Goal: Complete application form: Complete application form

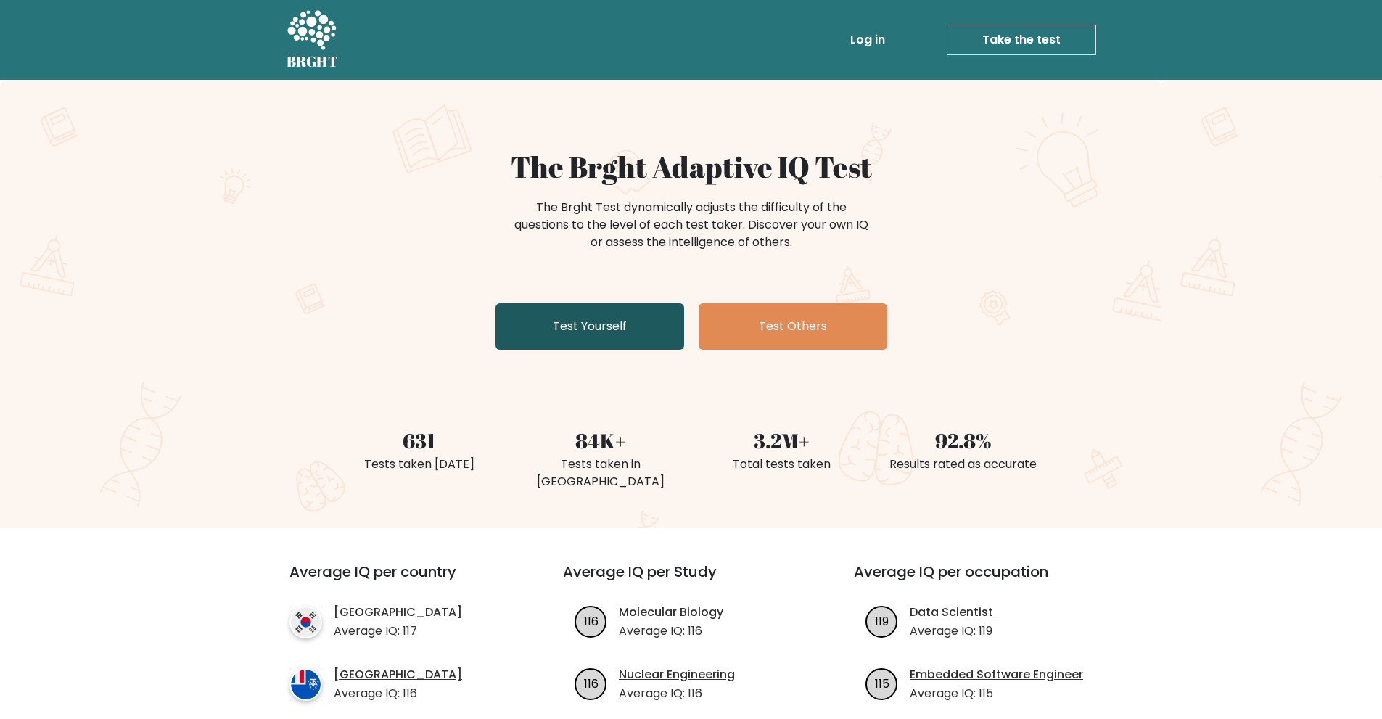
click at [568, 332] on link "Test Yourself" at bounding box center [589, 326] width 189 height 46
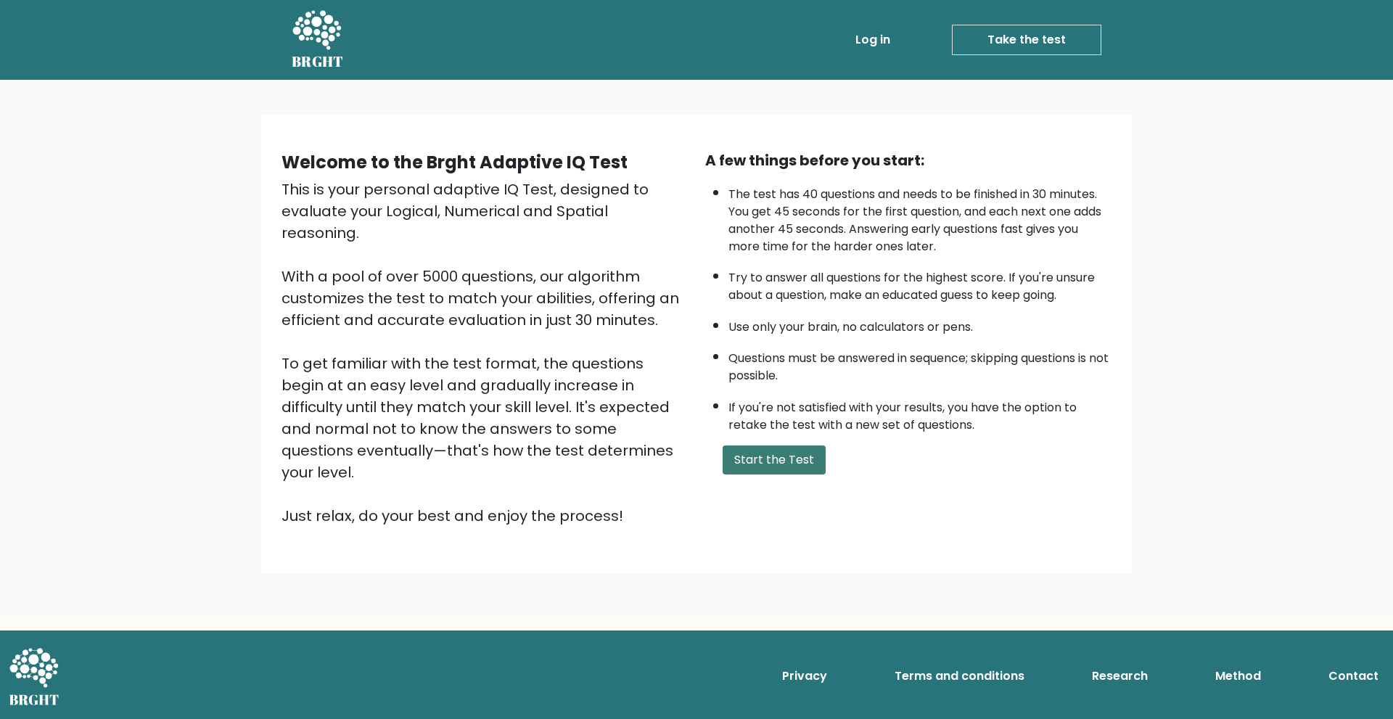
click at [799, 458] on button "Start the Test" at bounding box center [774, 459] width 103 height 29
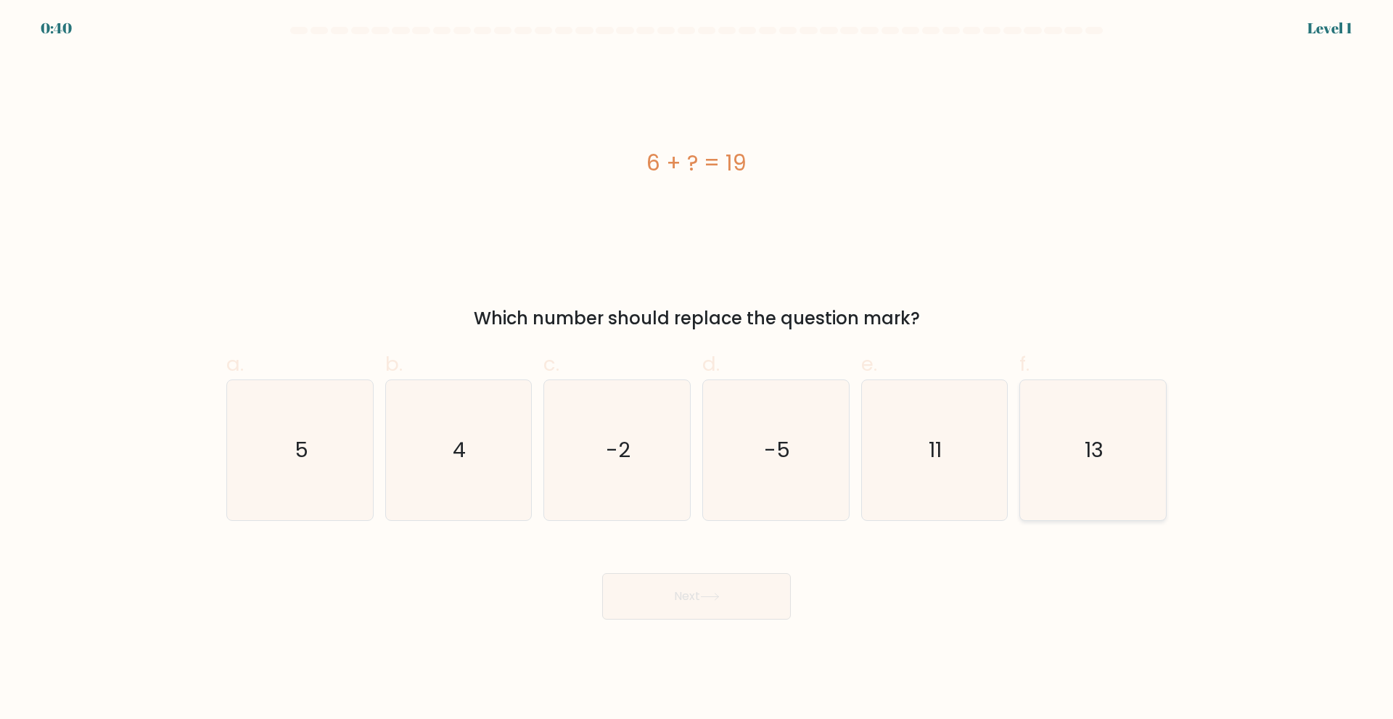
click at [1091, 462] on text "13" at bounding box center [1094, 449] width 19 height 29
click at [697, 369] on input "f. 13" at bounding box center [696, 364] width 1 height 9
radio input "true"
click at [717, 602] on button "Next" at bounding box center [696, 596] width 189 height 46
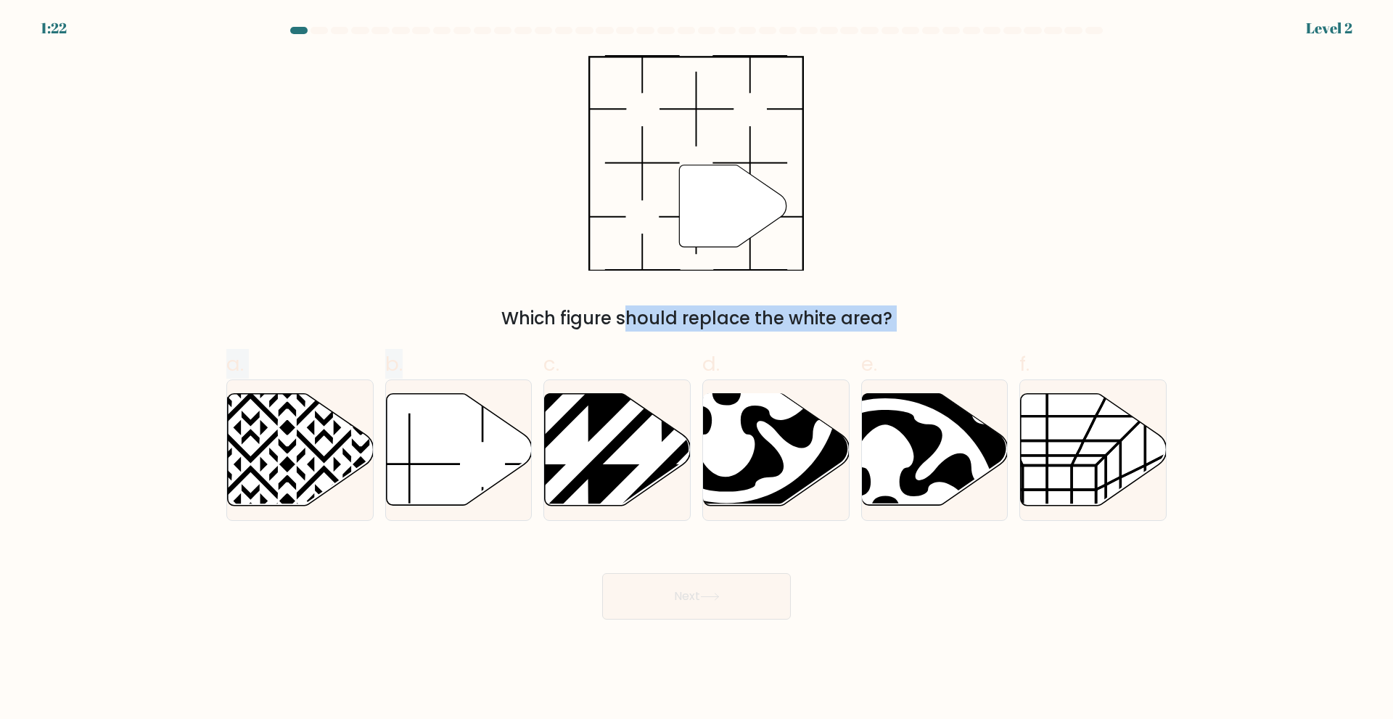
drag, startPoint x: 412, startPoint y: 480, endPoint x: 626, endPoint y: 271, distance: 299.1
click at [627, 271] on form at bounding box center [696, 323] width 1393 height 593
click at [511, 401] on icon at bounding box center [459, 450] width 146 height 114
click at [696, 369] on input "b." at bounding box center [696, 364] width 1 height 9
radio input "true"
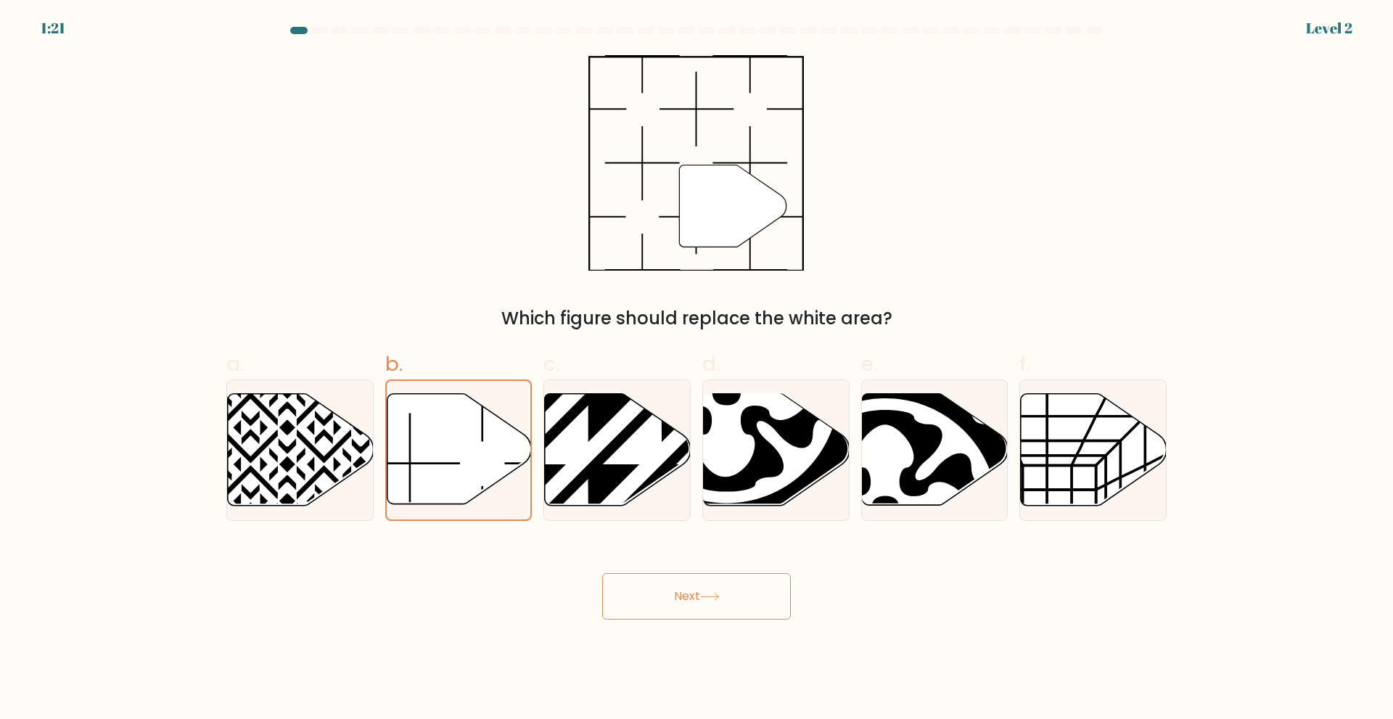
click at [682, 612] on button "Next" at bounding box center [696, 596] width 189 height 46
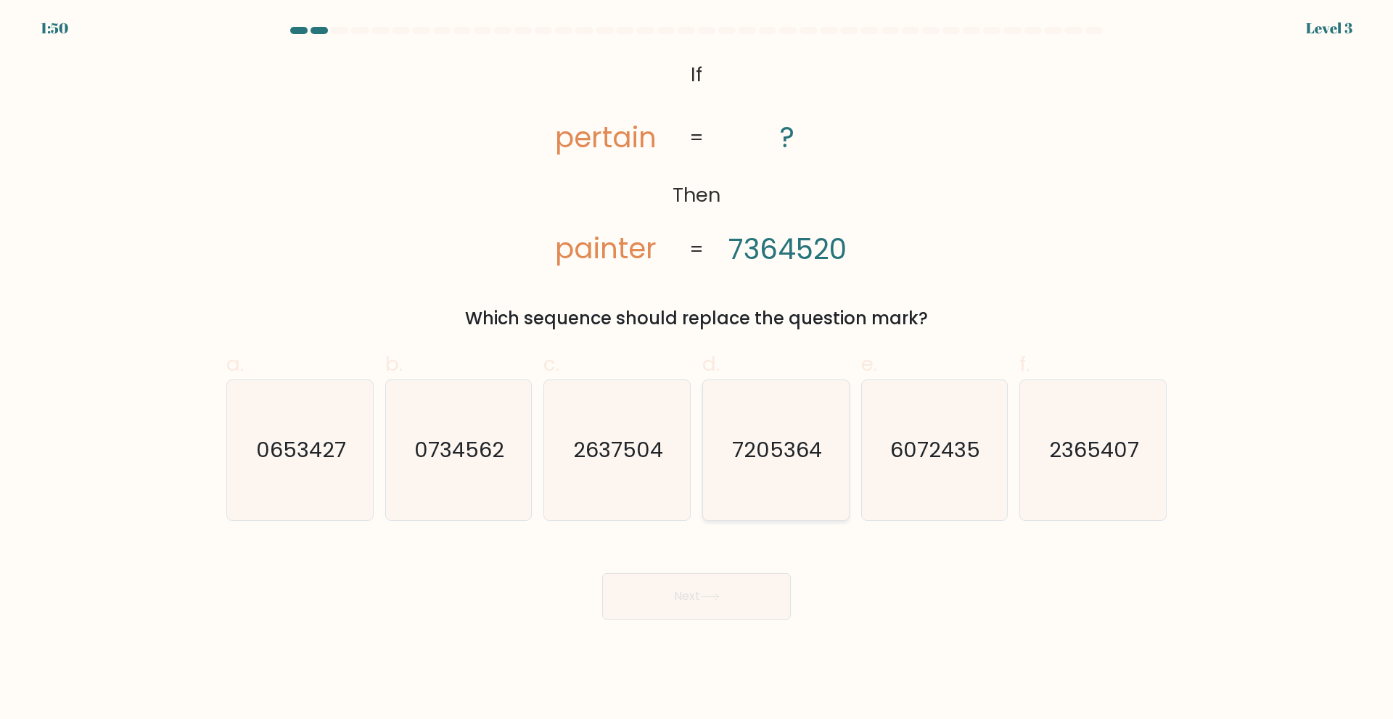
click at [741, 514] on icon "7205364" at bounding box center [776, 450] width 140 height 140
click at [697, 369] on input "d. 7205364" at bounding box center [696, 364] width 1 height 9
radio input "true"
click at [694, 592] on button "Next" at bounding box center [696, 596] width 189 height 46
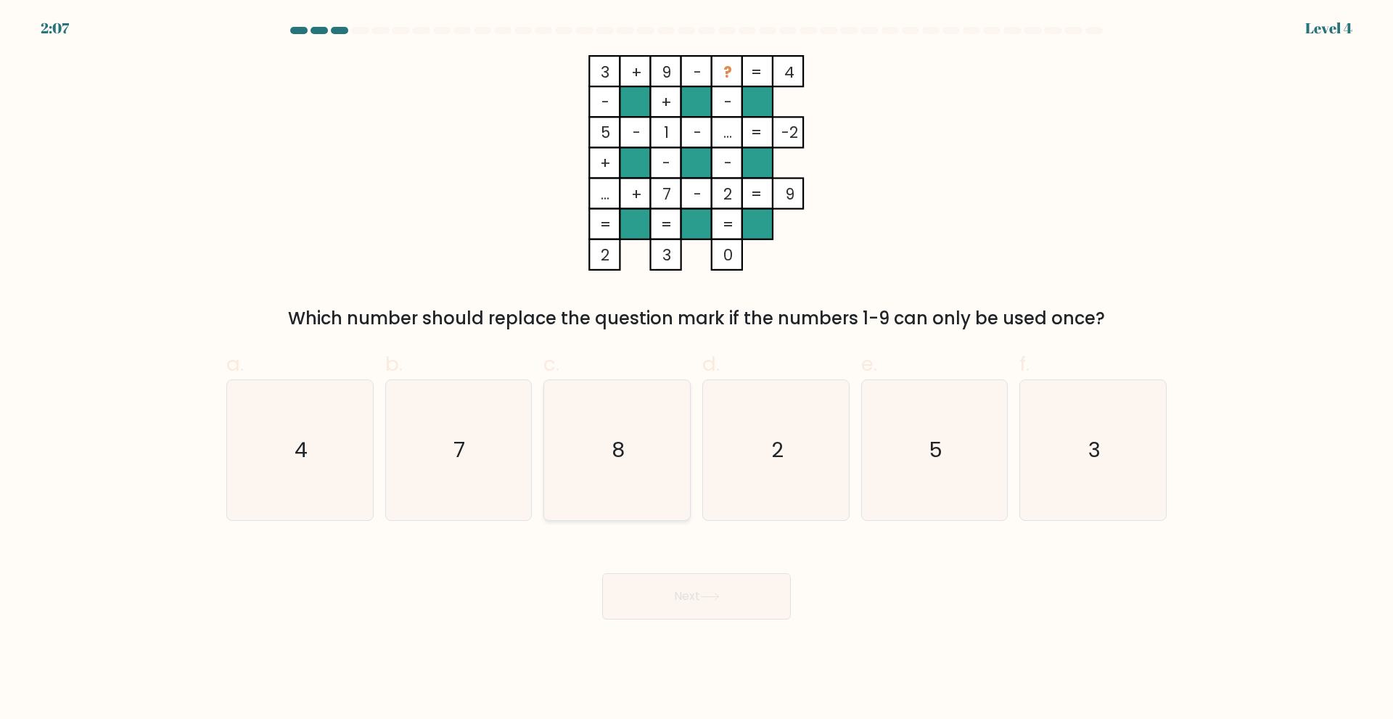
click at [612, 472] on icon "8" at bounding box center [617, 450] width 140 height 140
click at [696, 369] on input "c. 8" at bounding box center [696, 364] width 1 height 9
radio input "true"
click at [707, 601] on button "Next" at bounding box center [696, 596] width 189 height 46
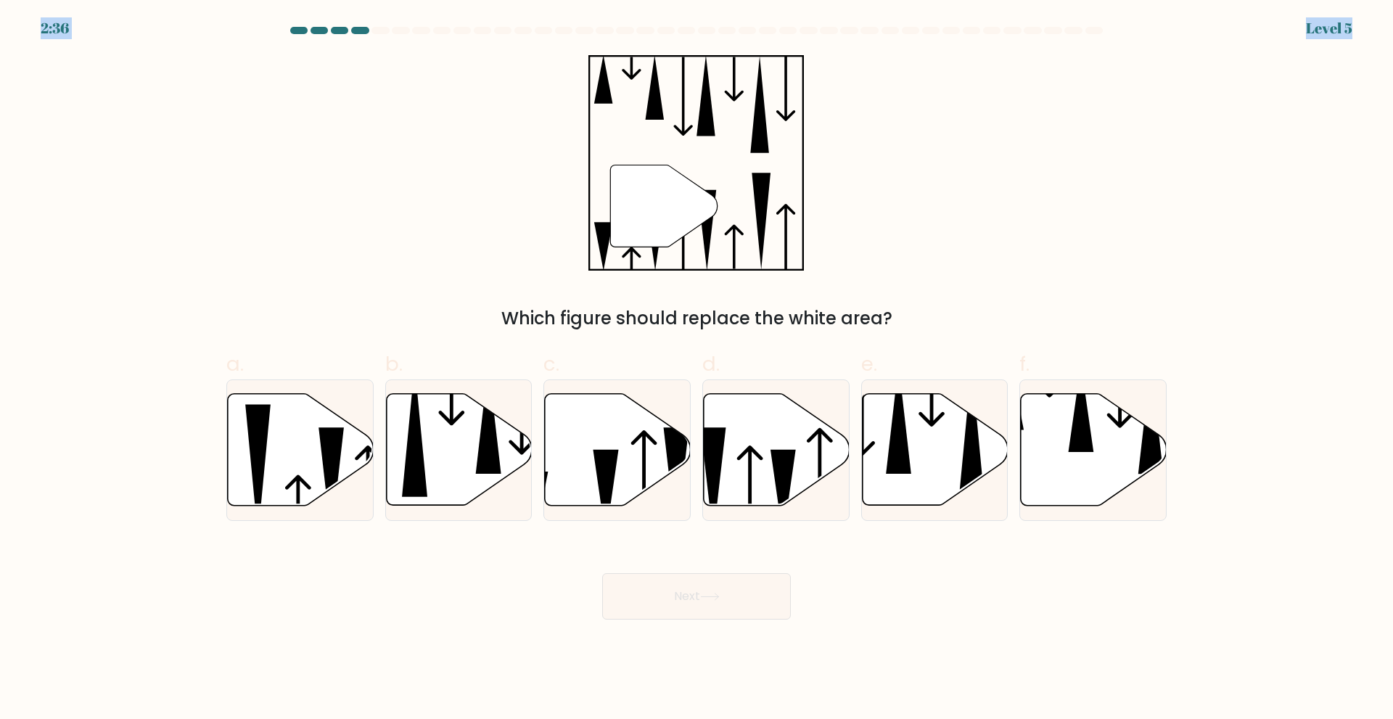
click at [43, 30] on body "2:36 Level 5" at bounding box center [696, 359] width 1393 height 719
click at [59, 30] on form at bounding box center [696, 323] width 1393 height 593
drag, startPoint x: 78, startPoint y: 33, endPoint x: 57, endPoint y: 34, distance: 20.3
click at [57, 34] on form at bounding box center [696, 323] width 1393 height 593
click at [184, 209] on form at bounding box center [696, 323] width 1393 height 593
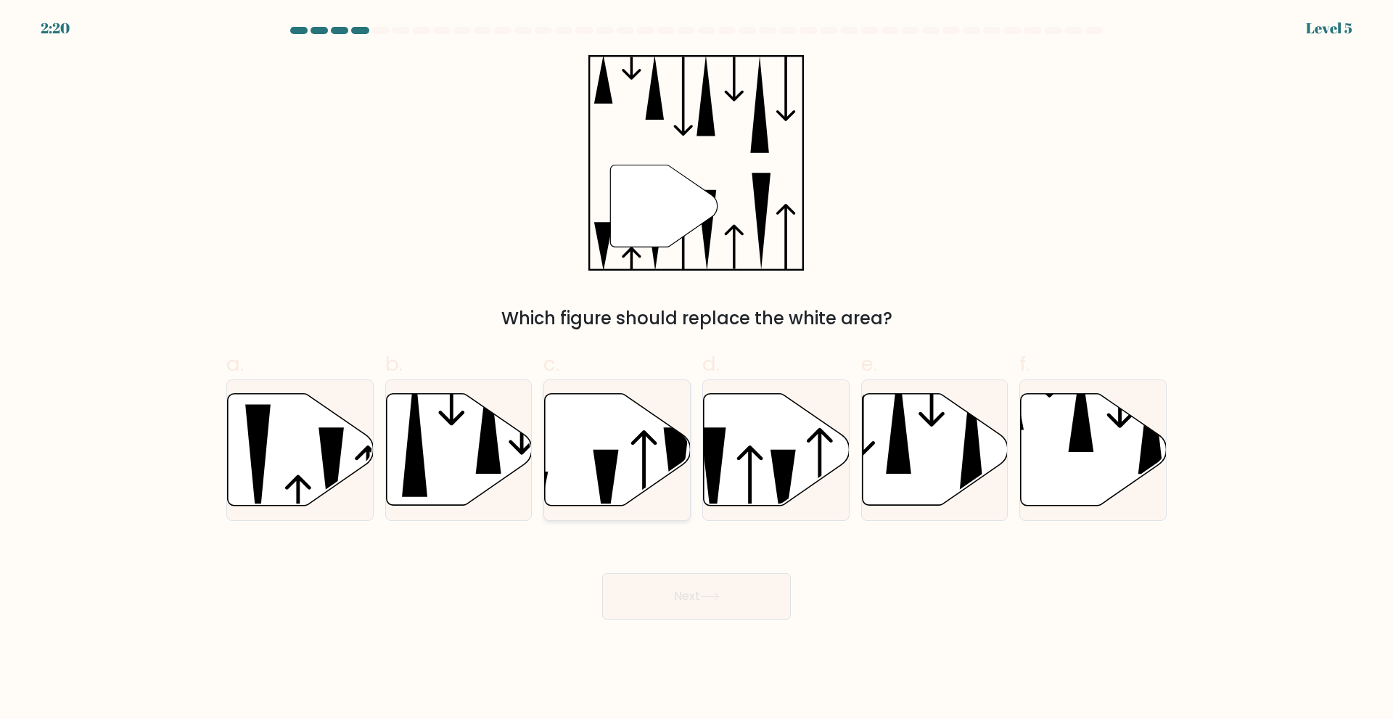
click at [655, 457] on icon at bounding box center [618, 449] width 146 height 112
click at [696, 369] on input "c." at bounding box center [696, 364] width 1 height 9
radio input "true"
click at [682, 604] on button "Next" at bounding box center [696, 596] width 189 height 46
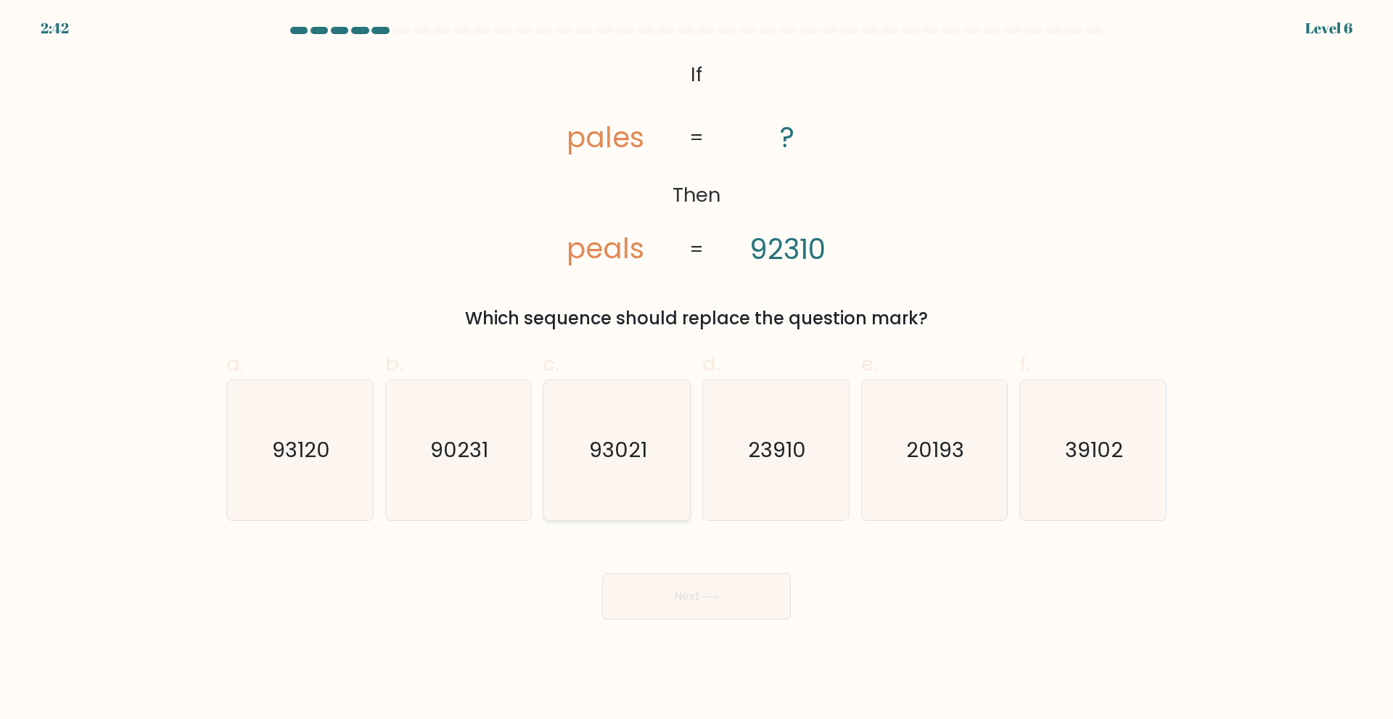
click at [610, 453] on text "93021" at bounding box center [619, 449] width 58 height 29
click at [696, 369] on input "c. 93021" at bounding box center [696, 364] width 1 height 9
radio input "true"
click at [328, 460] on text "93120" at bounding box center [301, 449] width 58 height 29
click at [696, 369] on input "a. 93120" at bounding box center [696, 364] width 1 height 9
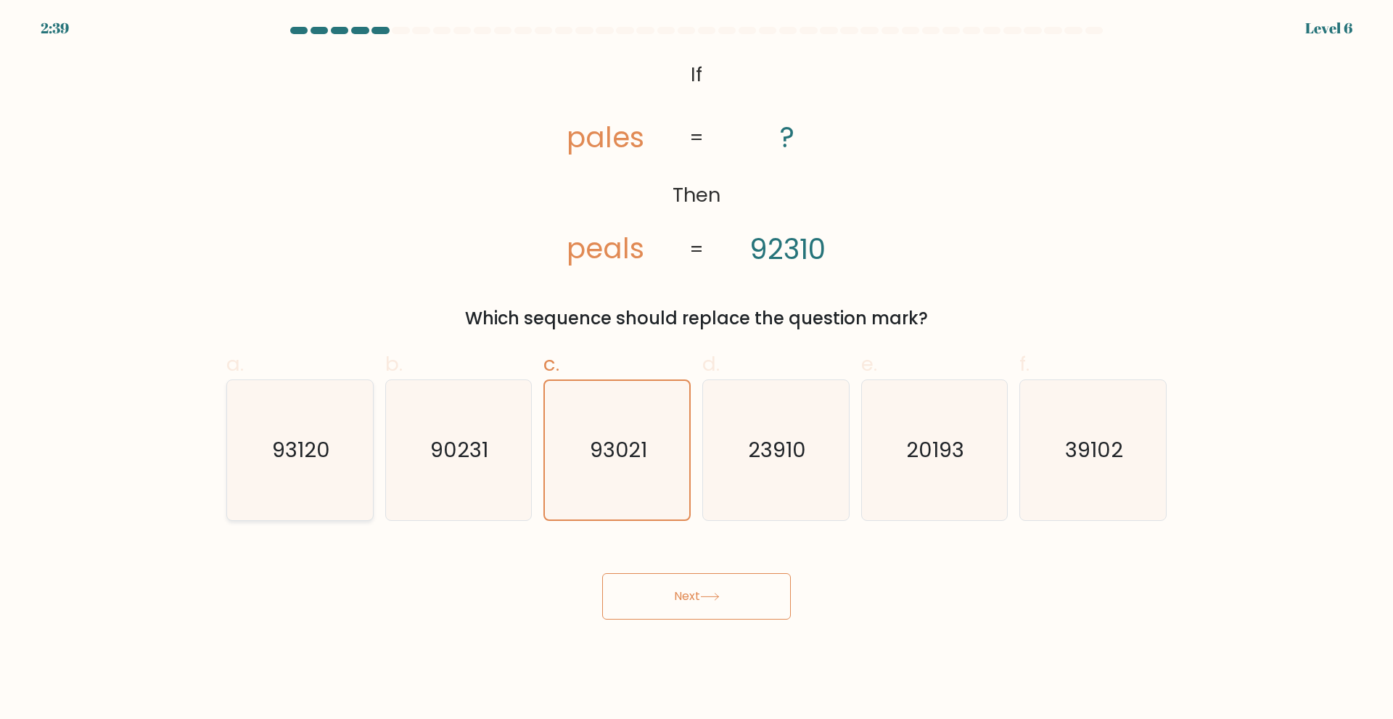
radio input "true"
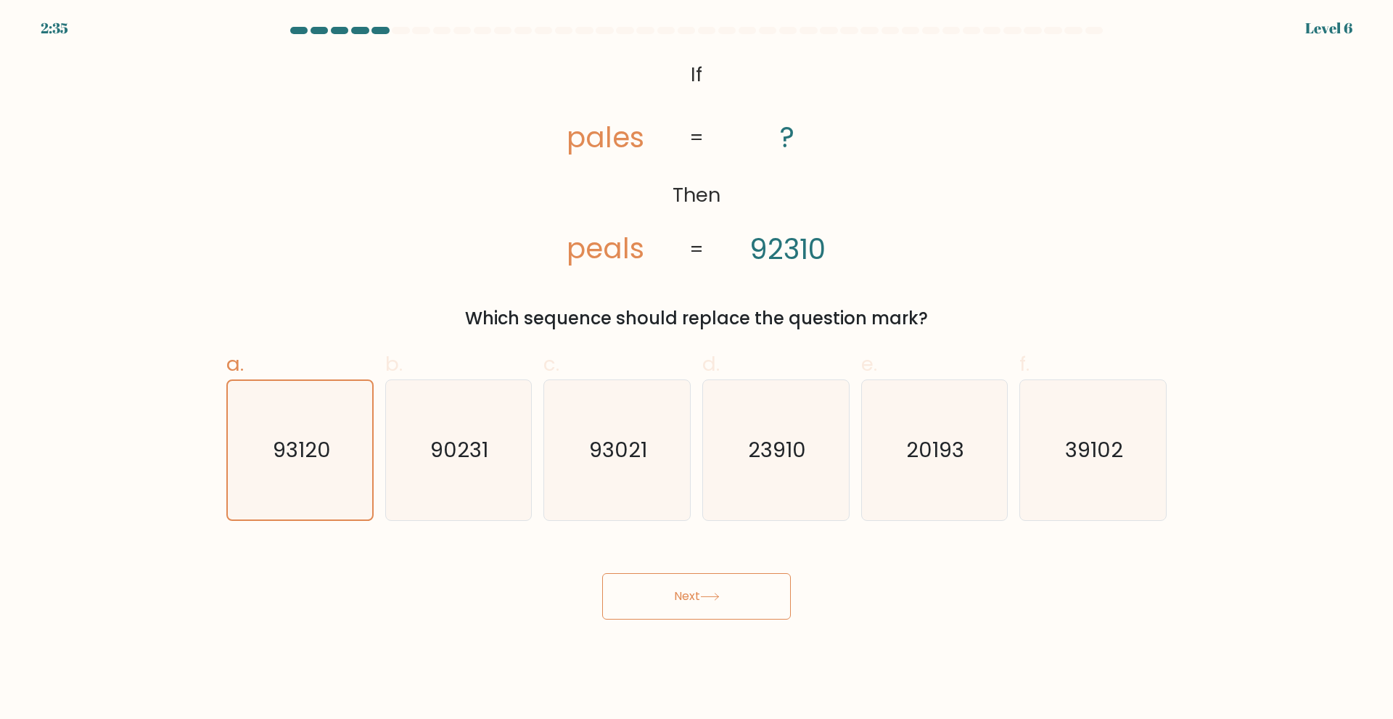
click at [699, 587] on button "Next" at bounding box center [696, 596] width 189 height 46
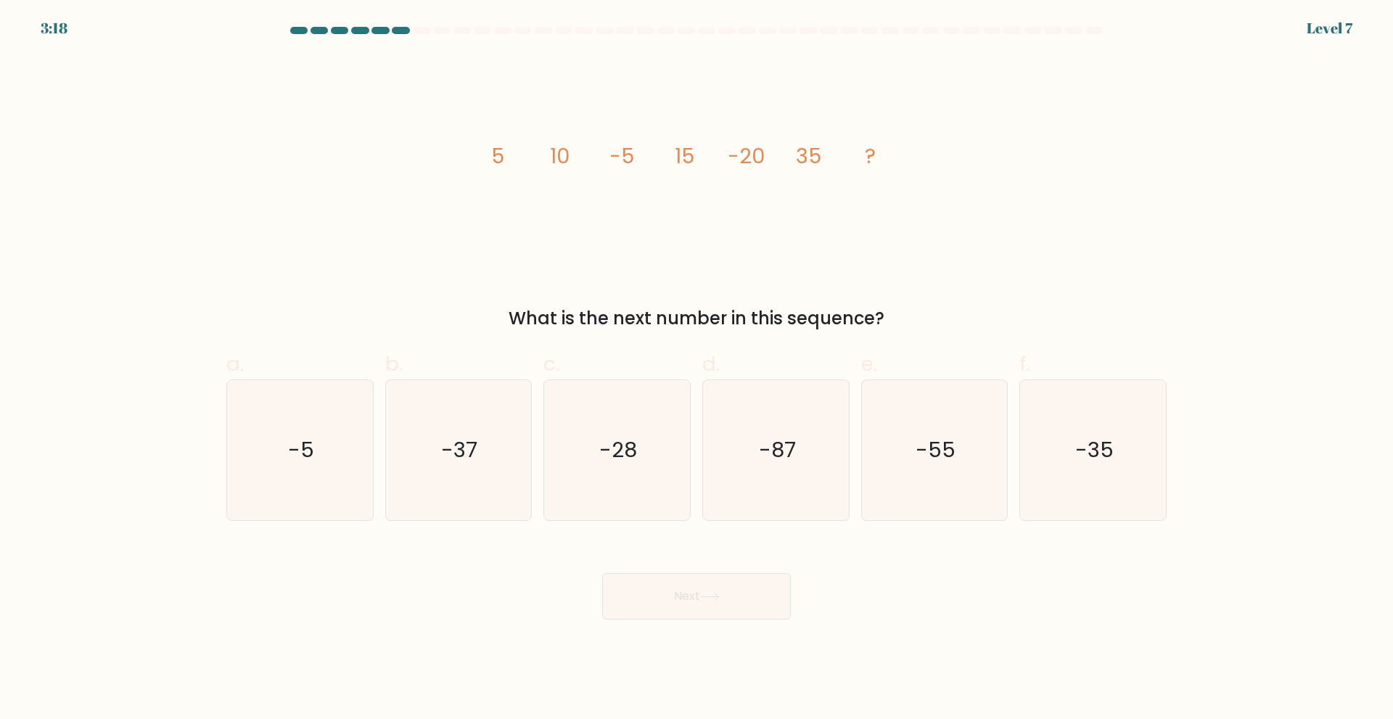
click at [580, 310] on div "What is the next number in this sequence?" at bounding box center [696, 318] width 923 height 26
click at [939, 448] on text "-55" at bounding box center [936, 449] width 40 height 29
click at [697, 369] on input "e. -55" at bounding box center [696, 364] width 1 height 9
radio input "true"
click at [711, 589] on button "Next" at bounding box center [696, 596] width 189 height 46
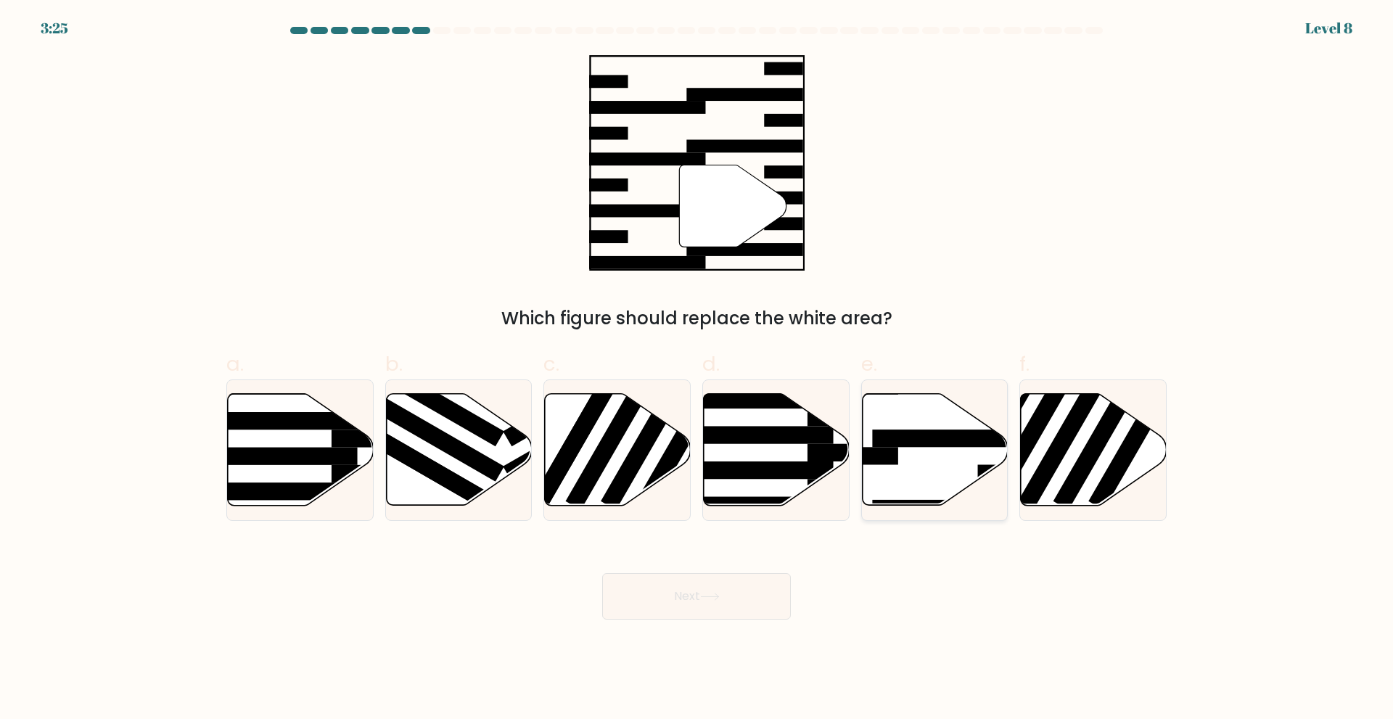
click at [917, 470] on icon at bounding box center [935, 449] width 146 height 112
click at [697, 369] on input "e." at bounding box center [696, 364] width 1 height 9
radio input "true"
click at [701, 592] on button "Next" at bounding box center [696, 596] width 189 height 46
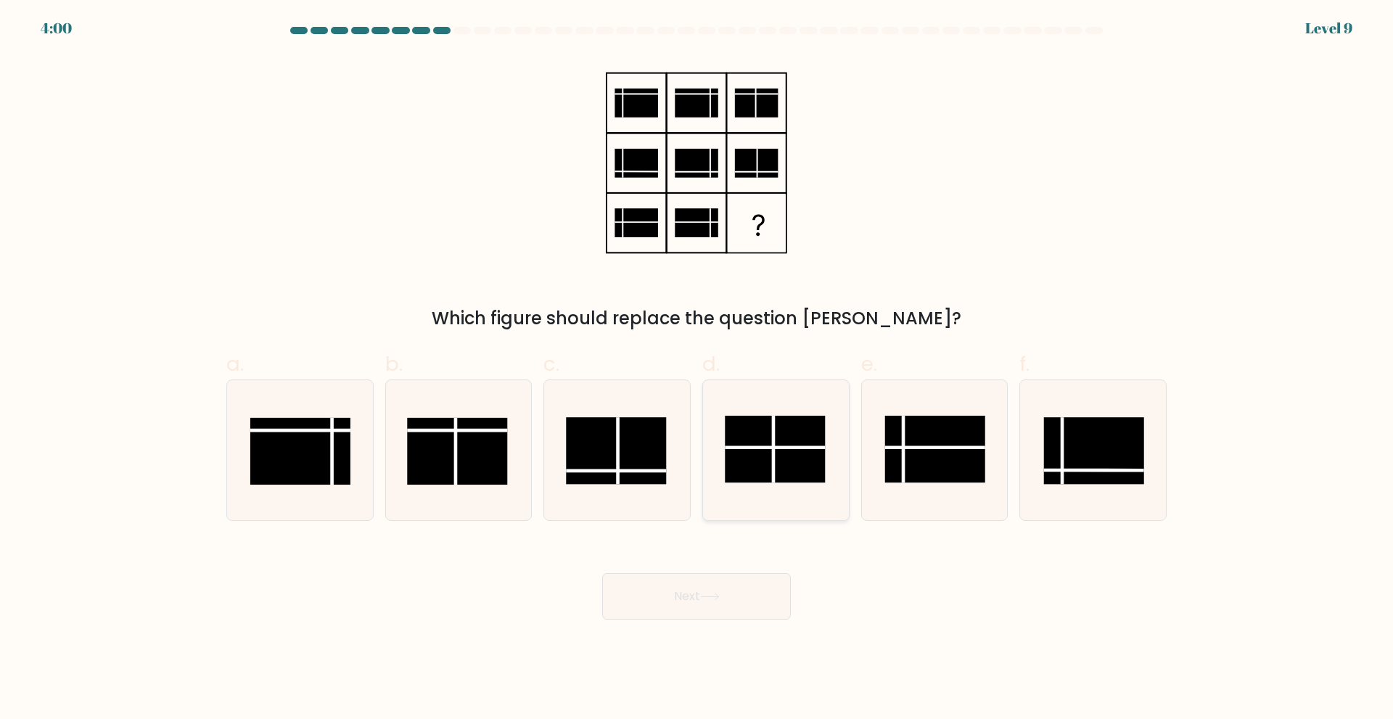
click at [744, 474] on rect at bounding box center [775, 449] width 100 height 67
click at [697, 369] on input "d." at bounding box center [696, 364] width 1 height 9
radio input "true"
click at [750, 602] on button "Next" at bounding box center [696, 596] width 189 height 46
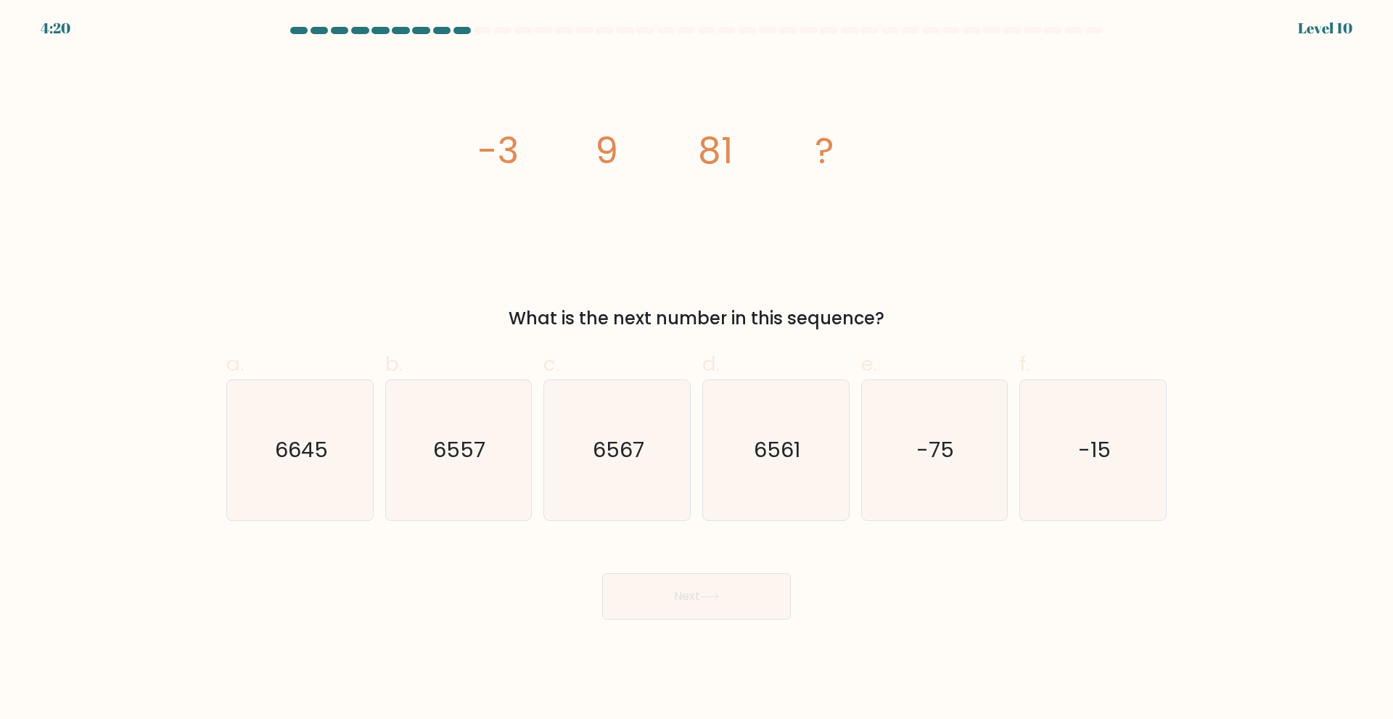
click at [570, 540] on div "Next" at bounding box center [697, 578] width 958 height 81
click at [768, 492] on icon "6561" at bounding box center [776, 450] width 140 height 140
click at [697, 369] on input "d. 6561" at bounding box center [696, 364] width 1 height 9
radio input "true"
click at [737, 582] on button "Next" at bounding box center [696, 596] width 189 height 46
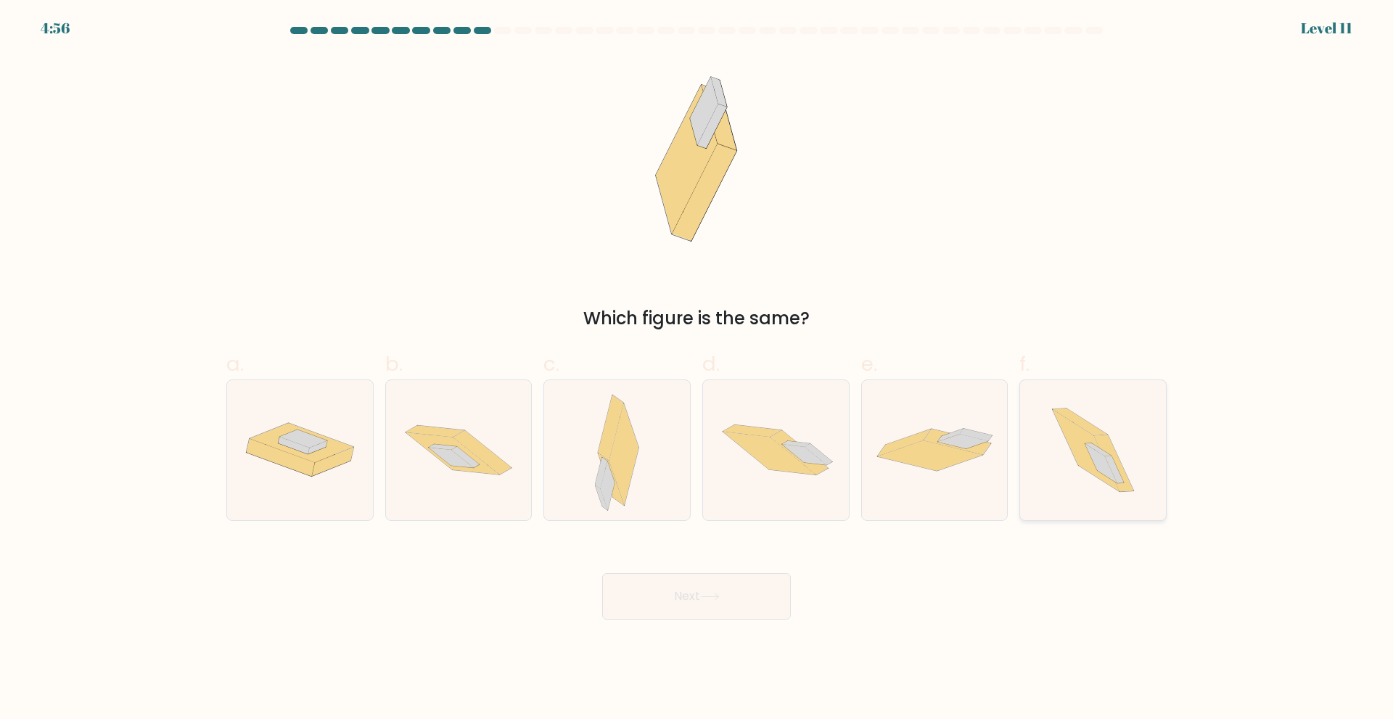
click at [1104, 483] on icon at bounding box center [1093, 450] width 125 height 140
click at [697, 369] on input "f." at bounding box center [696, 364] width 1 height 9
radio input "true"
click at [723, 602] on button "Next" at bounding box center [696, 596] width 189 height 46
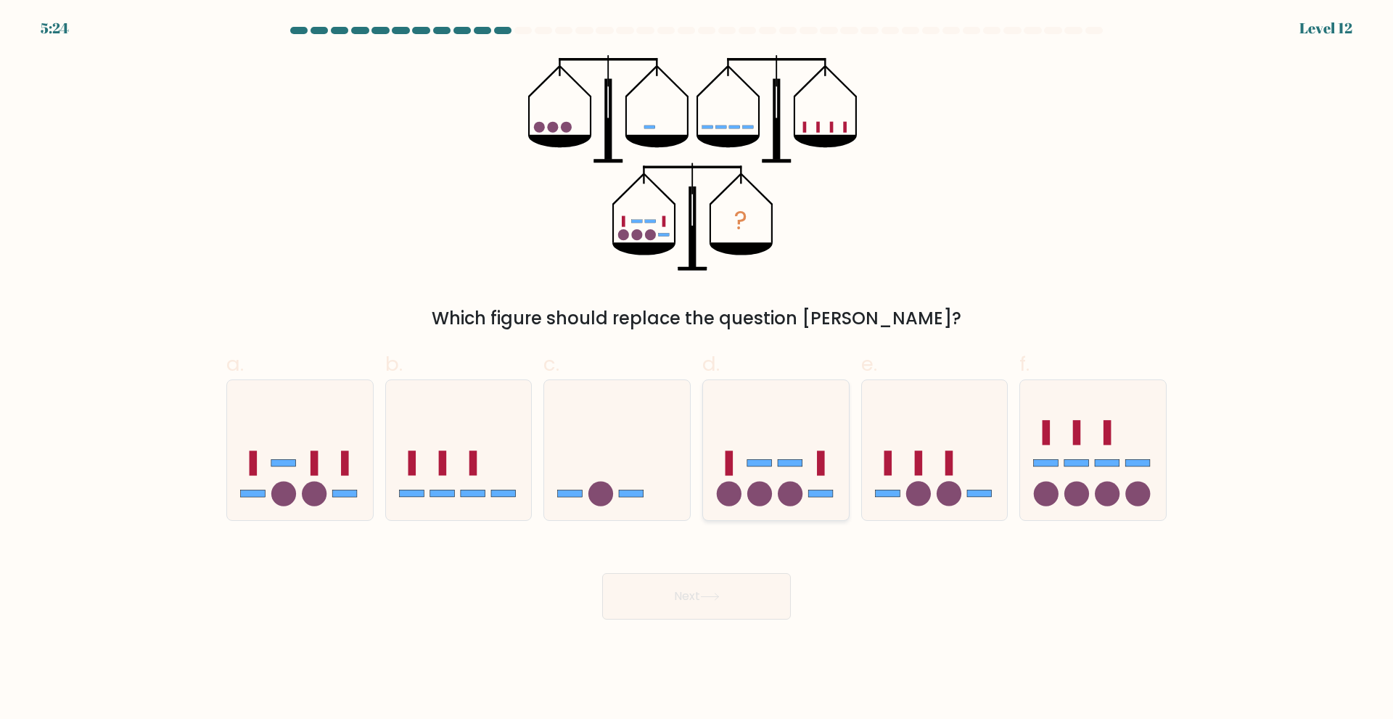
click at [764, 462] on rect at bounding box center [759, 462] width 25 height 7
click at [697, 369] on input "d." at bounding box center [696, 364] width 1 height 9
radio input "true"
click at [722, 611] on button "Next" at bounding box center [696, 596] width 189 height 46
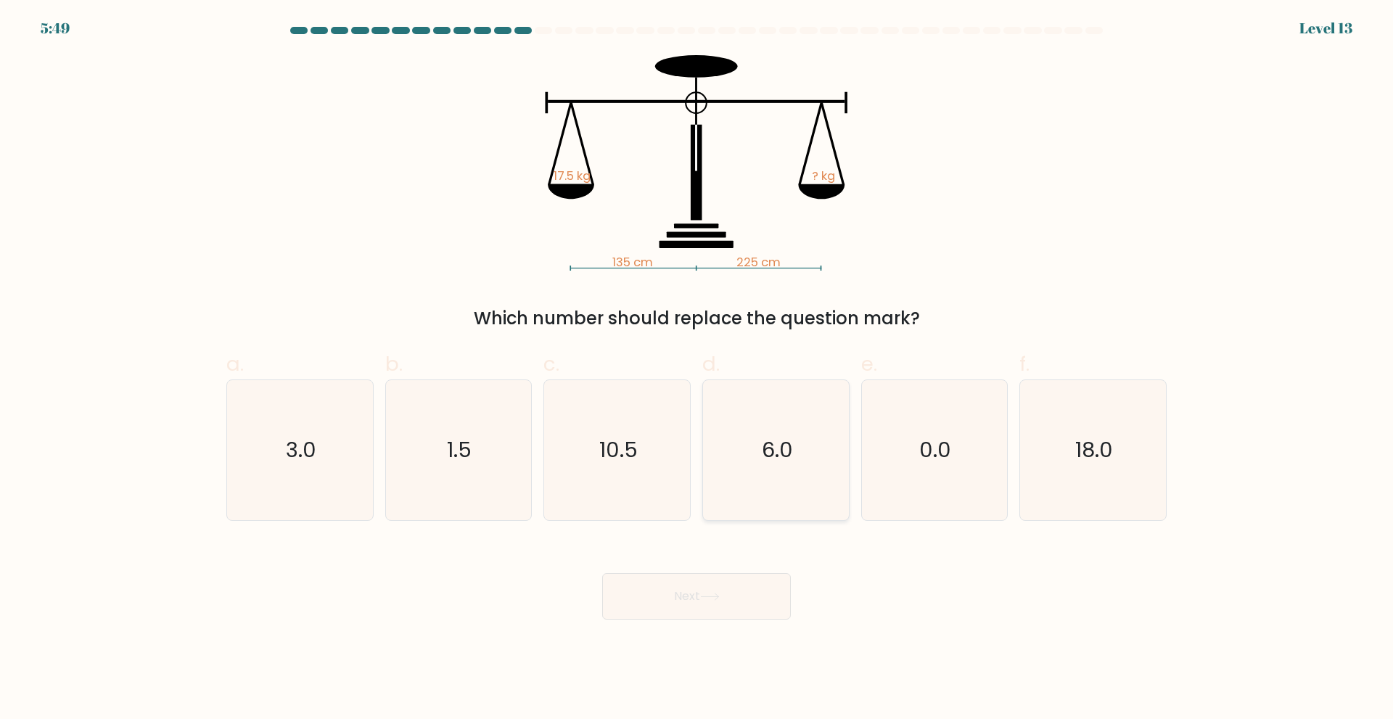
click at [789, 466] on icon "6.0" at bounding box center [776, 450] width 140 height 140
click at [697, 369] on input "d. 6.0" at bounding box center [696, 364] width 1 height 9
radio input "true"
click at [712, 605] on button "Next" at bounding box center [696, 596] width 189 height 46
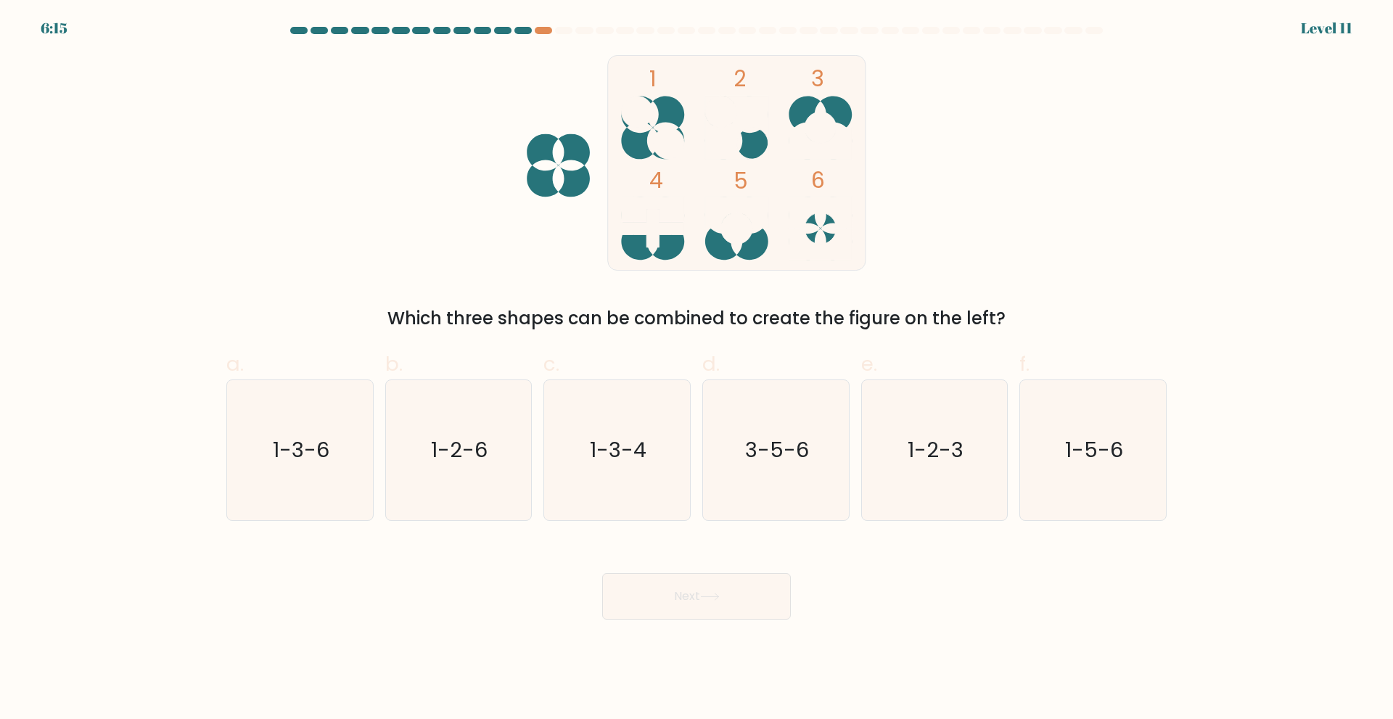
drag, startPoint x: 820, startPoint y: 264, endPoint x: 699, endPoint y: 288, distance: 124.2
click at [699, 288] on div "1 2 3 4 5 6 Which three shapes can be combined to create the figure on the left?" at bounding box center [697, 193] width 958 height 276
click at [644, 469] on icon "1-3-4" at bounding box center [617, 450] width 140 height 140
click at [696, 369] on input "c. 1-3-4" at bounding box center [696, 364] width 1 height 9
radio input "true"
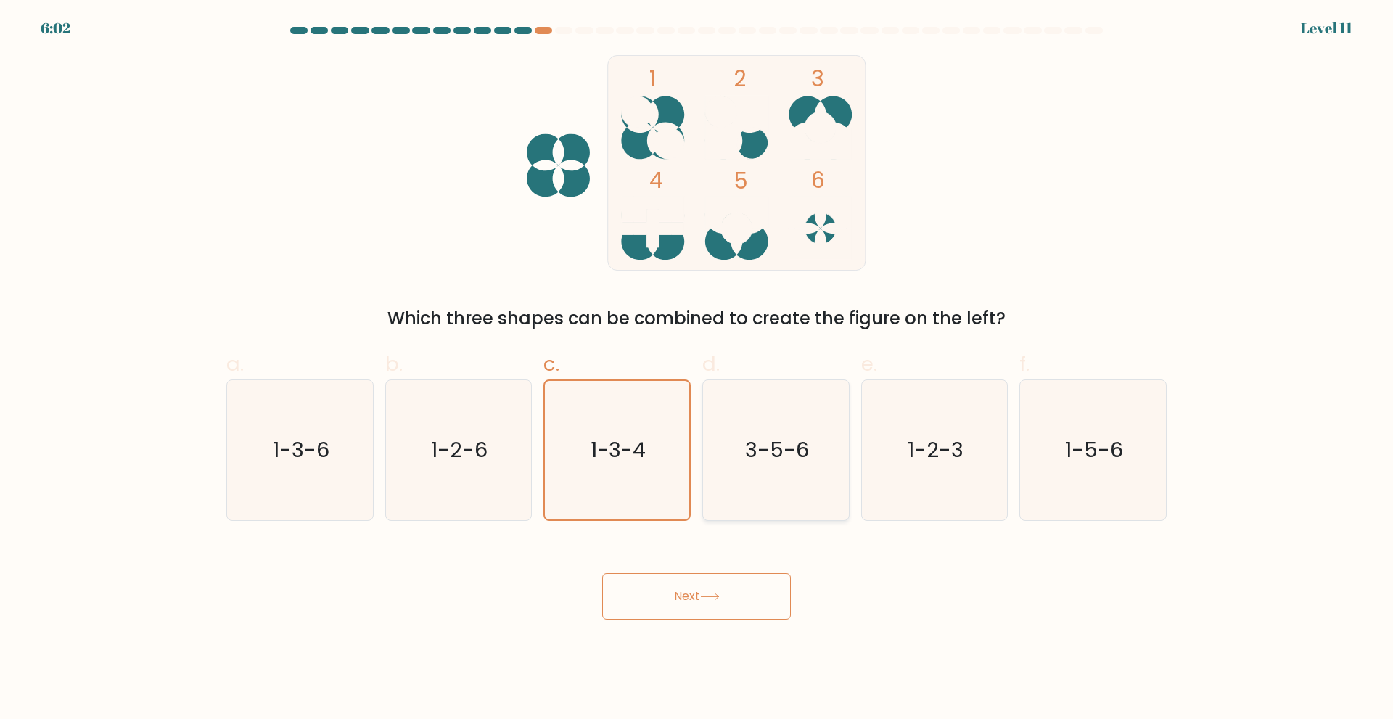
click at [773, 462] on text "3-5-6" at bounding box center [777, 449] width 64 height 29
click at [697, 369] on input "d. 3-5-6" at bounding box center [696, 364] width 1 height 9
radio input "true"
click at [741, 582] on button "Next" at bounding box center [696, 596] width 189 height 46
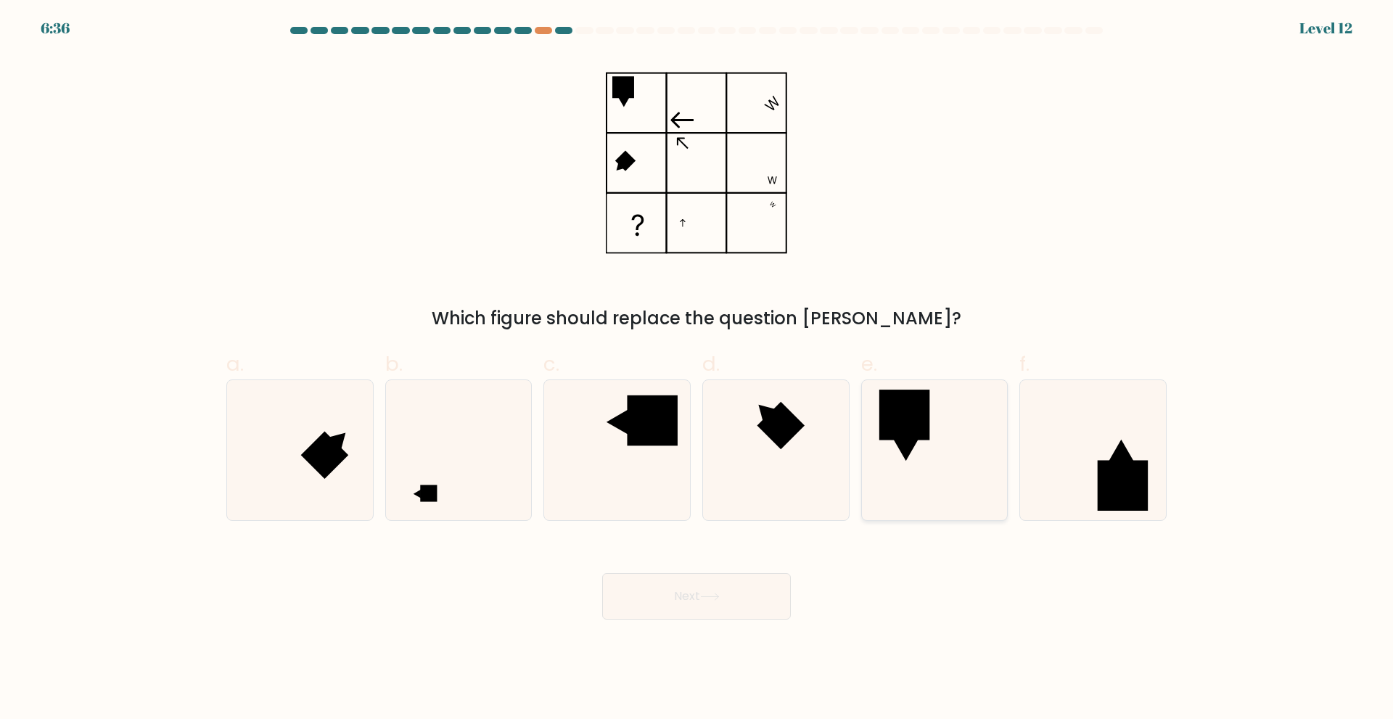
click at [894, 500] on icon at bounding box center [934, 450] width 140 height 140
click at [697, 369] on input "e." at bounding box center [696, 364] width 1 height 9
radio input "true"
click at [487, 501] on icon at bounding box center [458, 450] width 140 height 140
click at [696, 369] on input "b." at bounding box center [696, 364] width 1 height 9
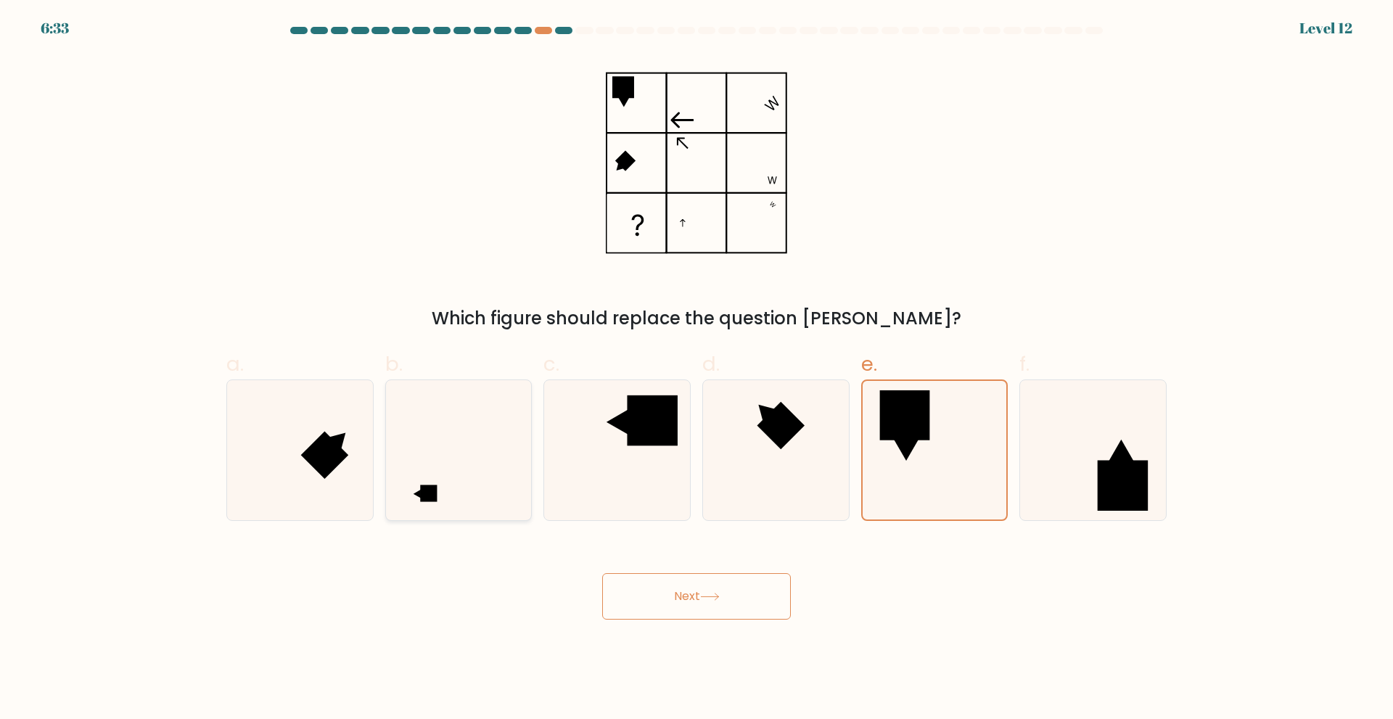
radio input "true"
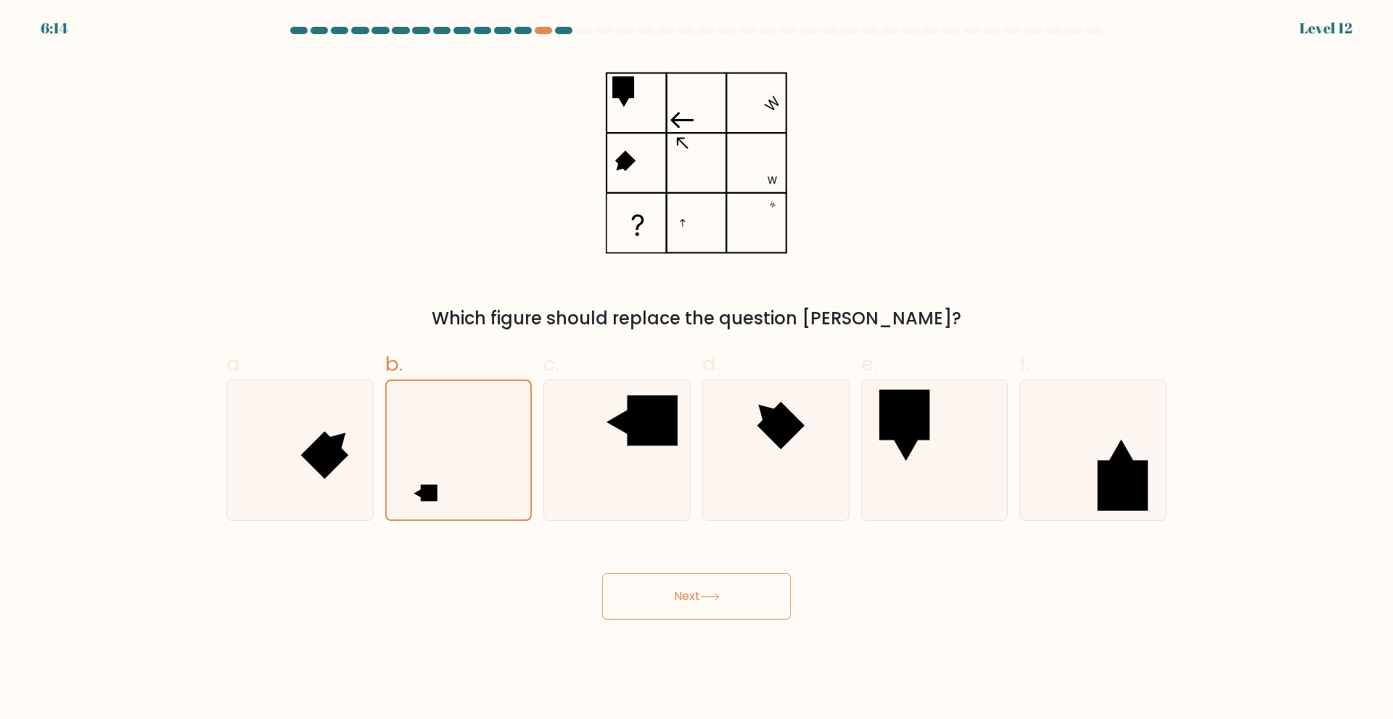
click at [664, 588] on button "Next" at bounding box center [696, 596] width 189 height 46
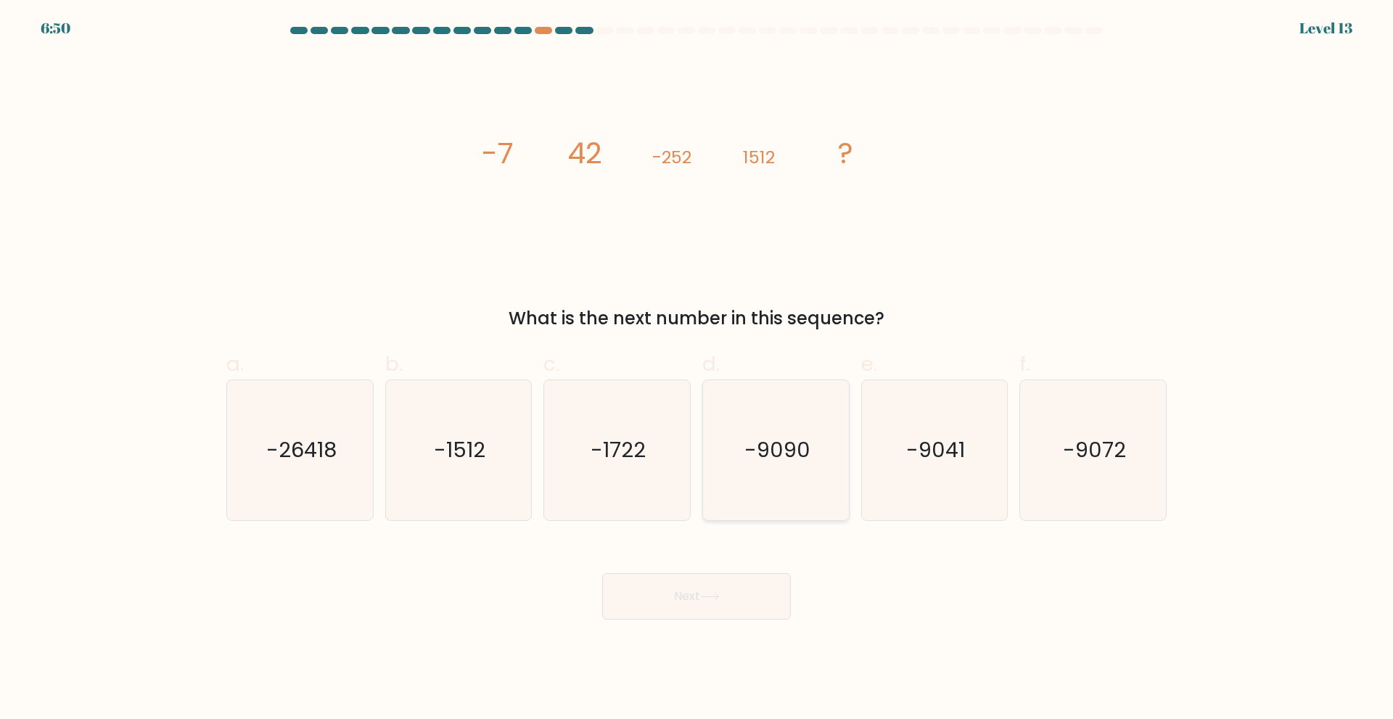
click at [736, 515] on icon "-9090" at bounding box center [776, 450] width 140 height 140
click at [697, 369] on input "d. -9090" at bounding box center [696, 364] width 1 height 9
radio input "true"
click at [721, 601] on button "Next" at bounding box center [696, 596] width 189 height 46
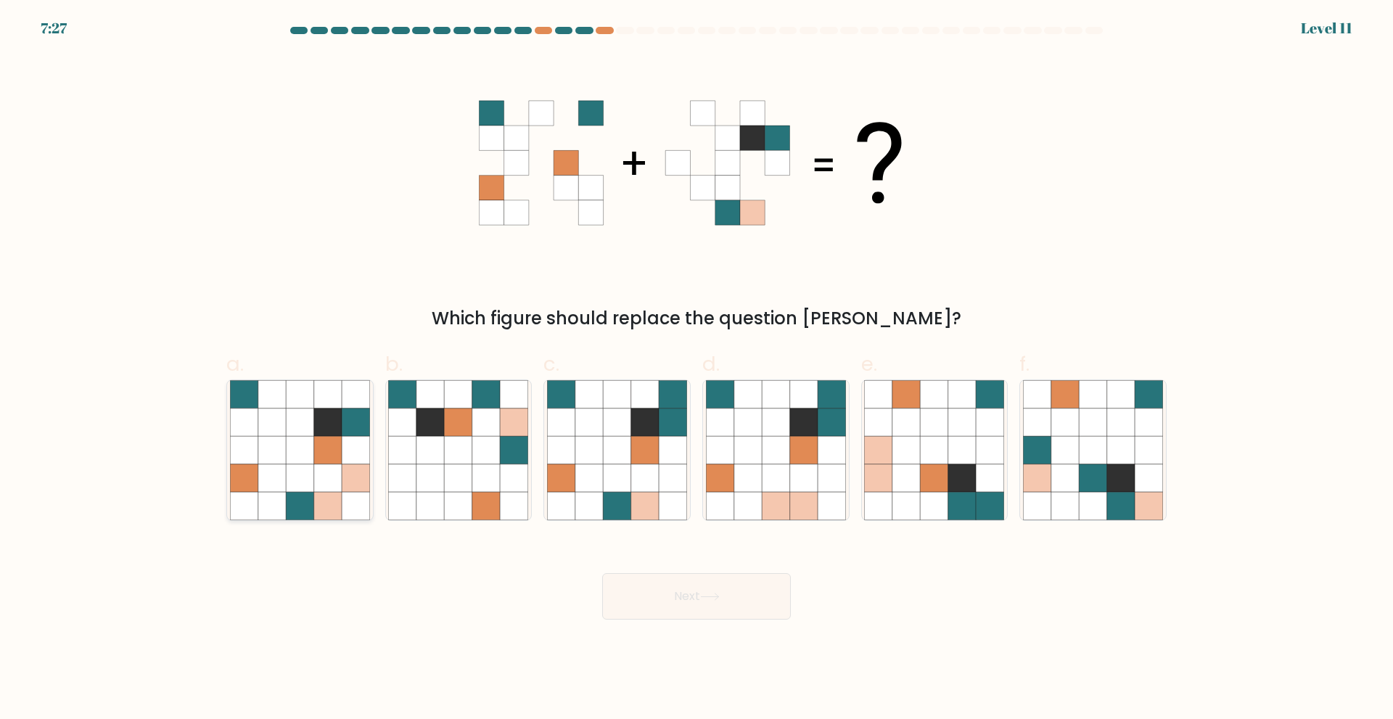
click at [280, 481] on icon at bounding box center [272, 478] width 28 height 28
click at [696, 369] on input "a." at bounding box center [696, 364] width 1 height 9
radio input "true"
click at [620, 498] on icon at bounding box center [617, 506] width 28 height 28
click at [696, 369] on input "c." at bounding box center [696, 364] width 1 height 9
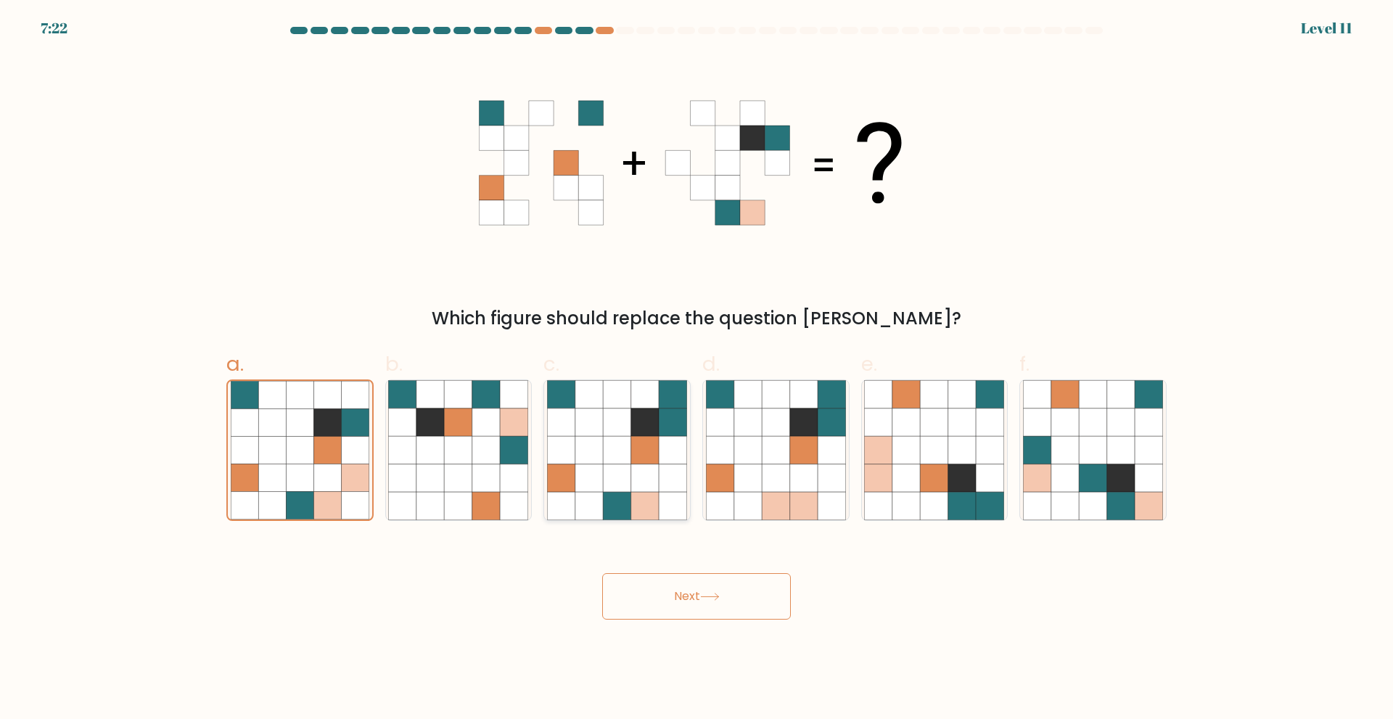
radio input "true"
click at [694, 593] on button "Next" at bounding box center [696, 596] width 189 height 46
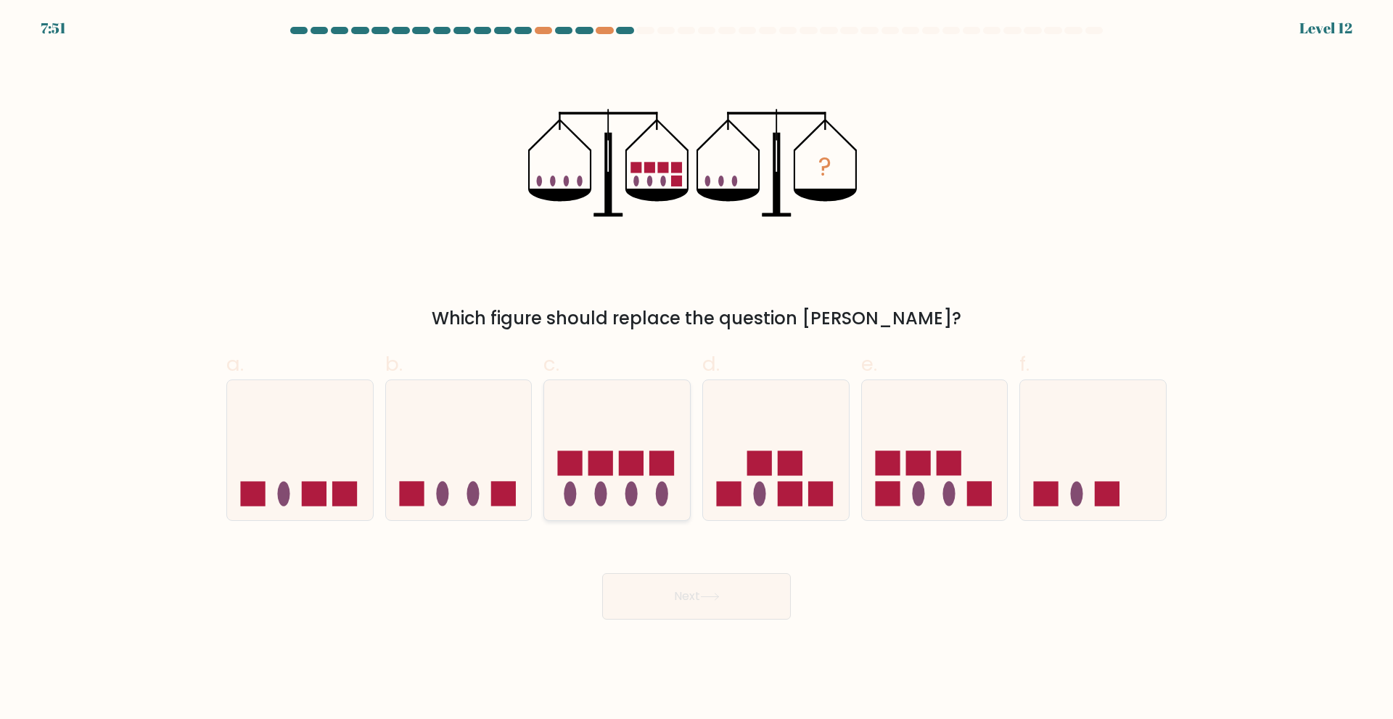
click at [651, 496] on icon at bounding box center [617, 450] width 146 height 120
click at [696, 369] on input "c." at bounding box center [696, 364] width 1 height 9
radio input "true"
click at [544, 37] on div at bounding box center [697, 33] width 958 height 13
click at [765, 493] on ellipse at bounding box center [760, 494] width 12 height 25
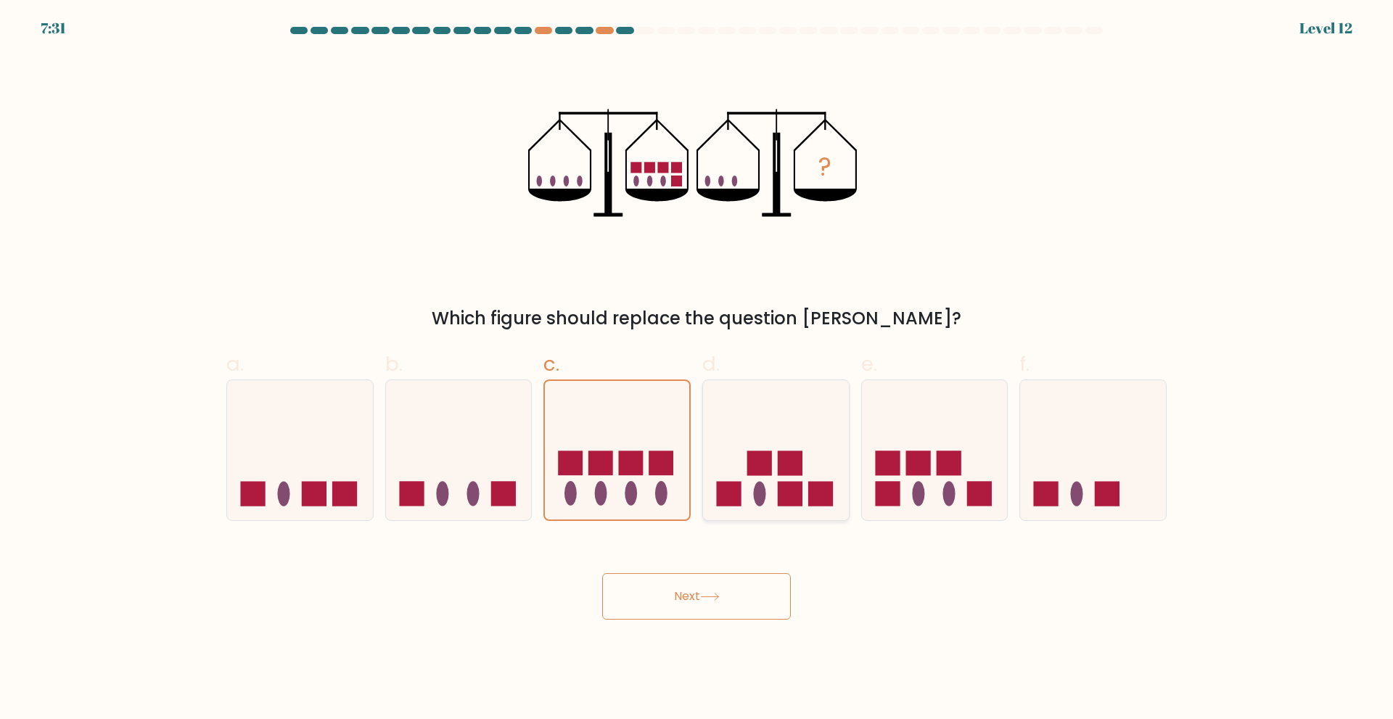
click at [697, 369] on input "d." at bounding box center [696, 364] width 1 height 9
radio input "true"
click at [716, 600] on icon at bounding box center [710, 597] width 20 height 8
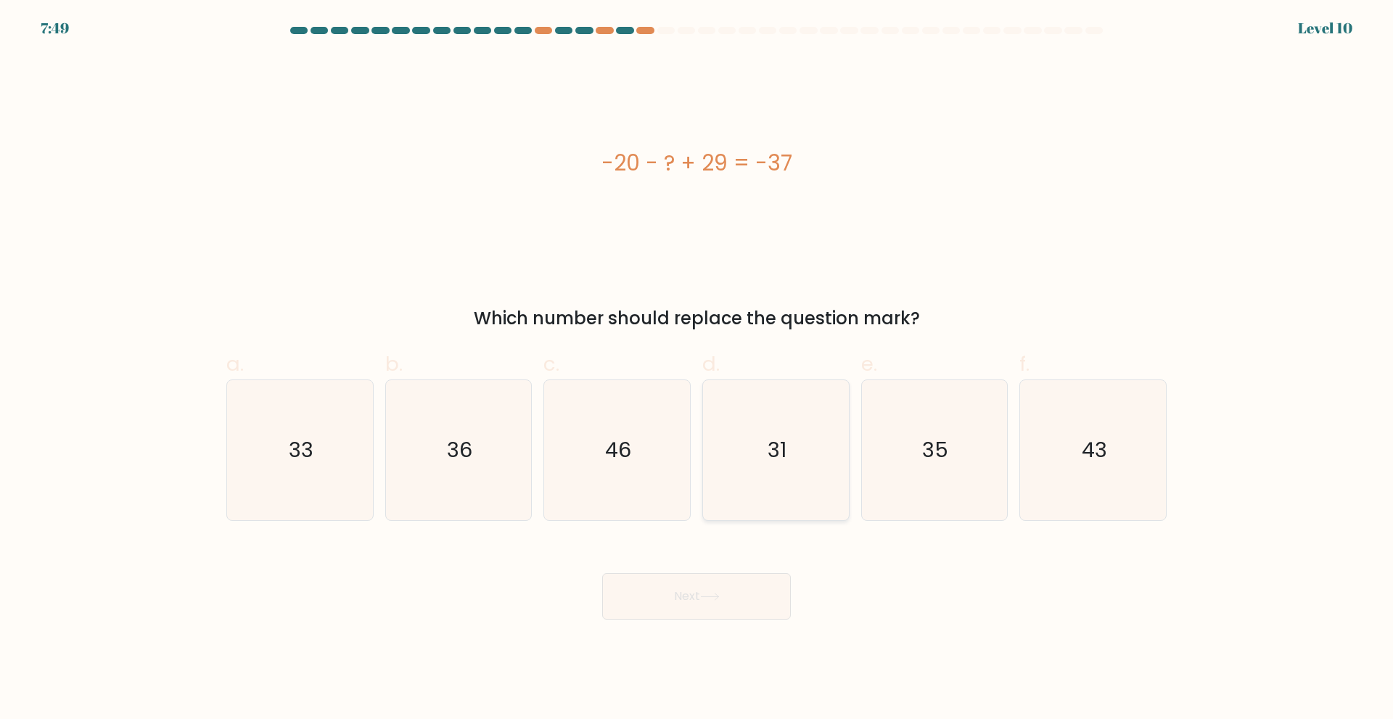
click at [751, 493] on icon "31" at bounding box center [776, 450] width 140 height 140
click at [697, 369] on input "d. 31" at bounding box center [696, 364] width 1 height 9
radio input "true"
drag, startPoint x: 749, startPoint y: 588, endPoint x: 745, endPoint y: 600, distance: 12.9
click at [749, 591] on button "Next" at bounding box center [696, 596] width 189 height 46
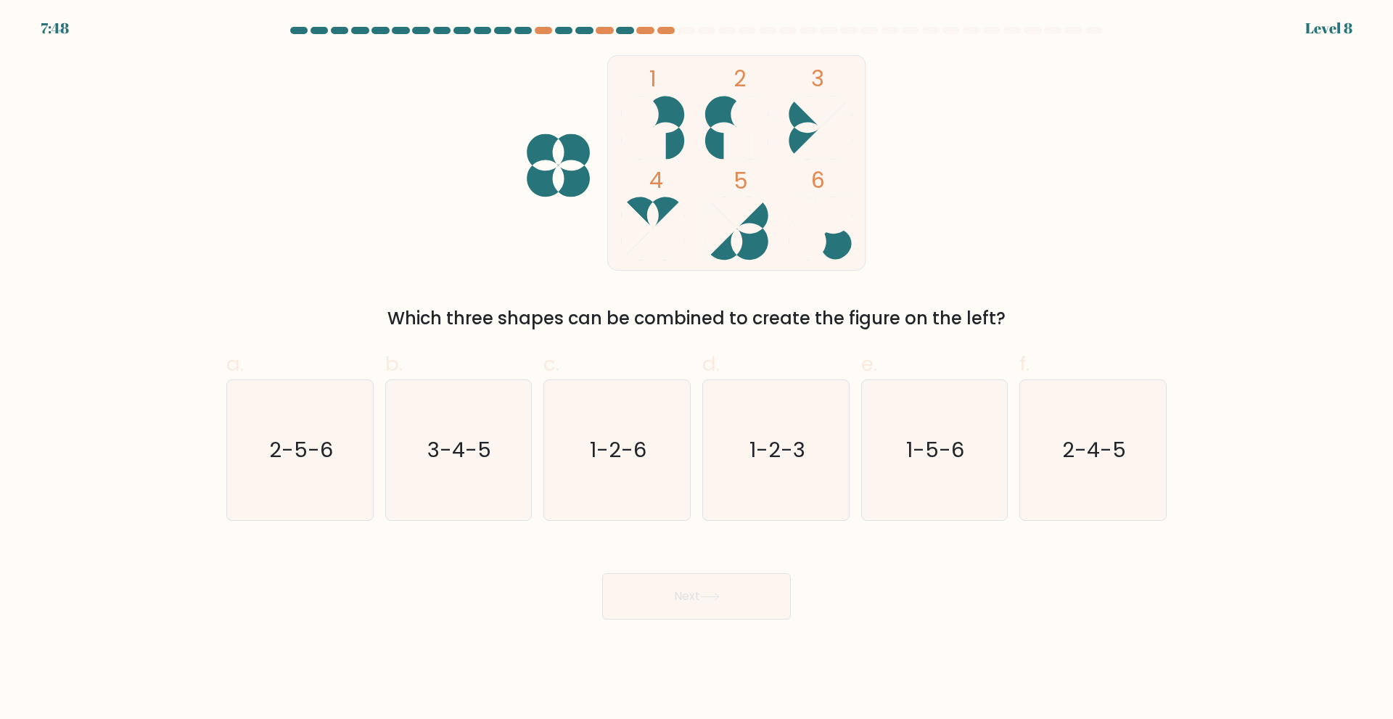
click at [745, 602] on button "Next" at bounding box center [696, 596] width 189 height 46
click at [497, 493] on icon "3-4-5" at bounding box center [458, 450] width 140 height 140
click at [696, 369] on input "b. 3-4-5" at bounding box center [696, 364] width 1 height 9
radio input "true"
click at [685, 604] on button "Next" at bounding box center [696, 596] width 189 height 46
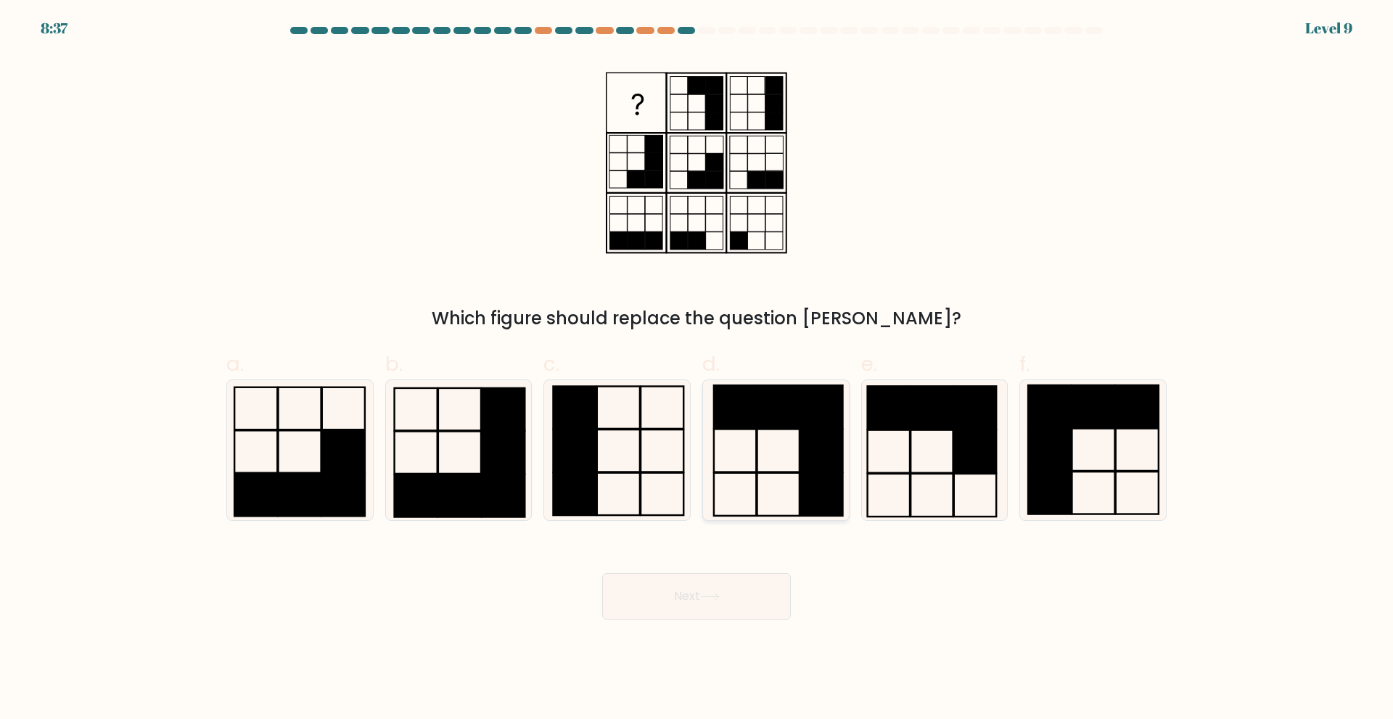
click at [742, 487] on icon at bounding box center [776, 450] width 140 height 140
click at [697, 369] on input "d." at bounding box center [696, 364] width 1 height 9
radio input "true"
click at [739, 609] on button "Next" at bounding box center [696, 596] width 189 height 46
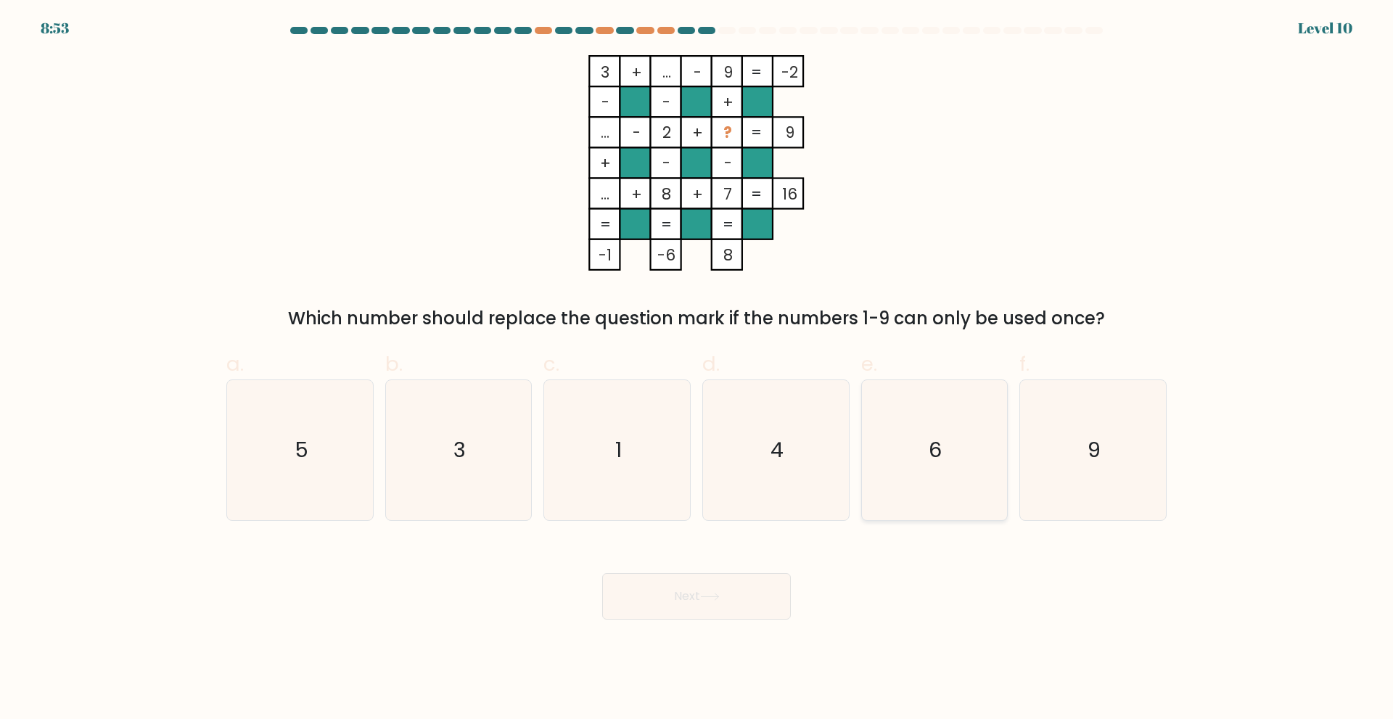
click at [936, 445] on text "6" at bounding box center [935, 449] width 13 height 29
click at [697, 369] on input "e. 6" at bounding box center [696, 364] width 1 height 9
radio input "true"
click at [737, 600] on button "Next" at bounding box center [696, 596] width 189 height 46
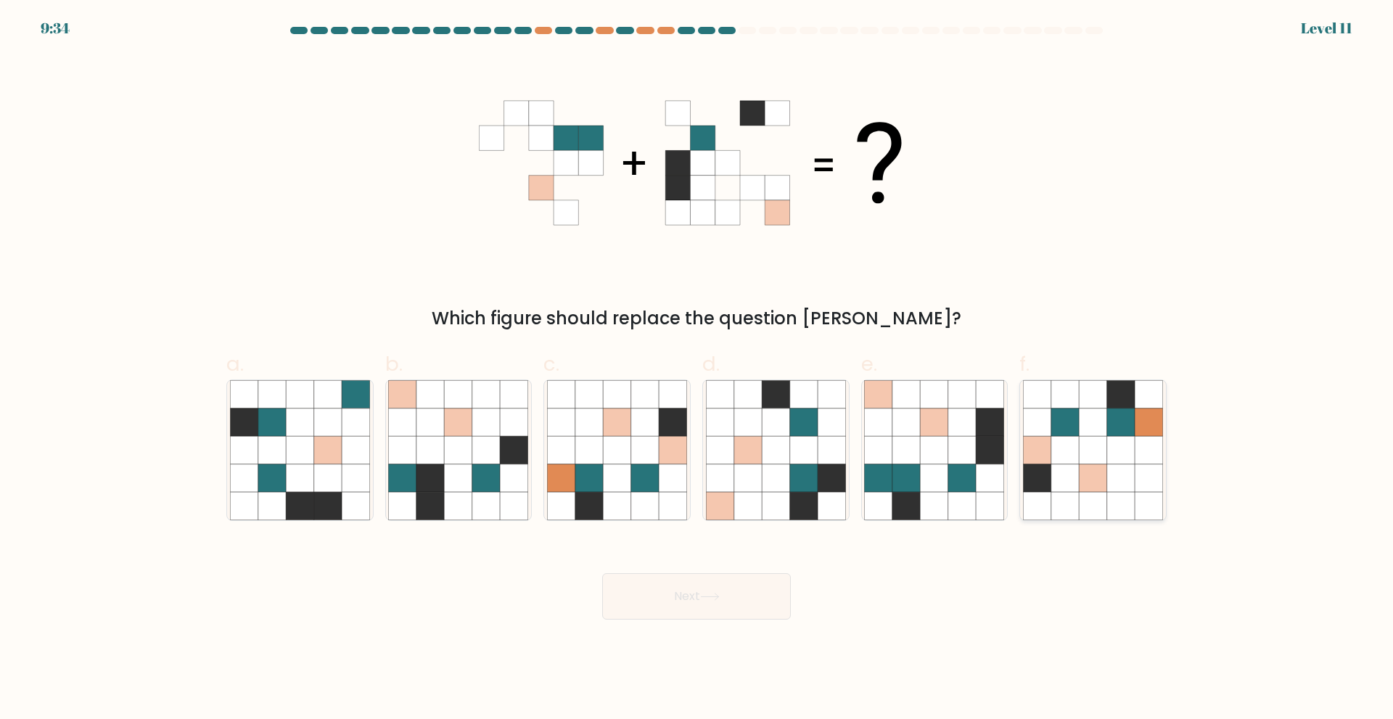
click at [1073, 456] on icon at bounding box center [1065, 450] width 28 height 28
click at [697, 369] on input "f." at bounding box center [696, 364] width 1 height 9
radio input "true"
click at [805, 507] on icon at bounding box center [804, 506] width 28 height 28
click at [697, 369] on input "d." at bounding box center [696, 364] width 1 height 9
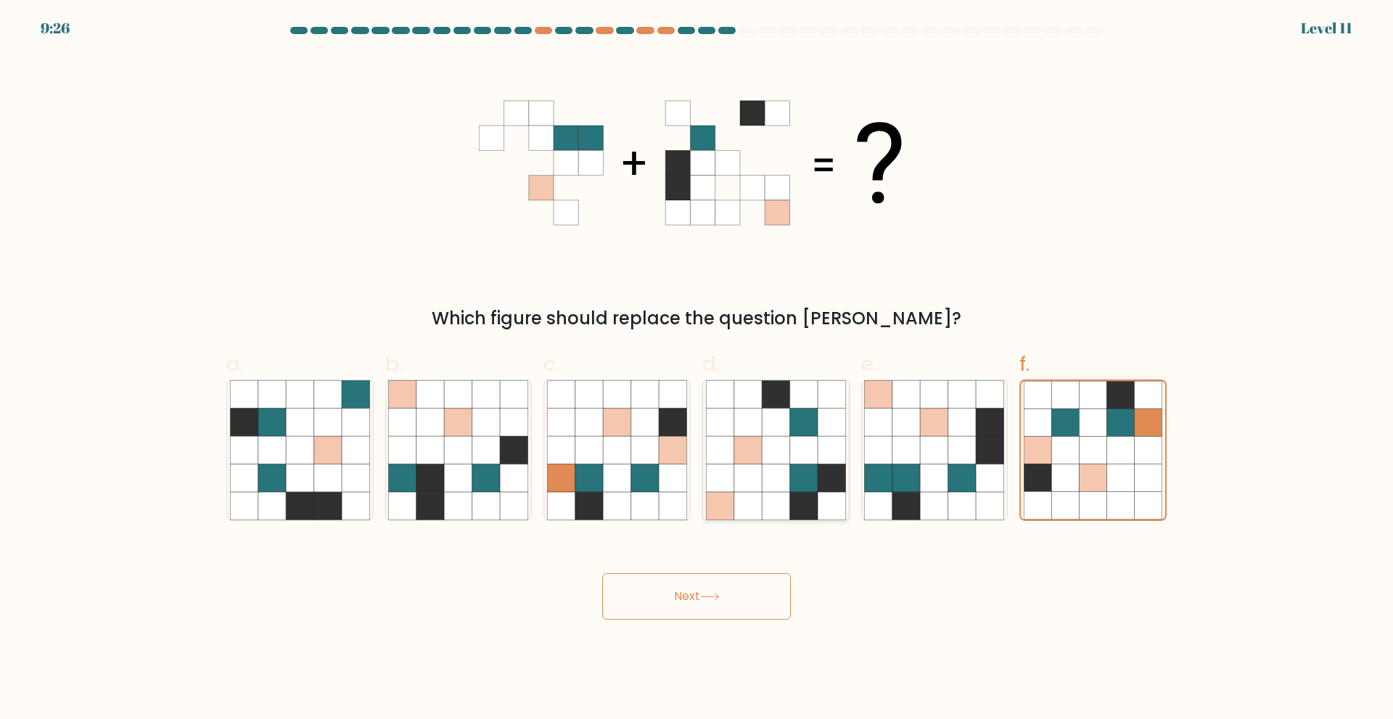
radio input "true"
click at [904, 483] on icon at bounding box center [906, 478] width 28 height 28
click at [697, 369] on input "e." at bounding box center [696, 364] width 1 height 9
radio input "true"
click at [664, 602] on button "Next" at bounding box center [696, 596] width 189 height 46
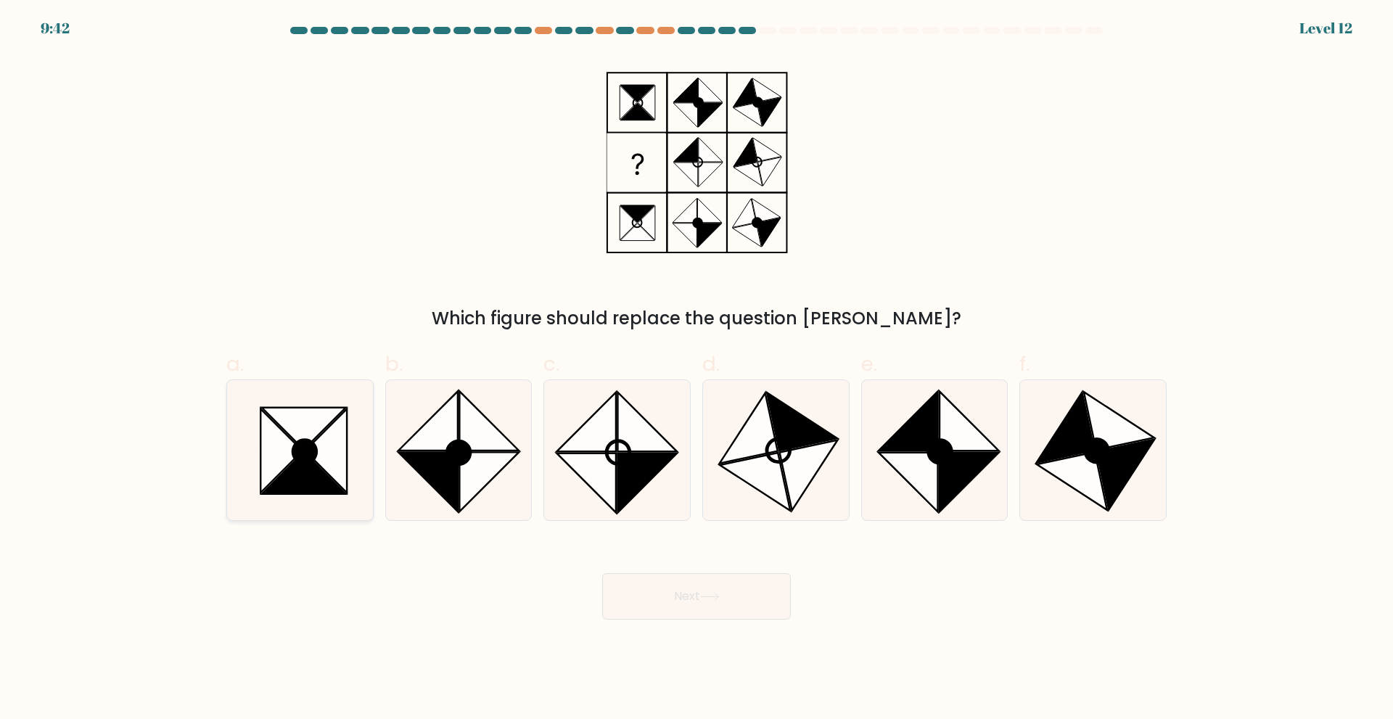
click at [337, 481] on icon at bounding box center [326, 450] width 42 height 84
click at [696, 369] on input "a." at bounding box center [696, 364] width 1 height 9
radio input "true"
click at [628, 503] on icon at bounding box center [617, 450] width 140 height 140
click at [696, 369] on input "c." at bounding box center [696, 364] width 1 height 9
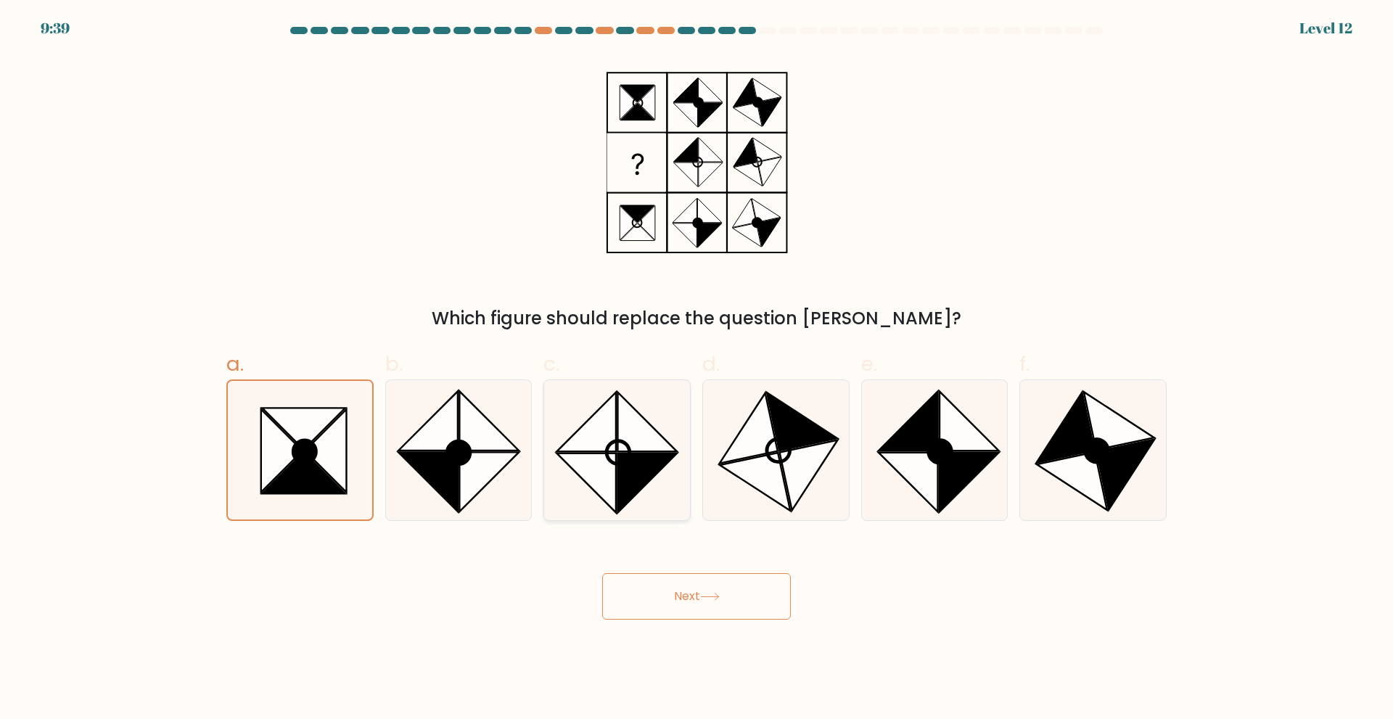
radio input "true"
click at [334, 481] on icon at bounding box center [303, 473] width 83 height 42
click at [696, 369] on input "a." at bounding box center [696, 364] width 1 height 9
radio input "true"
click at [618, 479] on icon at bounding box center [647, 482] width 59 height 59
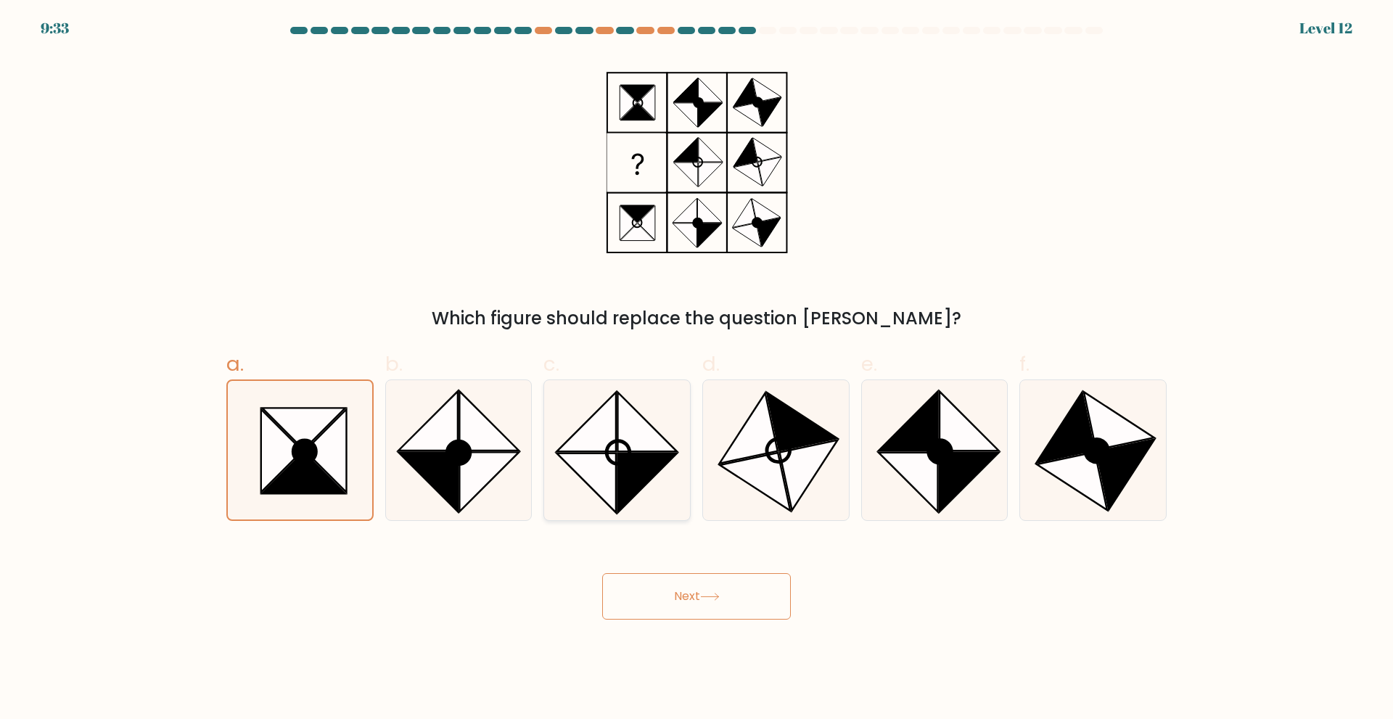
click at [696, 369] on input "c." at bounding box center [696, 364] width 1 height 9
radio input "true"
click at [324, 483] on icon at bounding box center [303, 473] width 83 height 42
click at [696, 369] on input "a." at bounding box center [696, 364] width 1 height 9
radio input "true"
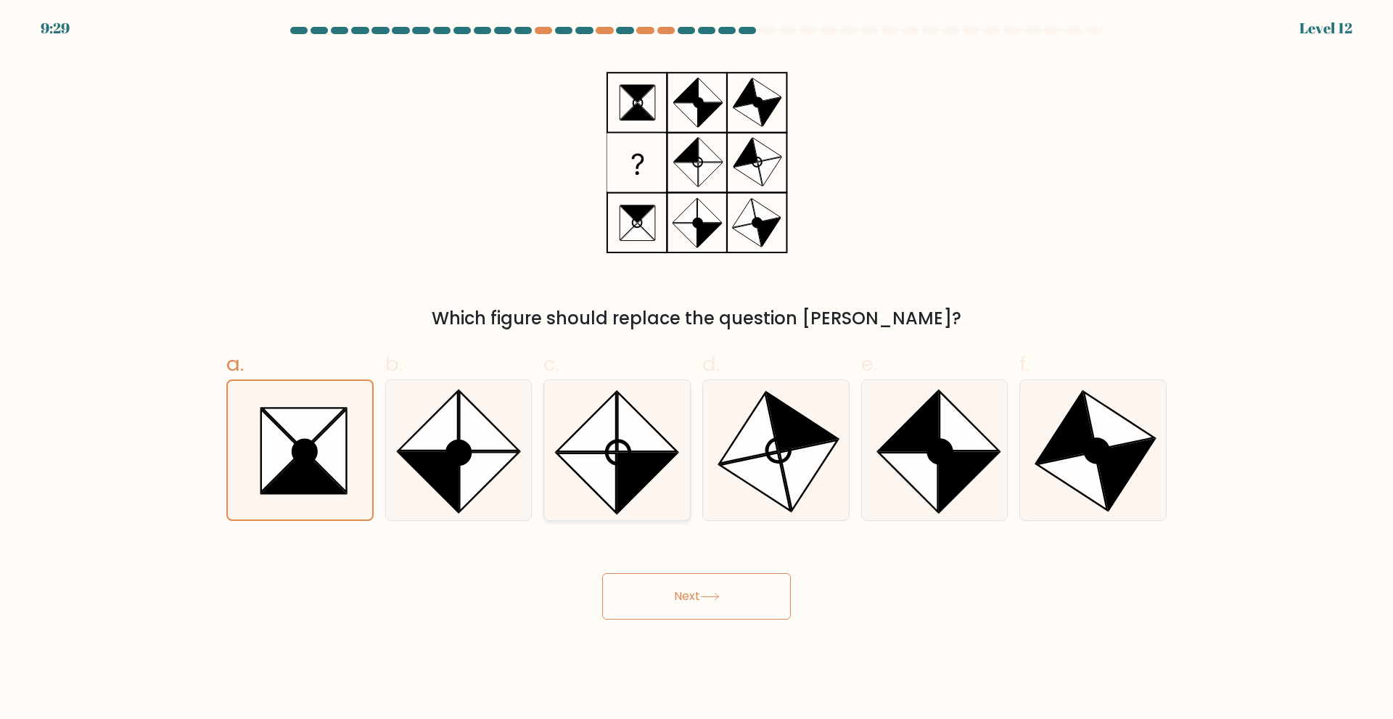
drag, startPoint x: 603, startPoint y: 485, endPoint x: 636, endPoint y: 518, distance: 46.2
click at [604, 485] on icon at bounding box center [585, 482] width 59 height 59
click at [696, 369] on input "c." at bounding box center [696, 364] width 1 height 9
radio input "true"
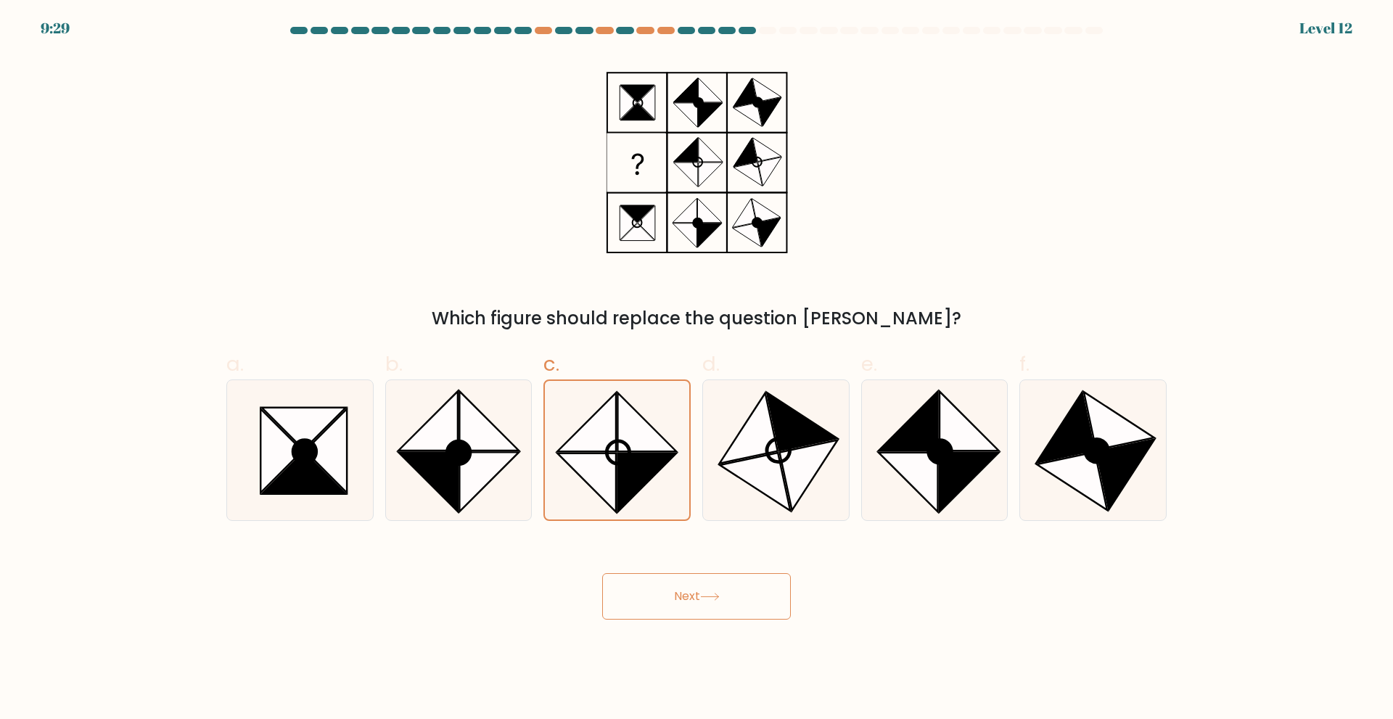
click at [698, 580] on button "Next" at bounding box center [696, 596] width 189 height 46
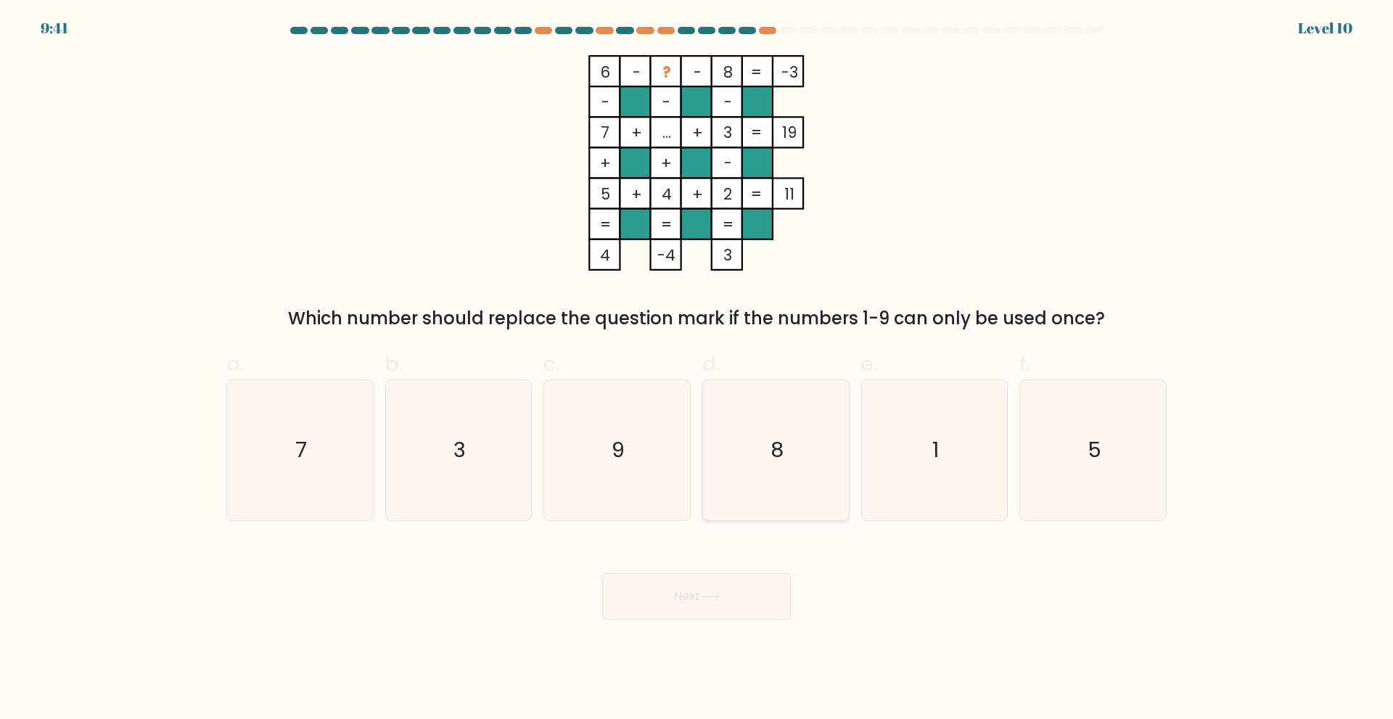
click at [781, 466] on icon "8" at bounding box center [776, 450] width 140 height 140
click at [697, 369] on input "d. 8" at bounding box center [696, 364] width 1 height 9
radio input "true"
click at [745, 618] on button "Next" at bounding box center [696, 596] width 189 height 46
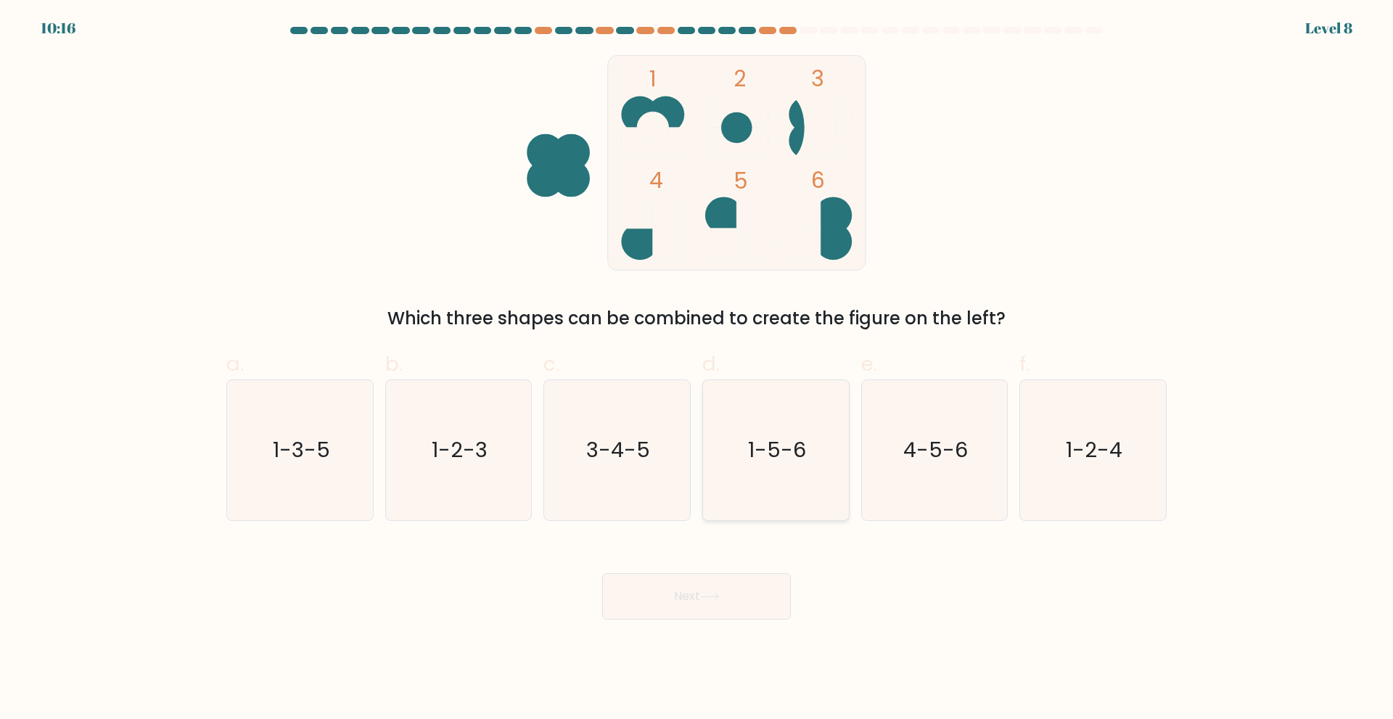
drag, startPoint x: 834, startPoint y: 463, endPoint x: 826, endPoint y: 483, distance: 21.8
click at [831, 464] on icon "1-5-6" at bounding box center [776, 450] width 140 height 140
click at [697, 369] on input "d. 1-5-6" at bounding box center [696, 364] width 1 height 9
radio input "true"
drag, startPoint x: 757, startPoint y: 563, endPoint x: 755, endPoint y: 572, distance: 9.7
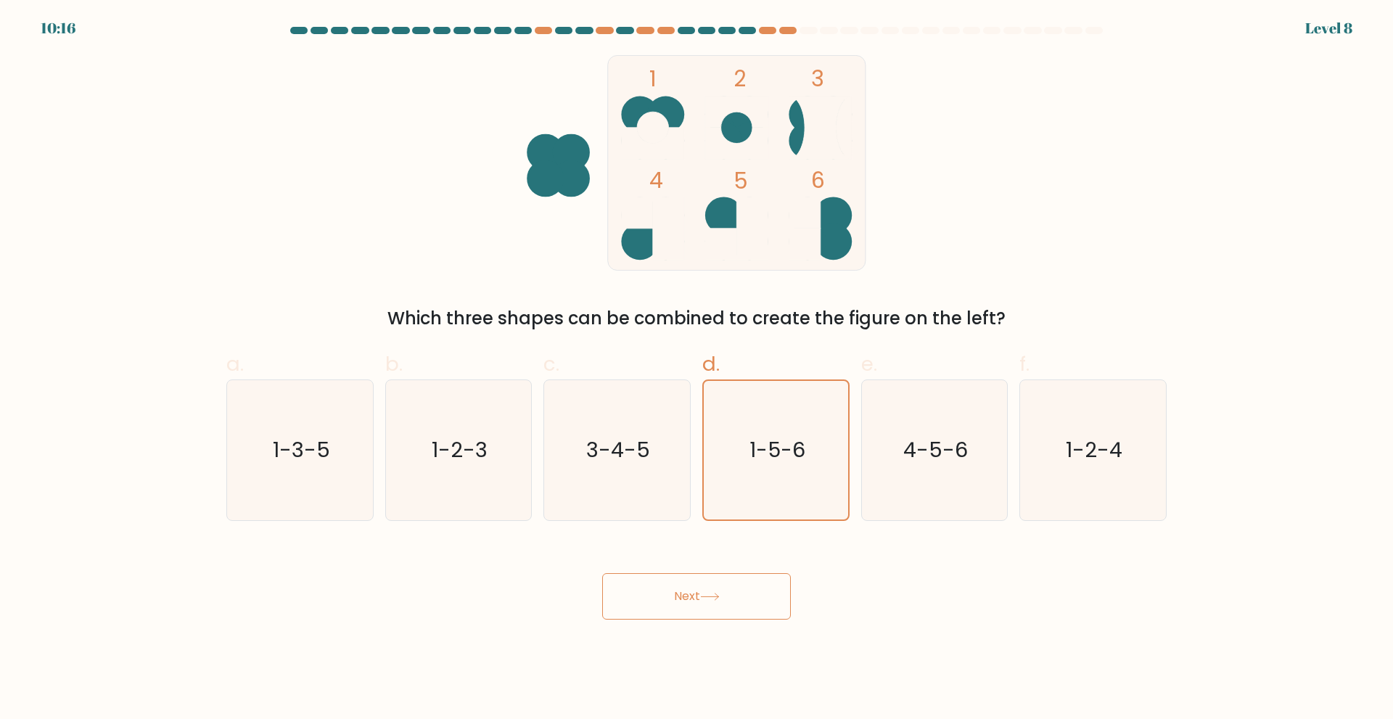
click at [757, 567] on div "Next" at bounding box center [697, 578] width 958 height 81
click at [751, 584] on button "Next" at bounding box center [696, 596] width 189 height 46
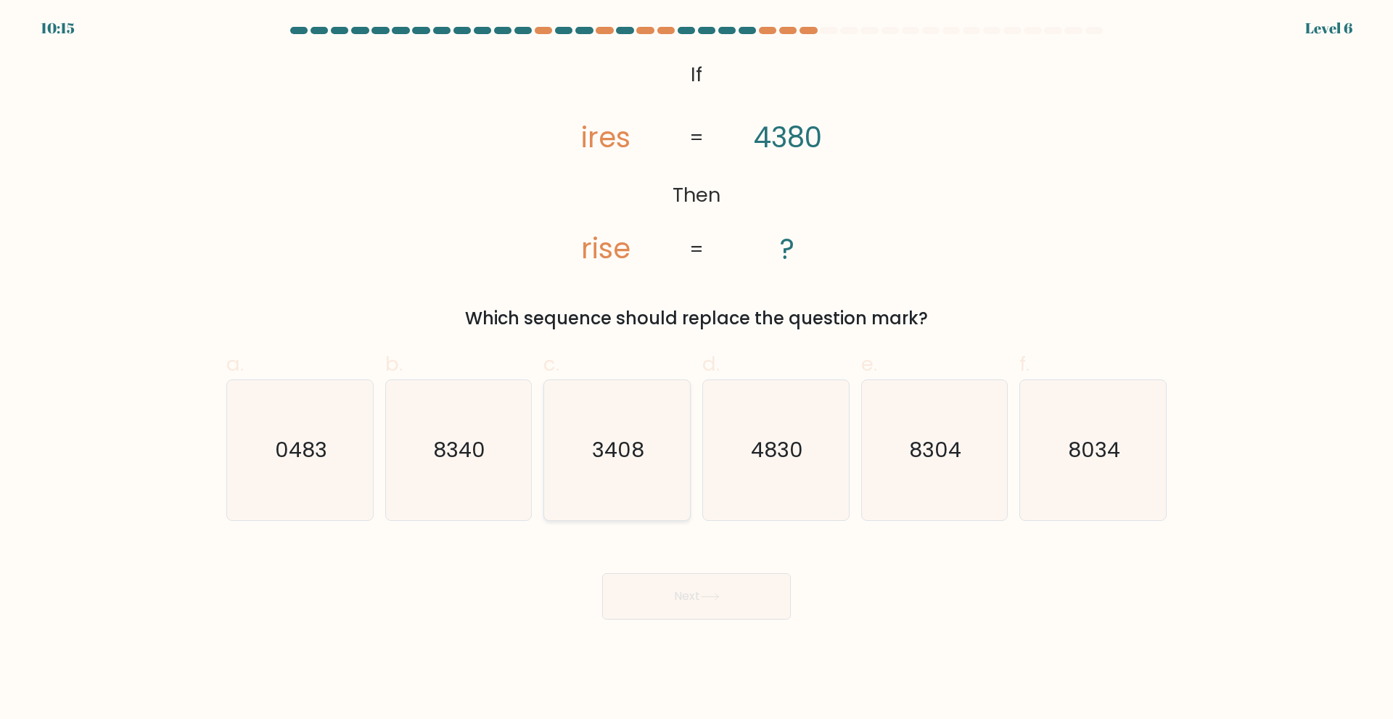
drag, startPoint x: 658, startPoint y: 488, endPoint x: 691, endPoint y: 584, distance: 101.2
click at [658, 489] on icon "3408" at bounding box center [617, 450] width 140 height 140
click at [696, 369] on input "c. 3408" at bounding box center [696, 364] width 1 height 9
radio input "true"
drag, startPoint x: 692, startPoint y: 591, endPoint x: 696, endPoint y: 604, distance: 13.1
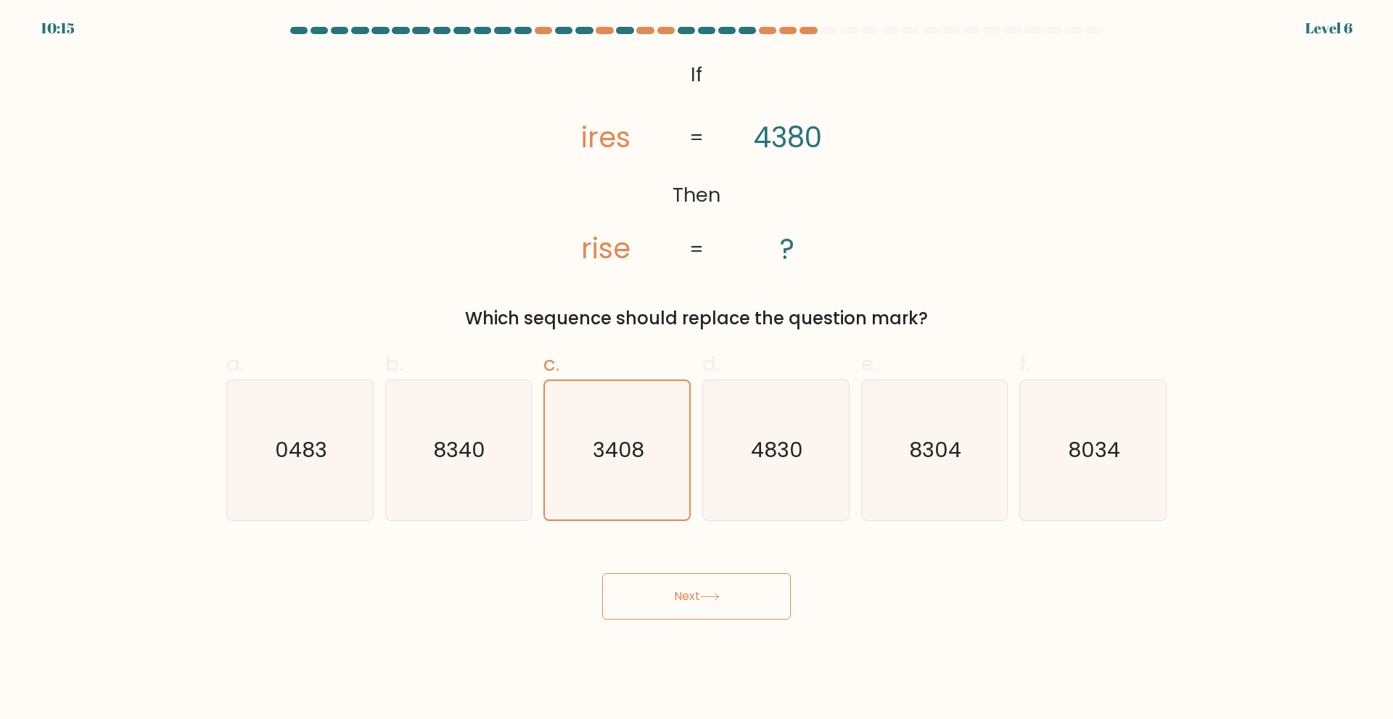
click at [695, 600] on button "Next" at bounding box center [696, 596] width 189 height 46
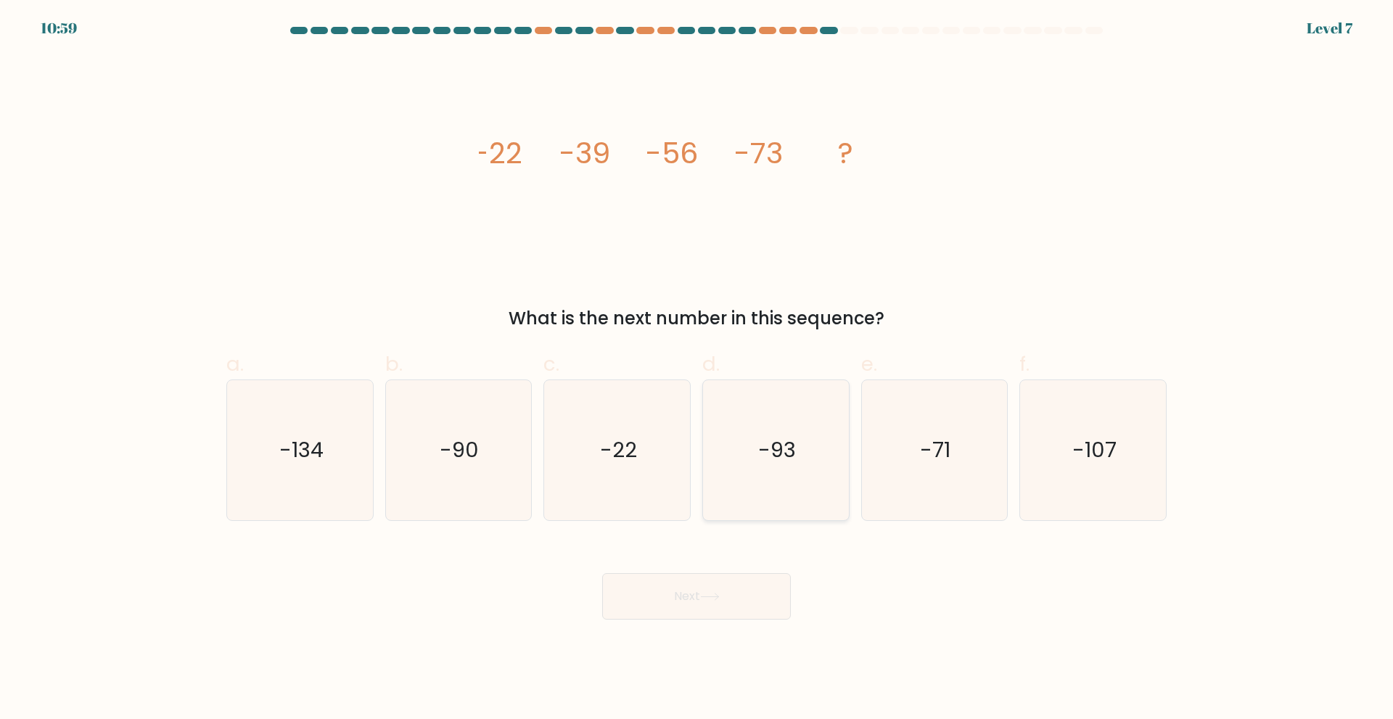
click at [841, 467] on icon "-93" at bounding box center [776, 450] width 140 height 140
click at [697, 369] on input "d. -93" at bounding box center [696, 364] width 1 height 9
radio input "true"
drag, startPoint x: 692, startPoint y: 634, endPoint x: 701, endPoint y: 628, distance: 10.9
click at [697, 634] on body "10:59 Level 7" at bounding box center [696, 359] width 1393 height 719
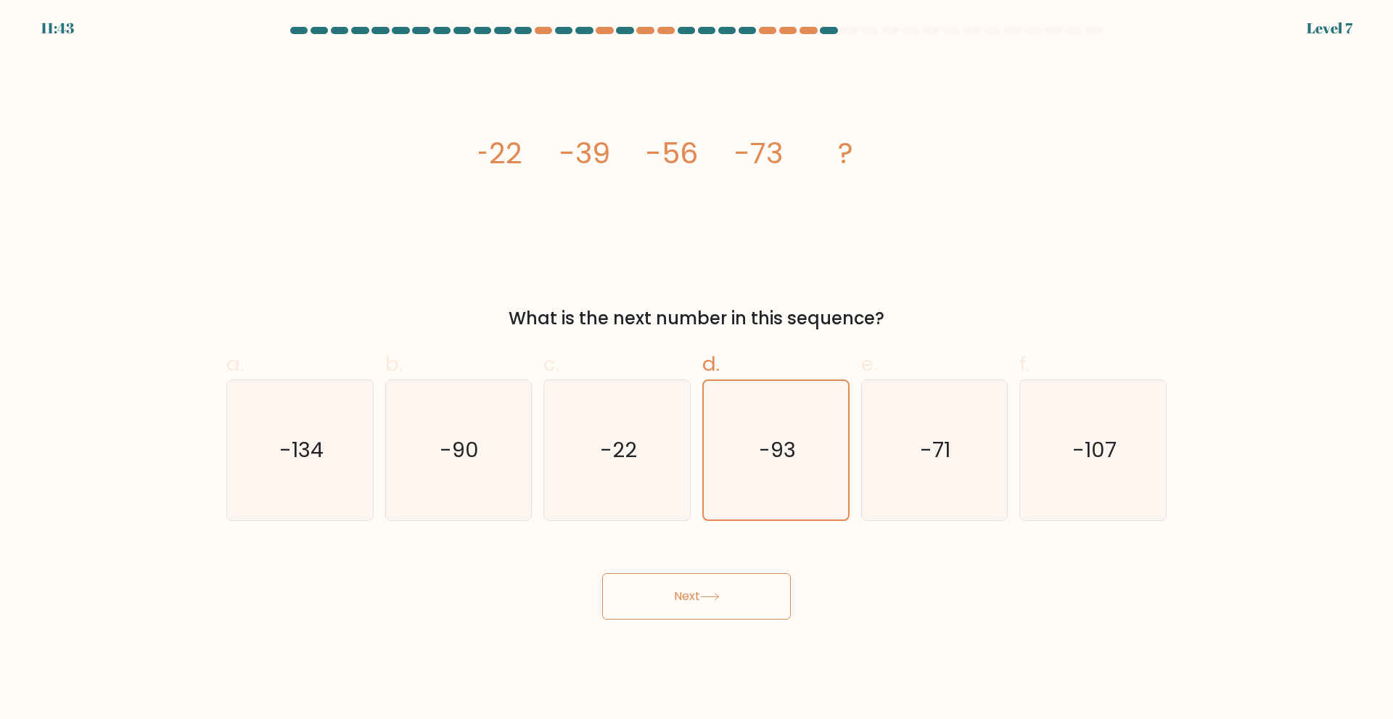
click at [684, 605] on button "Next" at bounding box center [696, 596] width 189 height 46
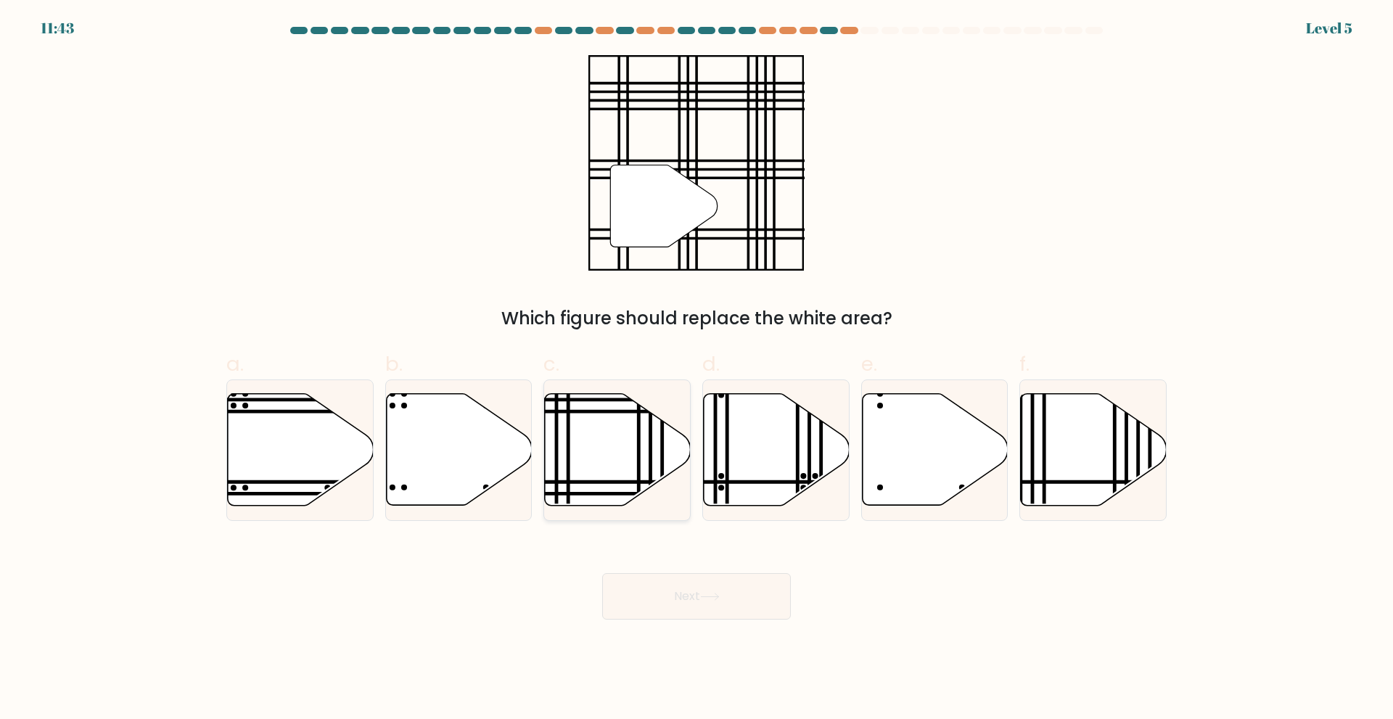
click at [623, 451] on icon at bounding box center [618, 449] width 146 height 112
click at [696, 369] on input "c." at bounding box center [696, 364] width 1 height 9
radio input "true"
click at [650, 617] on button "Next" at bounding box center [696, 596] width 189 height 46
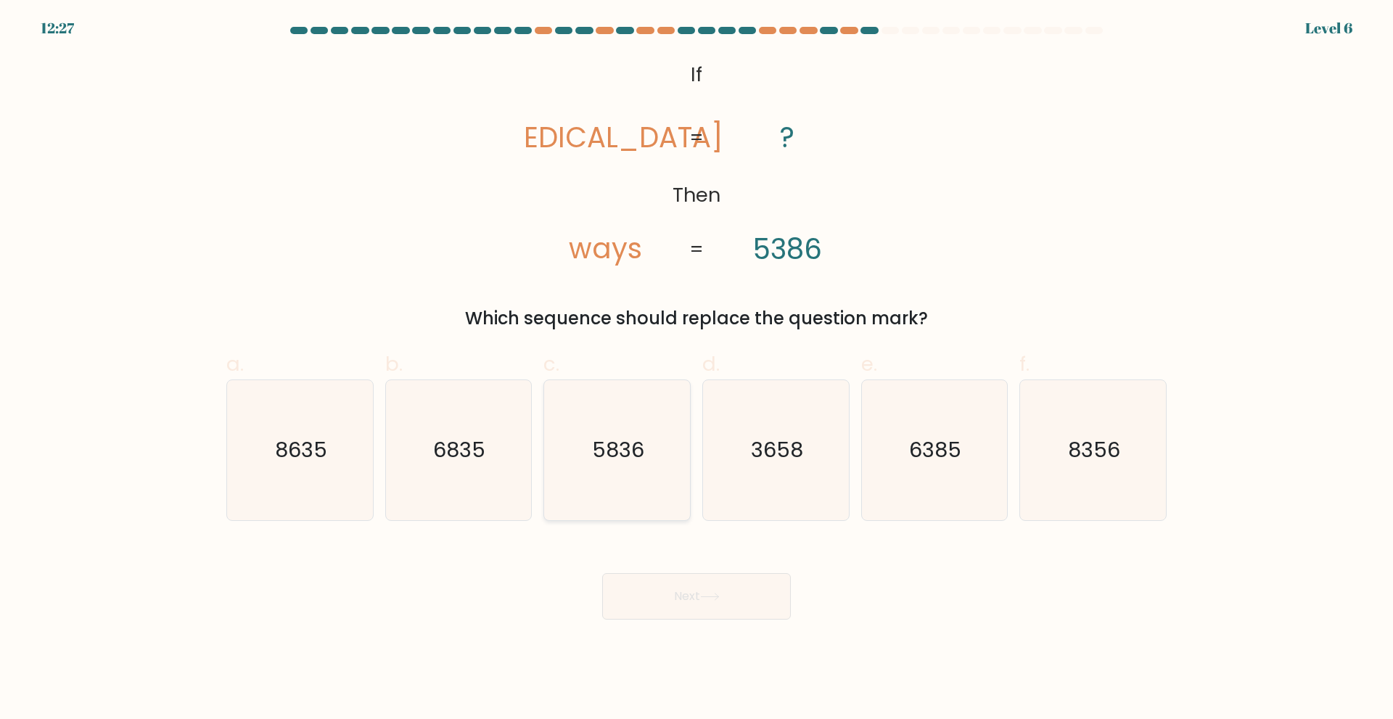
drag, startPoint x: 553, startPoint y: 453, endPoint x: 585, endPoint y: 513, distance: 67.5
click at [550, 455] on icon "5836" at bounding box center [617, 450] width 140 height 140
click at [696, 369] on input "c. 5836" at bounding box center [696, 364] width 1 height 9
radio input "true"
click at [622, 605] on button "Next" at bounding box center [696, 596] width 189 height 46
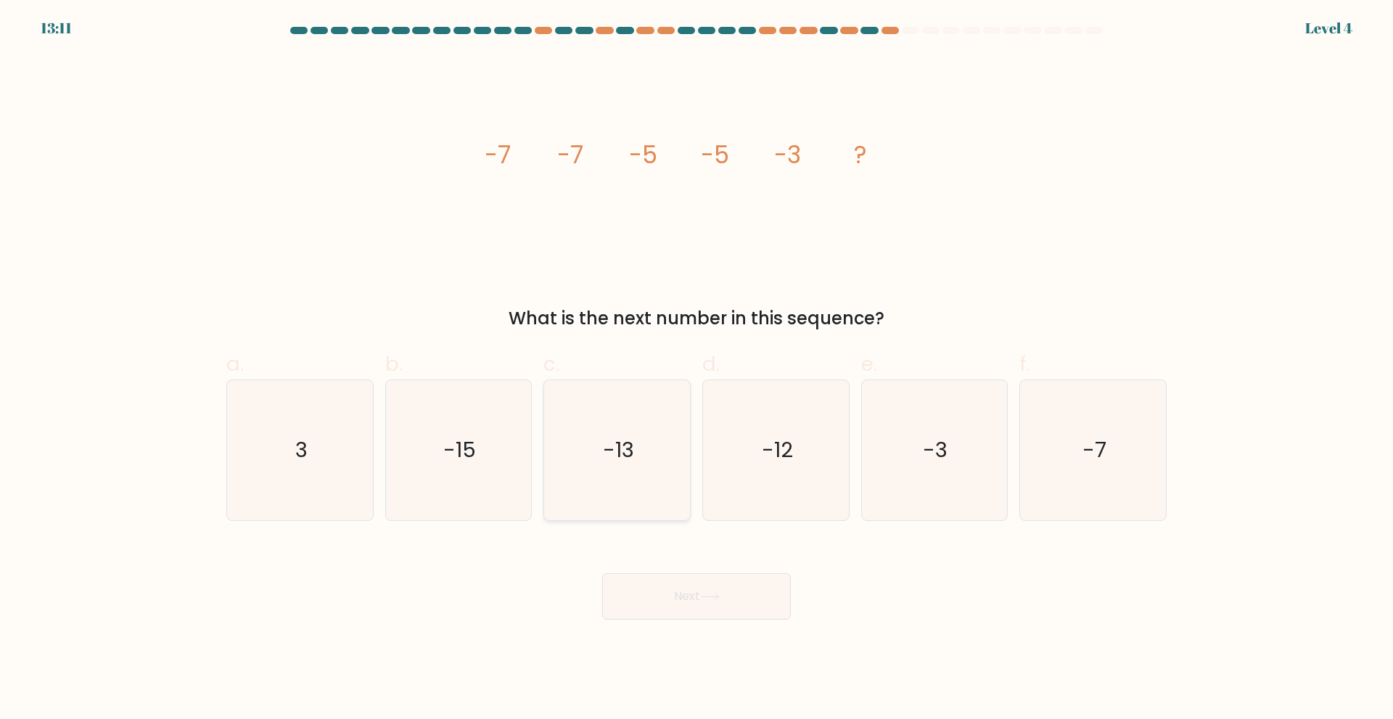
click at [620, 463] on text "-13" at bounding box center [618, 449] width 31 height 29
click at [696, 369] on input "c. -13" at bounding box center [696, 364] width 1 height 9
radio input "true"
click at [656, 620] on body "13:11 Level 4" at bounding box center [696, 359] width 1393 height 719
click at [646, 468] on icon "-13" at bounding box center [617, 450] width 139 height 139
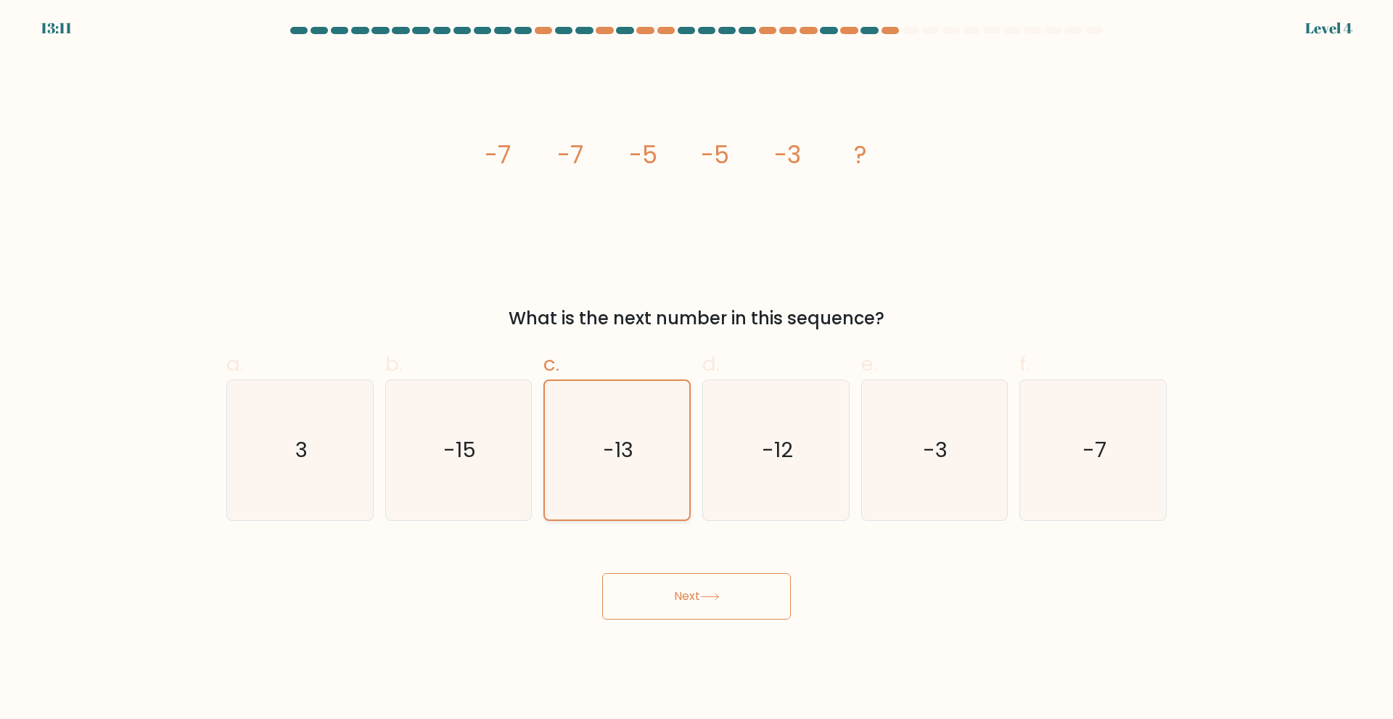
click at [696, 369] on input "c. -13" at bounding box center [696, 364] width 1 height 9
click at [640, 609] on button "Next" at bounding box center [696, 596] width 189 height 46
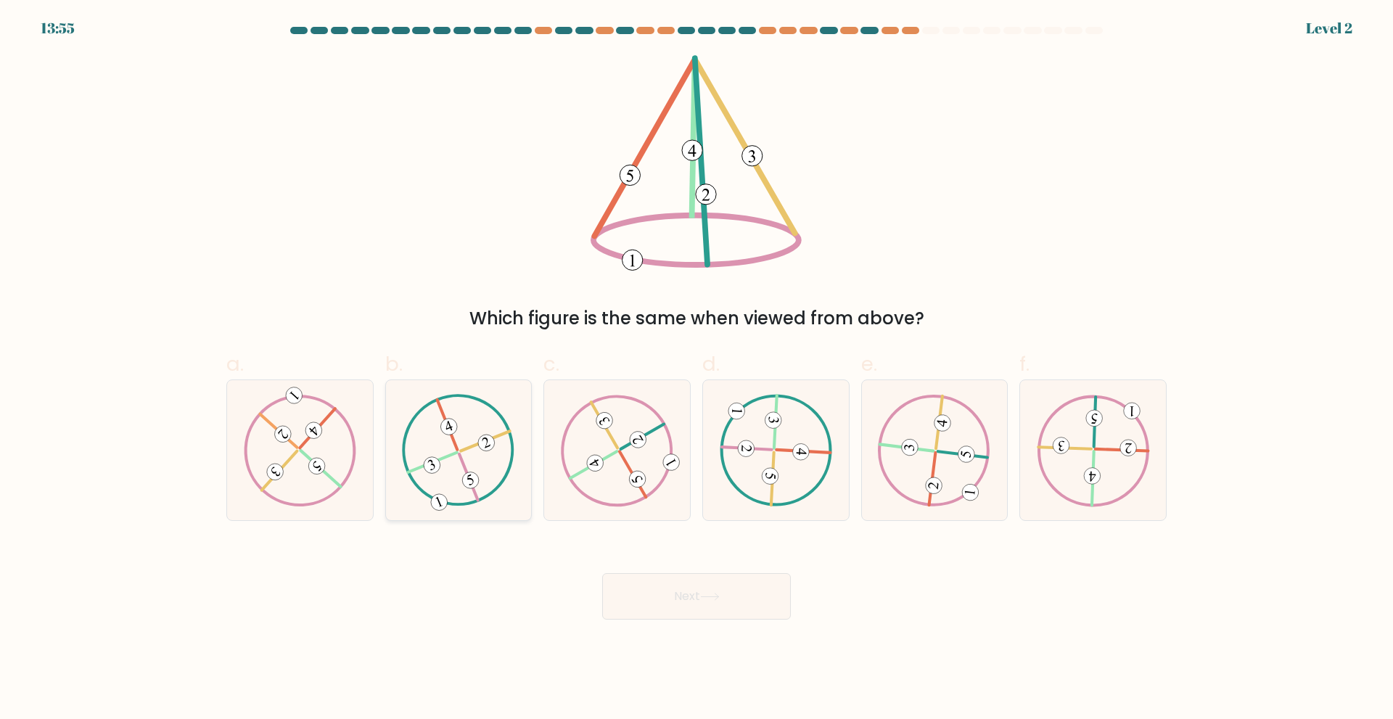
click at [451, 468] on icon at bounding box center [458, 450] width 113 height 112
click at [696, 369] on input "b." at bounding box center [696, 364] width 1 height 9
radio input "true"
click at [717, 672] on body "14:39 Level 2" at bounding box center [696, 359] width 1393 height 719
drag, startPoint x: 668, startPoint y: 601, endPoint x: 683, endPoint y: 588, distance: 19.0
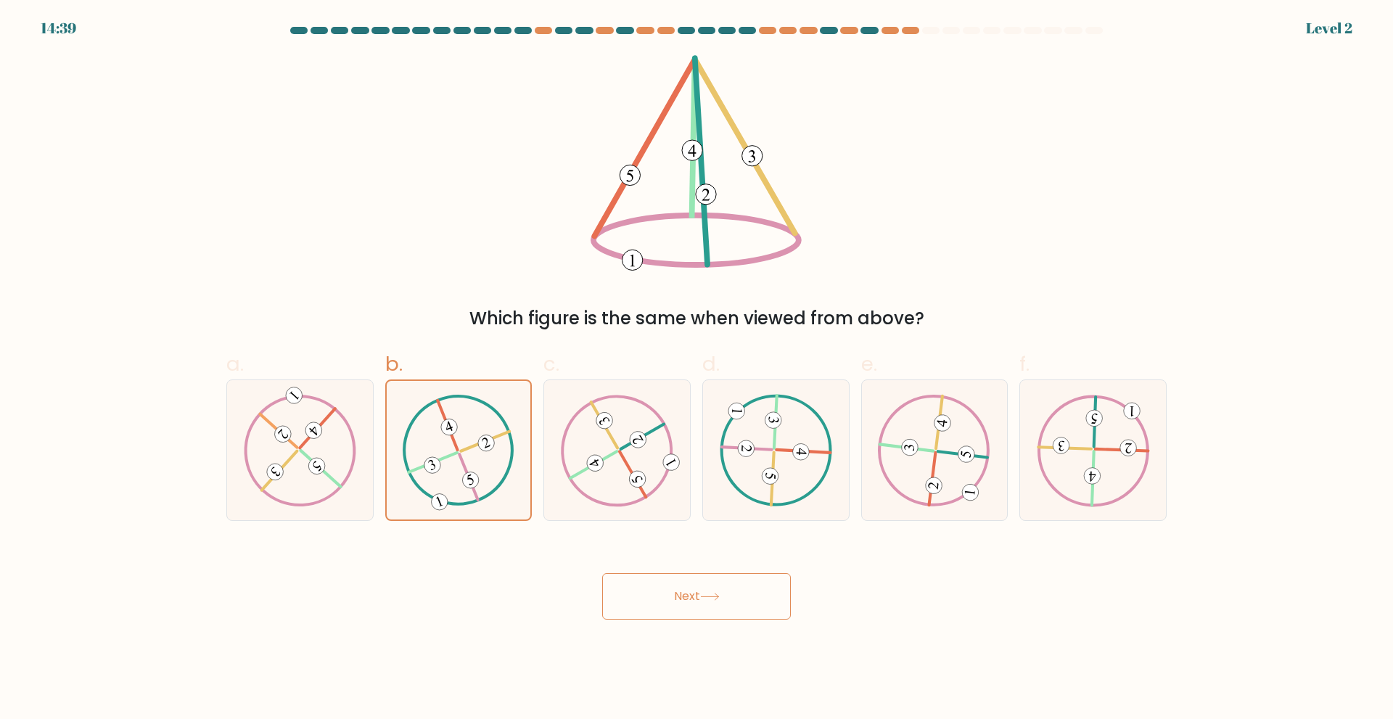
click at [670, 601] on button "Next" at bounding box center [696, 596] width 189 height 46
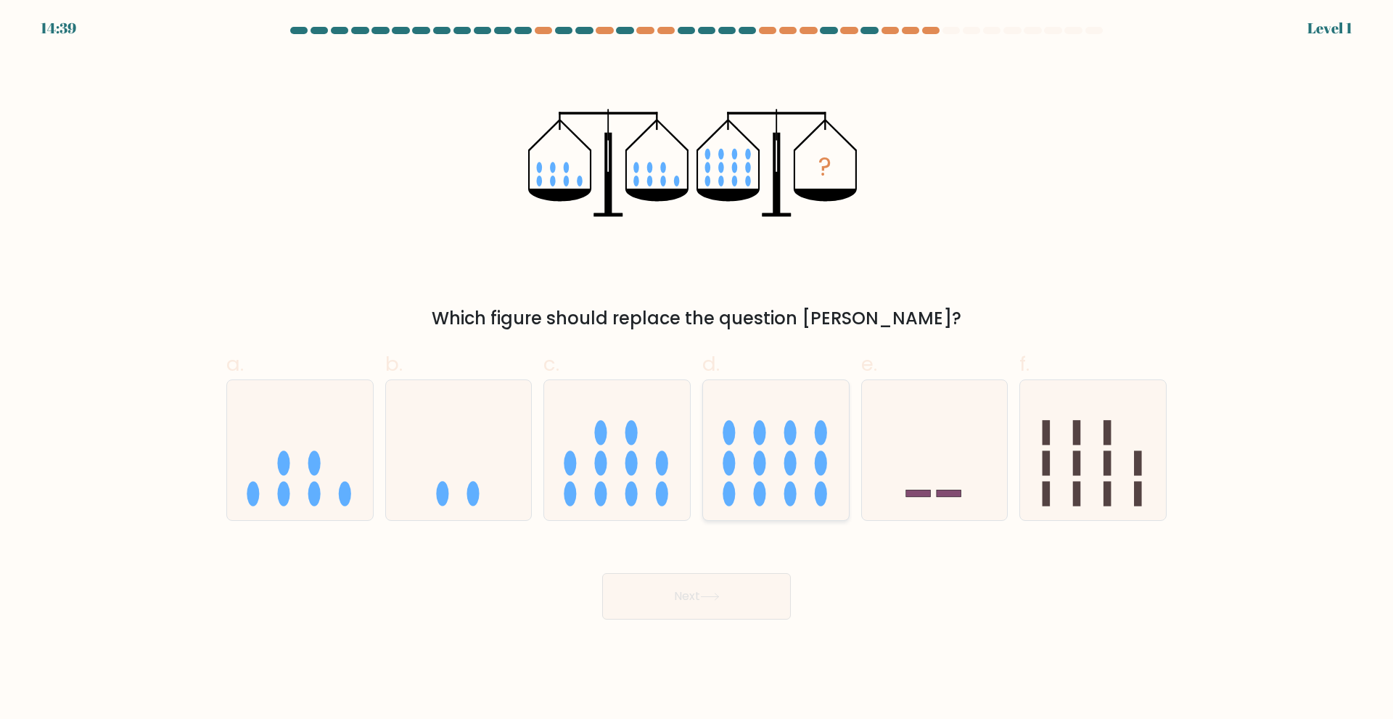
click at [829, 486] on icon at bounding box center [776, 450] width 146 height 120
click at [697, 369] on input "d." at bounding box center [696, 364] width 1 height 9
radio input "true"
click at [705, 621] on body "14:39 Level 1" at bounding box center [696, 359] width 1393 height 719
click at [696, 606] on button "Next" at bounding box center [696, 596] width 189 height 46
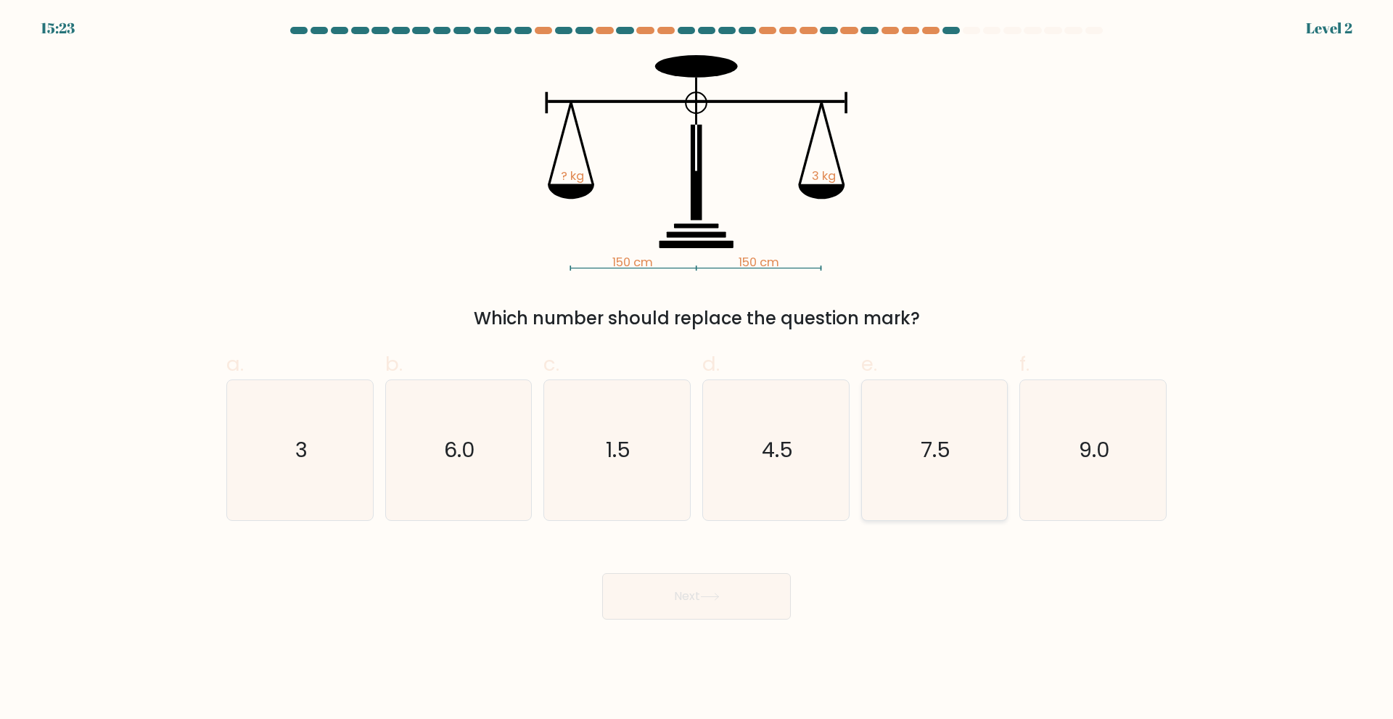
click at [914, 461] on icon "7.5" at bounding box center [934, 450] width 140 height 140
click at [697, 369] on input "e. 7.5" at bounding box center [696, 364] width 1 height 9
radio input "true"
click at [686, 605] on button "Next" at bounding box center [696, 596] width 189 height 46
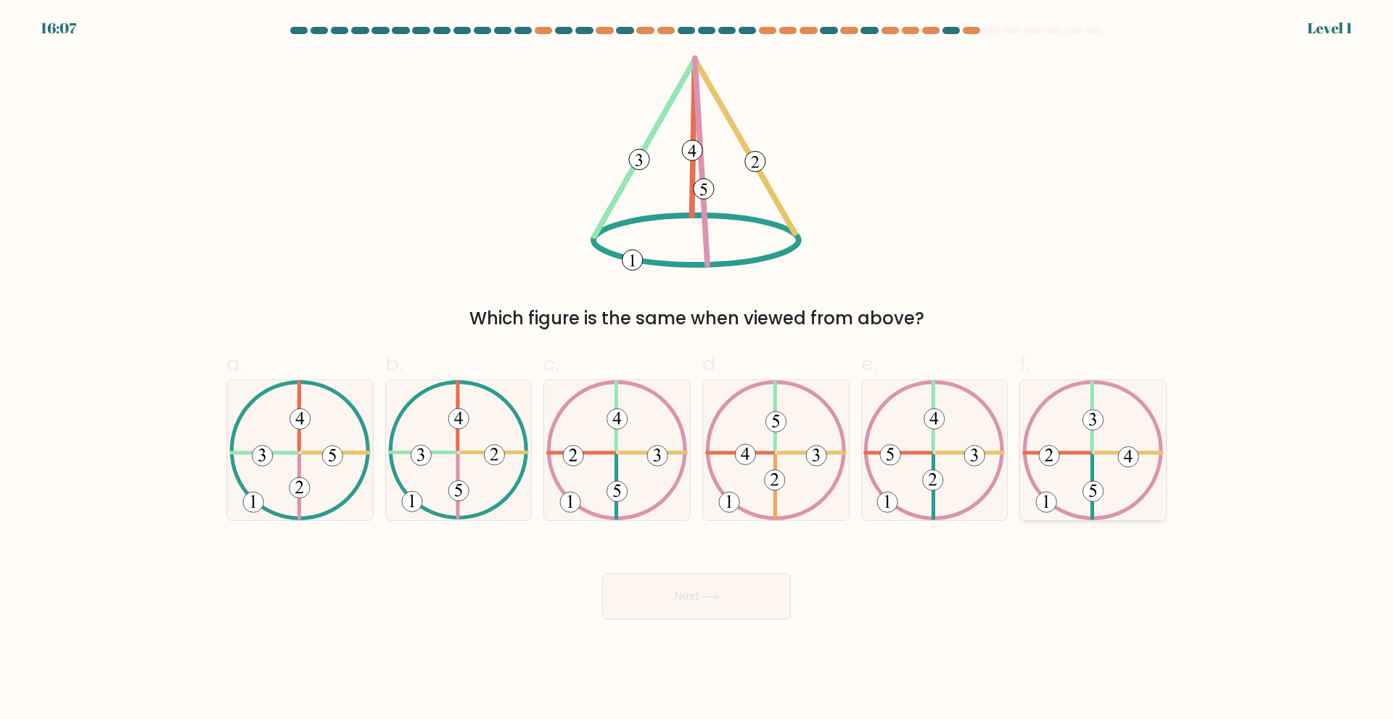
click at [1032, 442] on icon at bounding box center [1092, 450] width 141 height 140
click at [697, 369] on input "f." at bounding box center [696, 364] width 1 height 9
radio input "true"
click at [706, 570] on div "Next" at bounding box center [697, 578] width 958 height 81
click at [685, 603] on button "Next" at bounding box center [696, 596] width 189 height 46
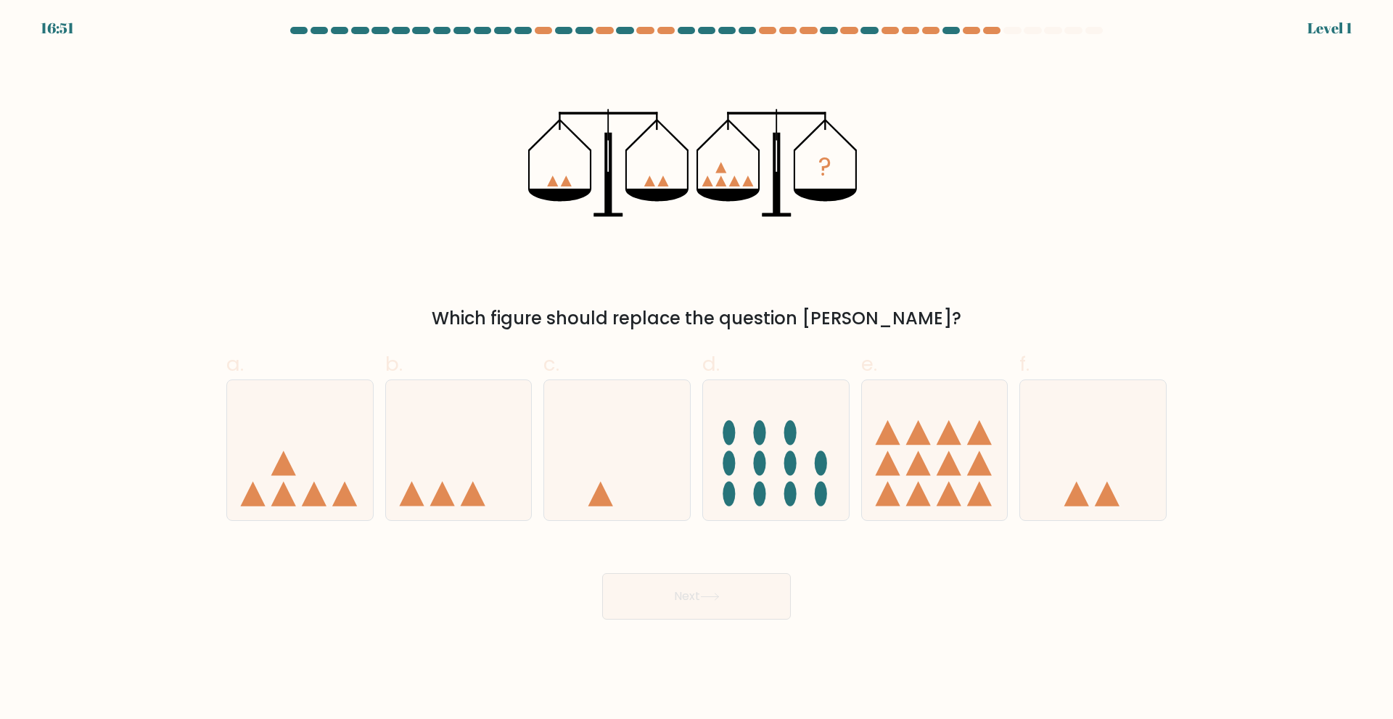
click at [601, 432] on icon at bounding box center [617, 450] width 146 height 120
click at [696, 369] on input "c." at bounding box center [696, 364] width 1 height 9
radio input "true"
click at [654, 606] on button "Next" at bounding box center [696, 596] width 189 height 46
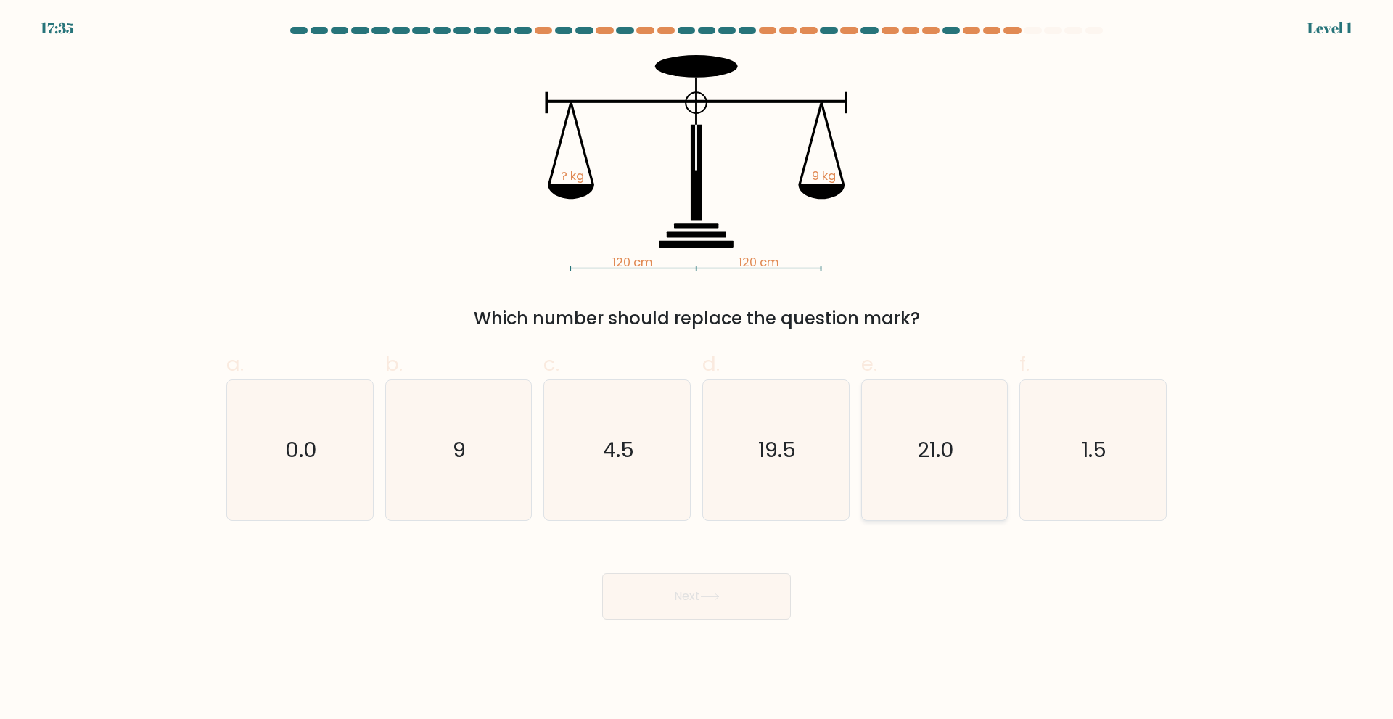
click at [934, 438] on text "21.0" at bounding box center [935, 449] width 37 height 29
click at [736, 545] on div "Next" at bounding box center [697, 578] width 958 height 81
click at [722, 590] on button "Next" at bounding box center [696, 596] width 189 height 46
click at [720, 612] on button "Next" at bounding box center [696, 596] width 189 height 46
click at [727, 485] on icon "19.5" at bounding box center [776, 450] width 140 height 140
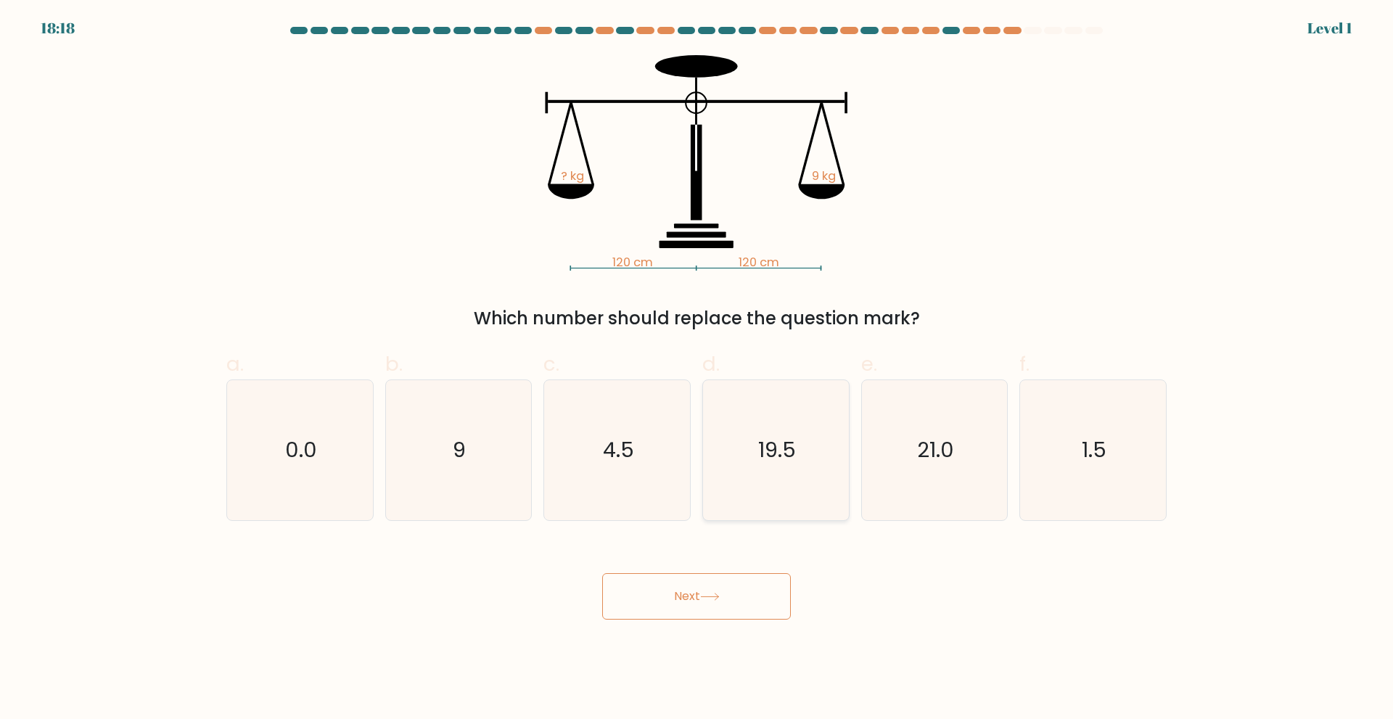
click at [697, 369] on input "d. 19.5" at bounding box center [696, 364] width 1 height 9
radio input "true"
click at [703, 585] on button "Next" at bounding box center [696, 596] width 189 height 46
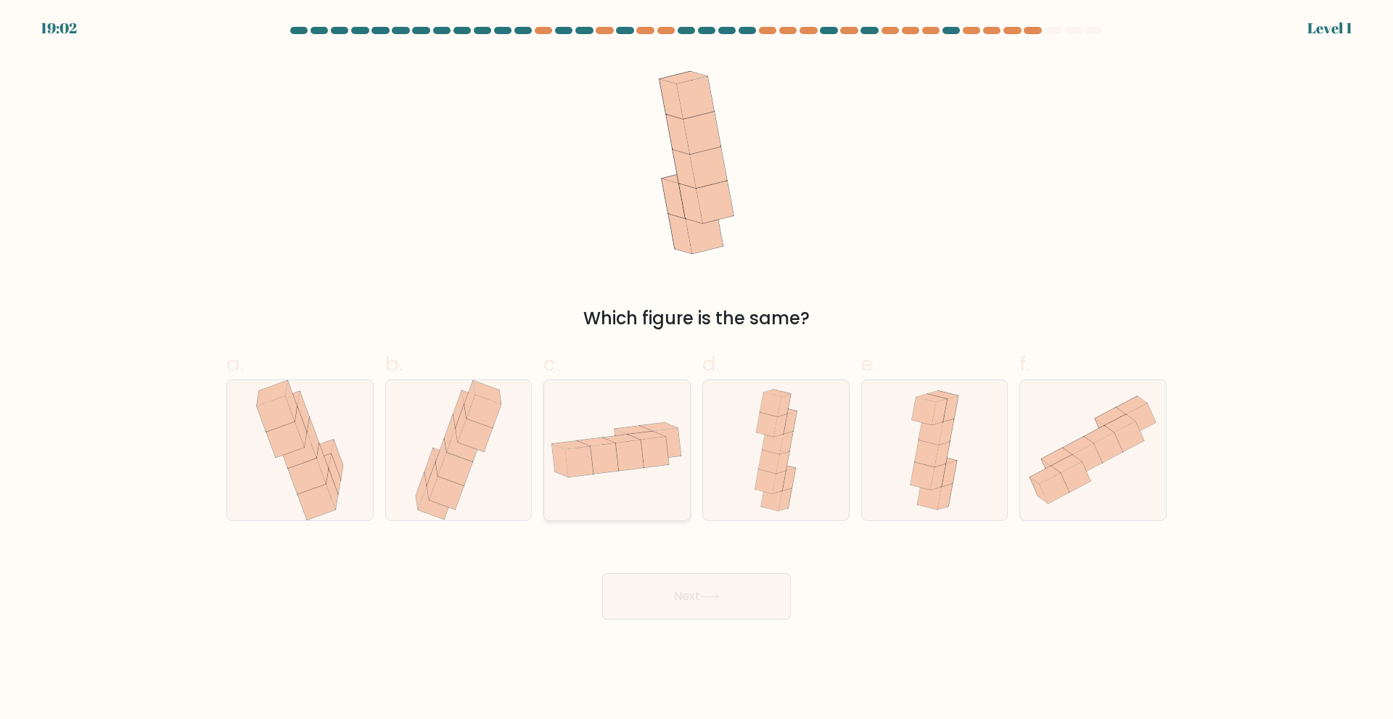
click at [666, 477] on icon at bounding box center [617, 450] width 146 height 75
click at [696, 369] on input "c." at bounding box center [696, 364] width 1 height 9
radio input "true"
click at [674, 599] on button "Next" at bounding box center [696, 596] width 189 height 46
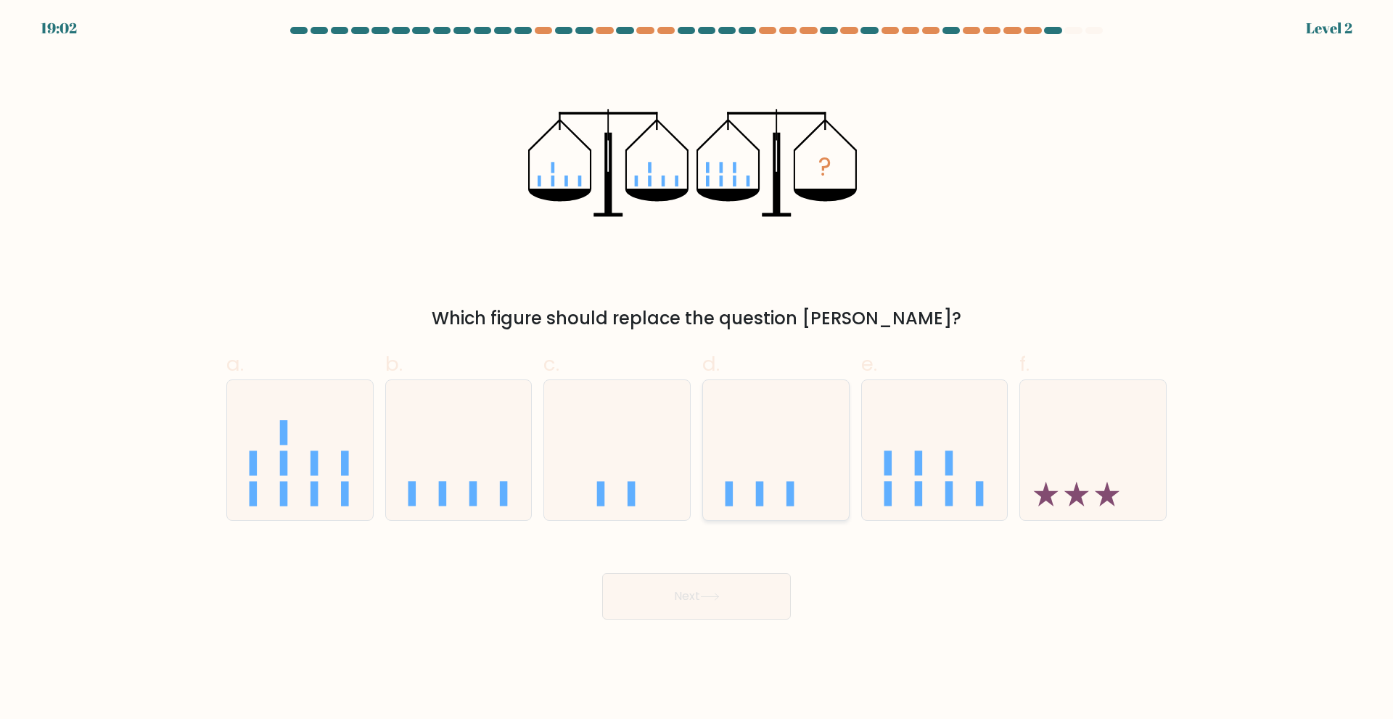
click at [788, 485] on rect at bounding box center [790, 494] width 8 height 25
click at [697, 369] on input "d." at bounding box center [696, 364] width 1 height 9
radio input "true"
click at [729, 597] on button "Next" at bounding box center [696, 596] width 189 height 46
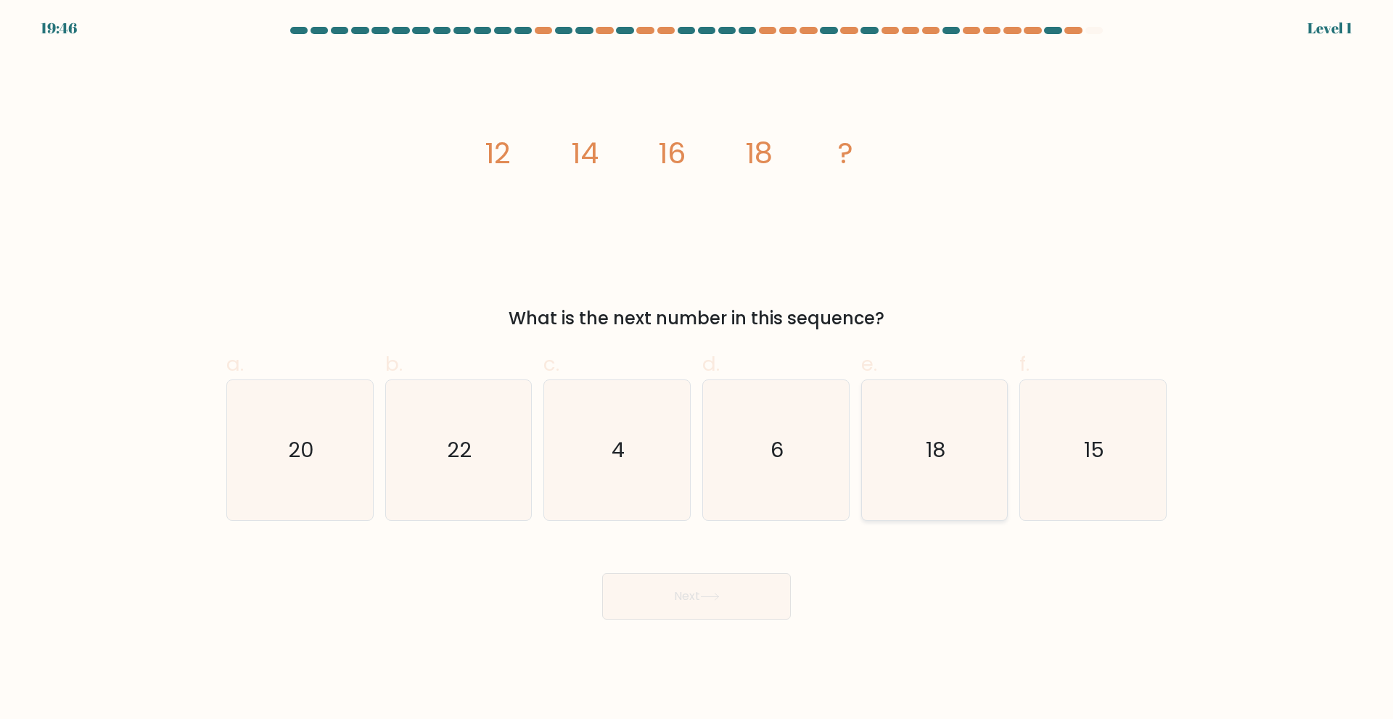
click at [974, 498] on icon "18" at bounding box center [934, 450] width 140 height 140
click at [697, 369] on input "e. 18" at bounding box center [696, 364] width 1 height 9
radio input "true"
click at [773, 568] on div "Next" at bounding box center [697, 578] width 958 height 81
drag, startPoint x: 728, startPoint y: 601, endPoint x: 742, endPoint y: 591, distance: 17.1
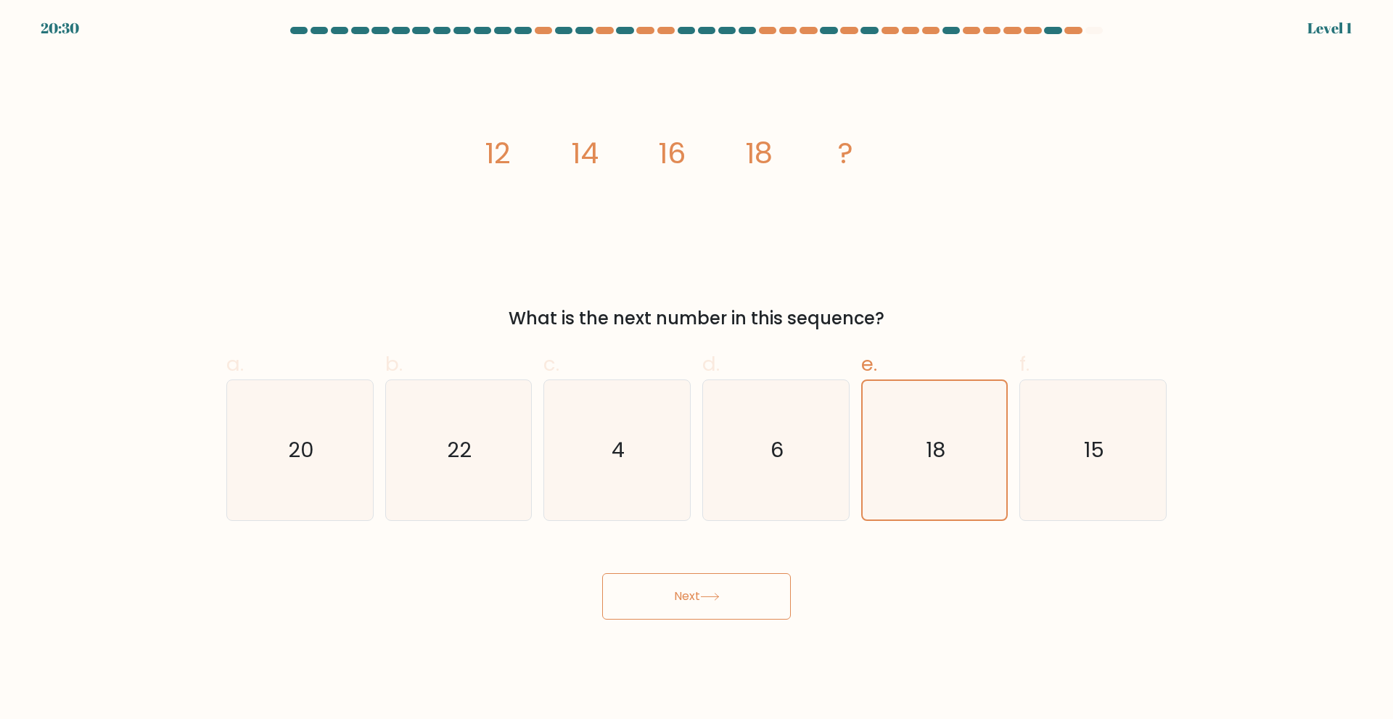
click at [732, 604] on button "Next" at bounding box center [696, 596] width 189 height 46
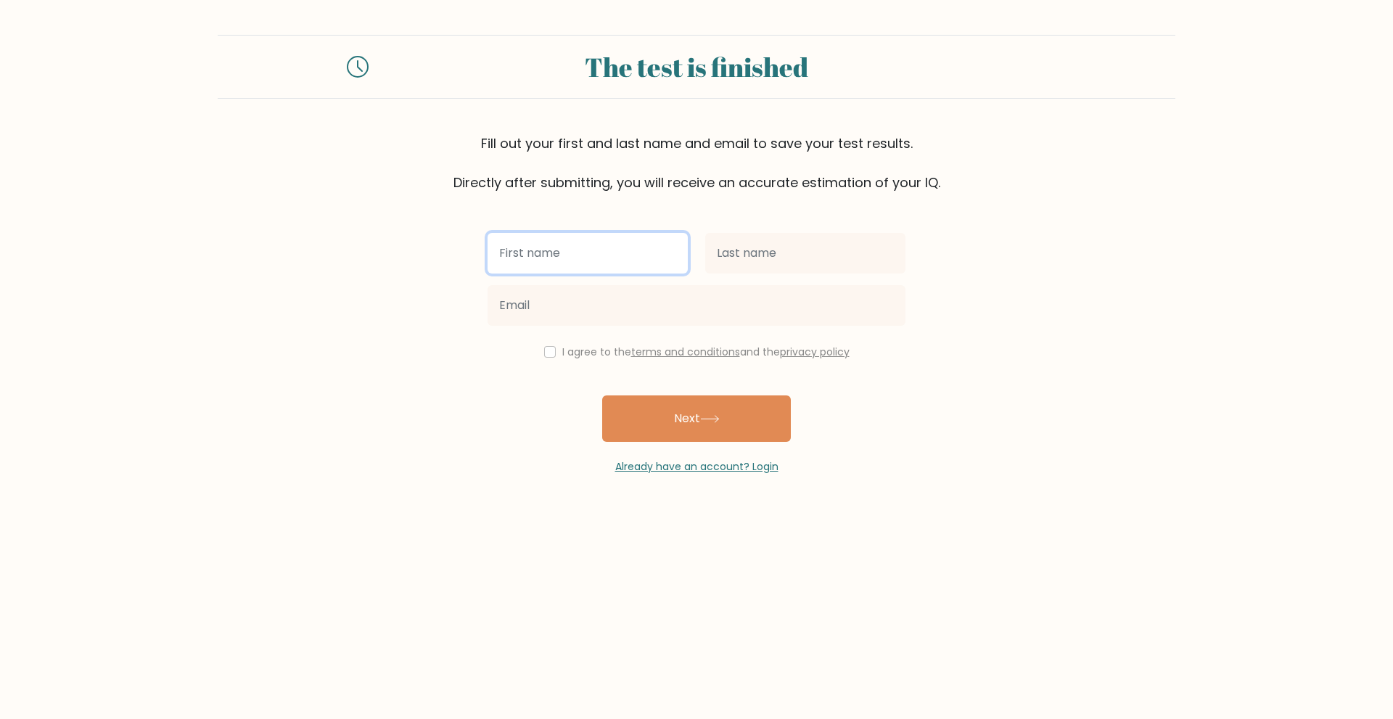
click at [543, 259] on input "text" at bounding box center [588, 253] width 200 height 41
type input "[PERSON_NAME]"
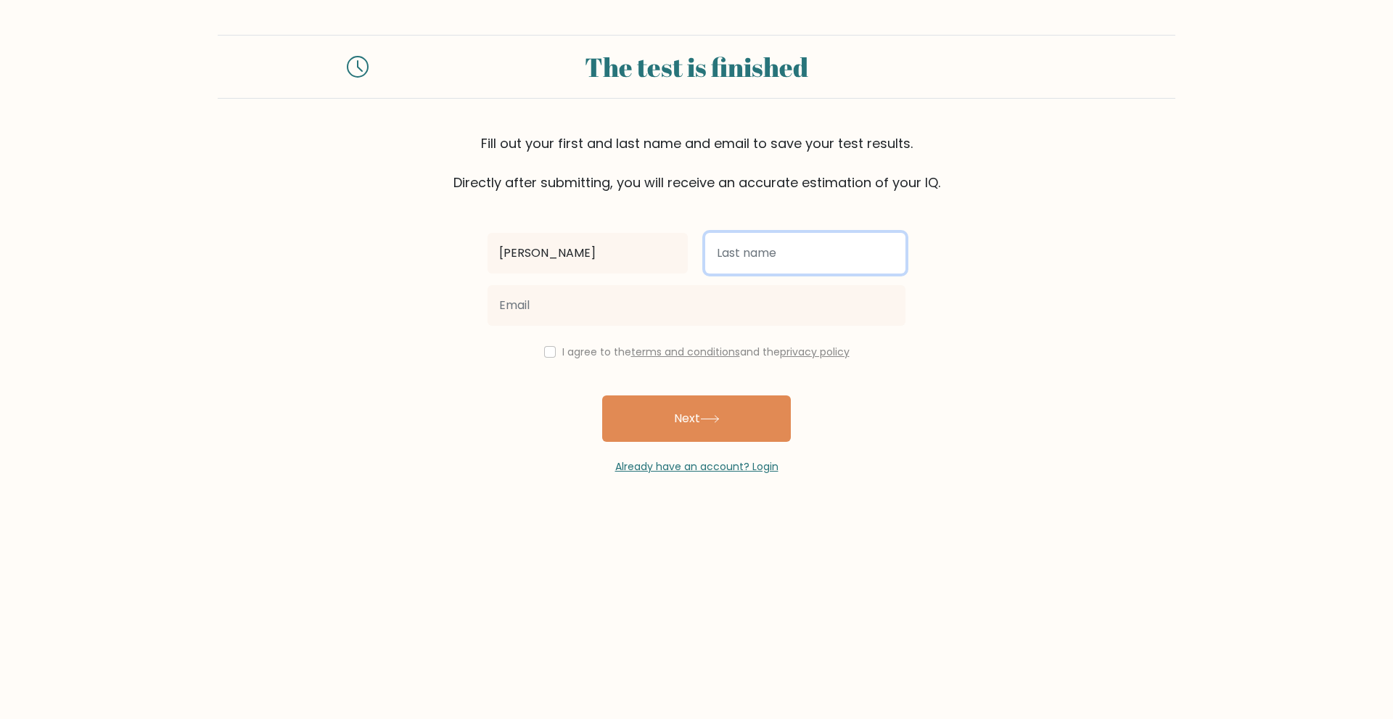
click at [738, 255] on input "text" at bounding box center [805, 253] width 200 height 41
type input "Kiff"
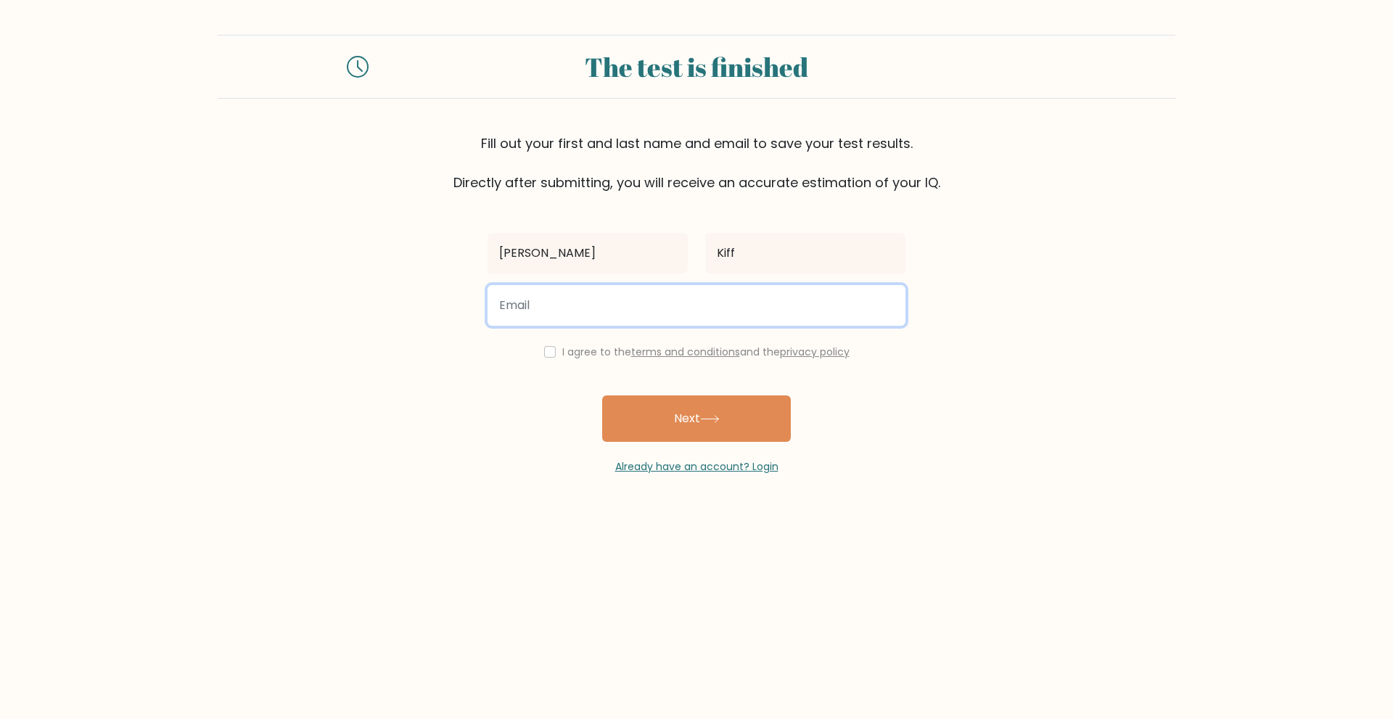
click at [703, 294] on input "email" at bounding box center [697, 305] width 418 height 41
type input "ollie.kiff09@gmail.com"
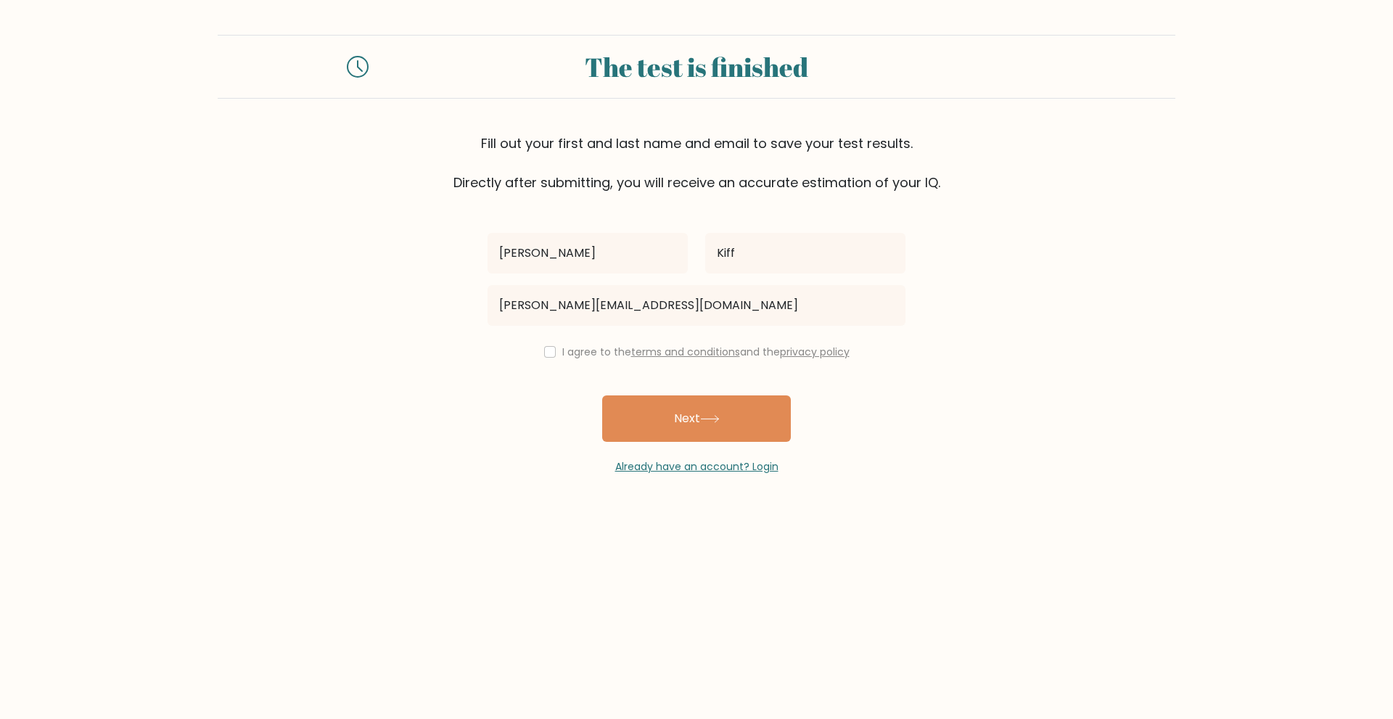
click at [571, 354] on label "I agree to the terms and conditions and the privacy policy" at bounding box center [705, 352] width 287 height 15
drag, startPoint x: 541, startPoint y: 344, endPoint x: 549, endPoint y: 353, distance: 11.8
click at [544, 347] on div "I agree to the terms and conditions and the privacy policy" at bounding box center [696, 351] width 435 height 17
click at [551, 355] on input "checkbox" at bounding box center [550, 352] width 12 height 12
checkbox input "true"
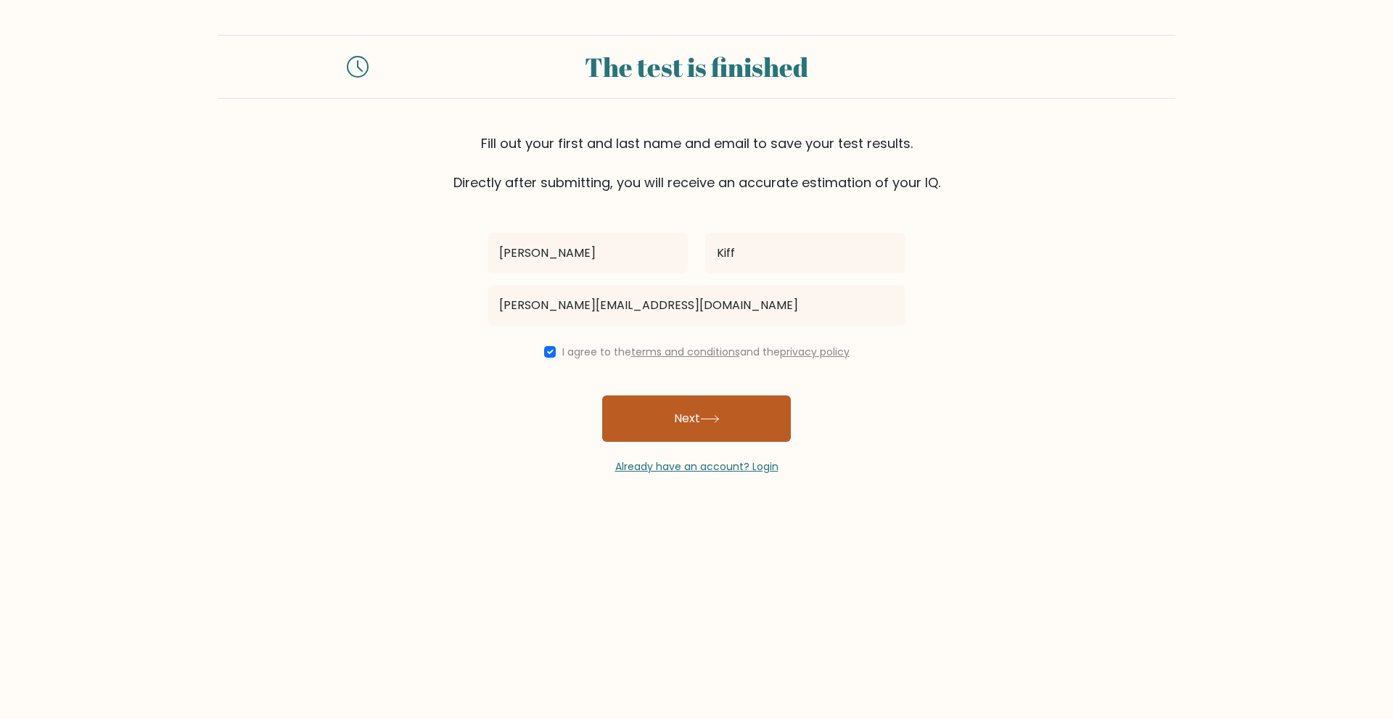
click at [633, 415] on button "Next" at bounding box center [696, 418] width 189 height 46
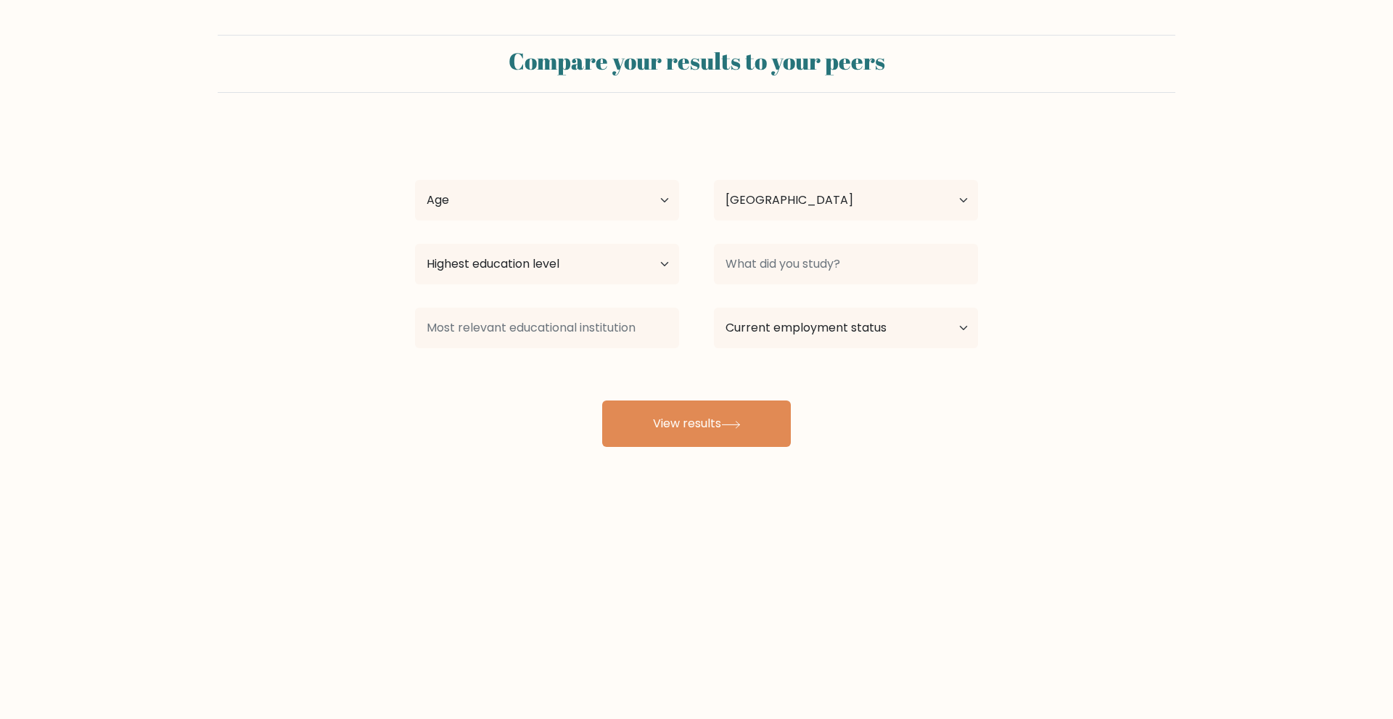
select select "GB"
click at [596, 202] on select "Age Under [DEMOGRAPHIC_DATA] [DEMOGRAPHIC_DATA] [DEMOGRAPHIC_DATA] [DEMOGRAPHIC…" at bounding box center [547, 200] width 264 height 41
select select "min_18"
click at [415, 180] on select "Age Under [DEMOGRAPHIC_DATA] [DEMOGRAPHIC_DATA] [DEMOGRAPHIC_DATA] [DEMOGRAPHIC…" at bounding box center [547, 200] width 264 height 41
